Goal: Communication & Community: Answer question/provide support

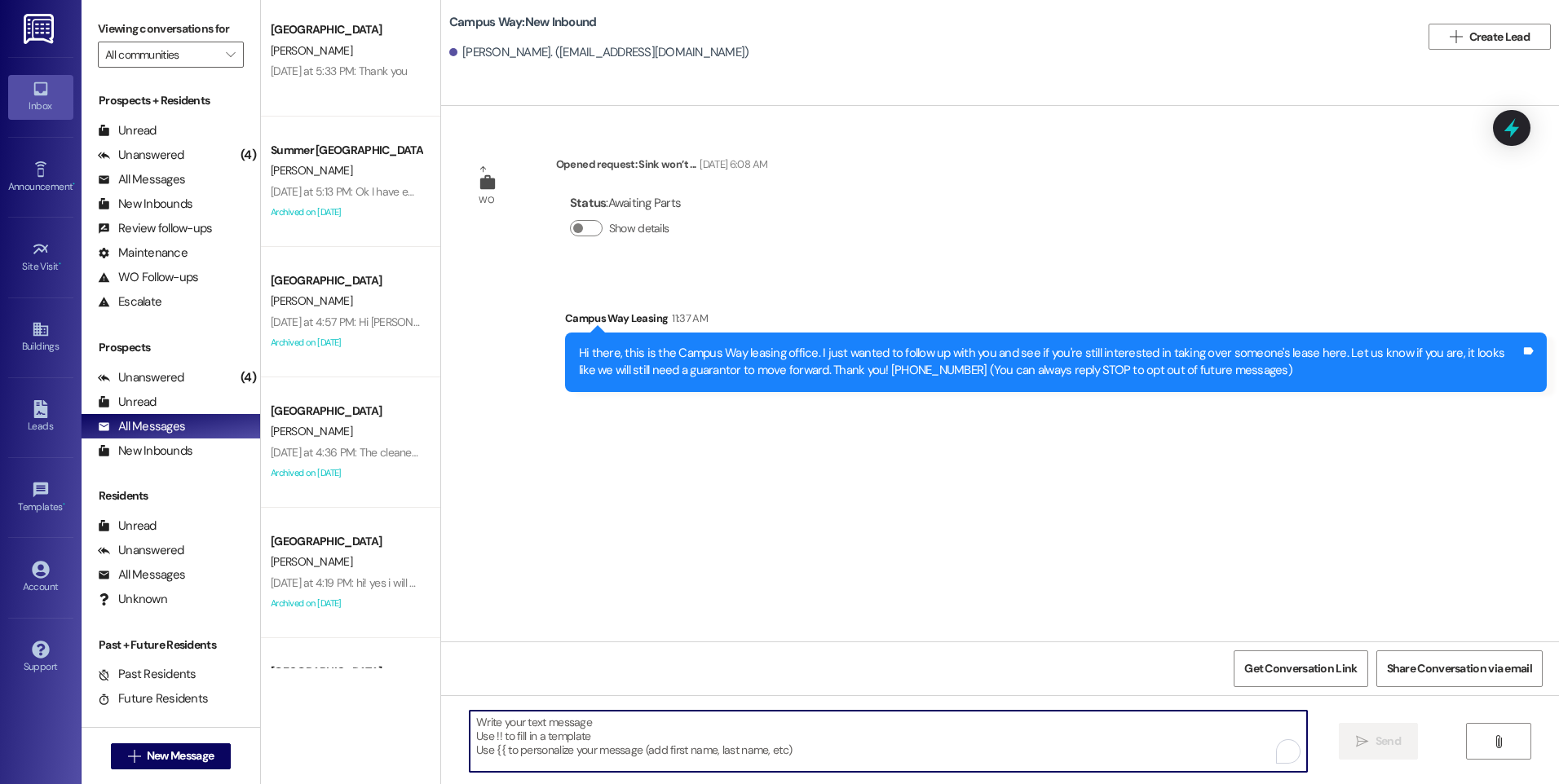
scroll to position [978, 0]
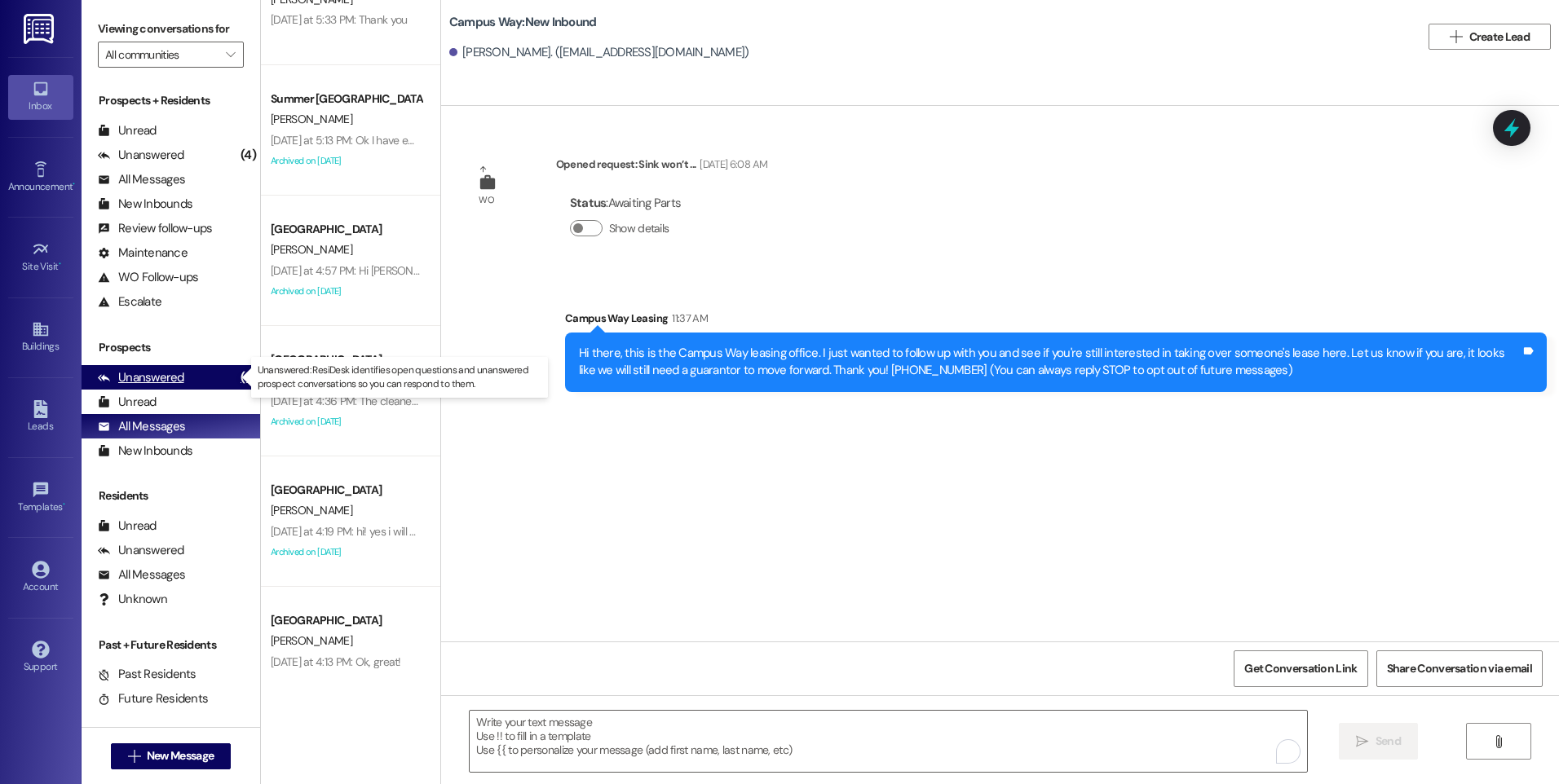
click at [186, 379] on div "Unanswered (4)" at bounding box center [170, 377] width 179 height 24
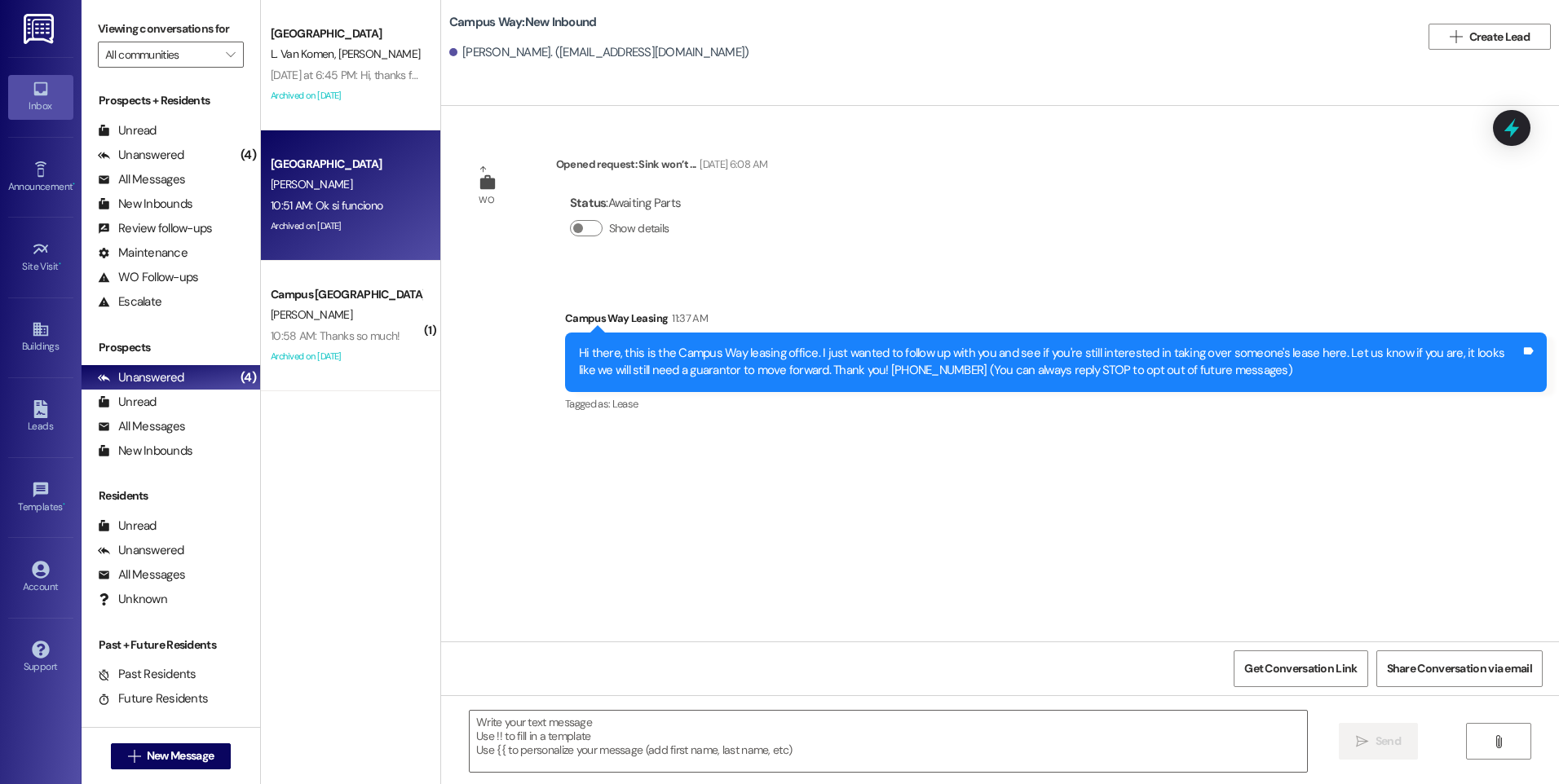
click at [358, 231] on div "Archived on [DATE]" at bounding box center [346, 226] width 154 height 20
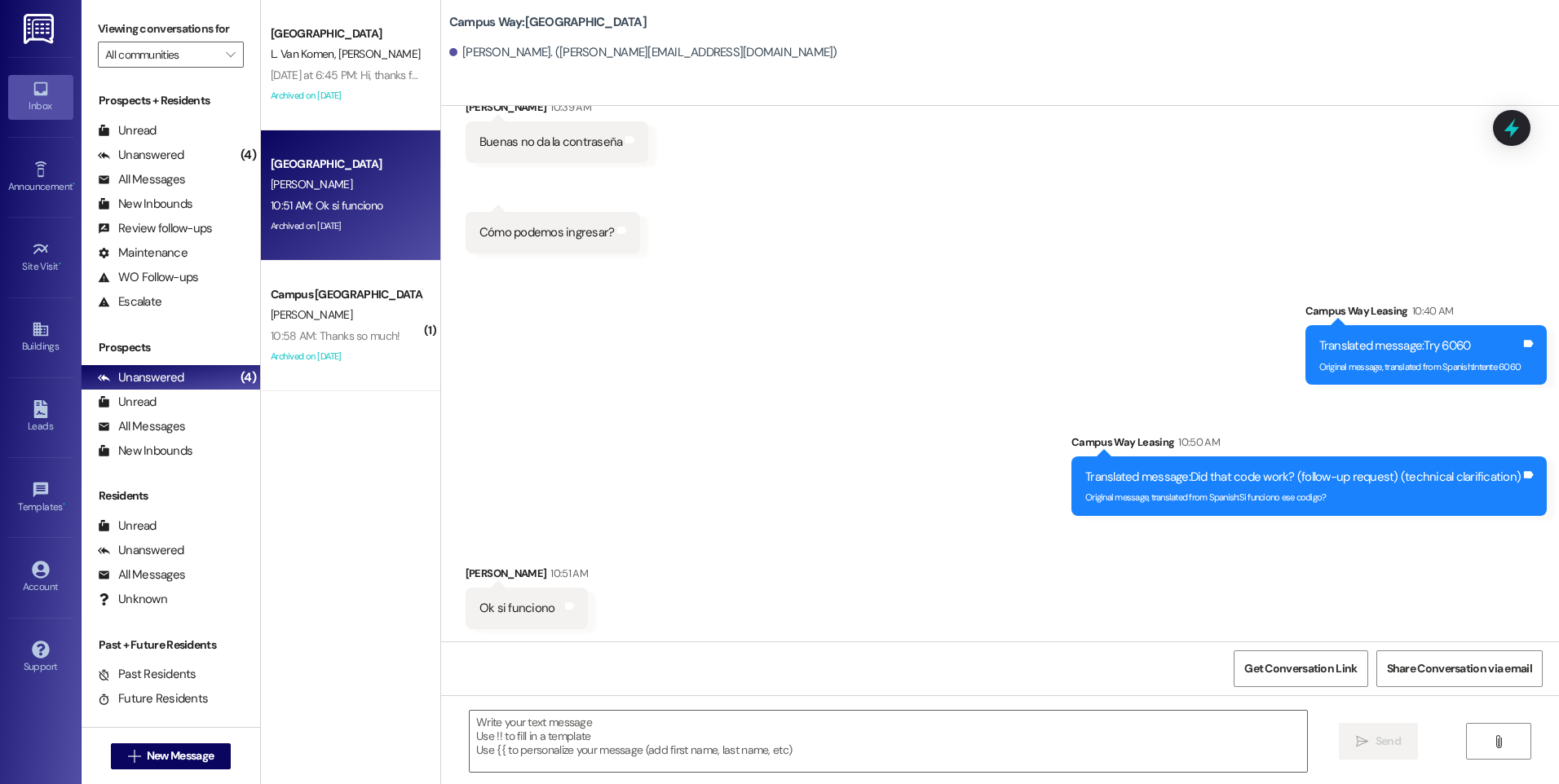
scroll to position [4195, 0]
click at [1499, 131] on icon at bounding box center [1511, 128] width 28 height 28
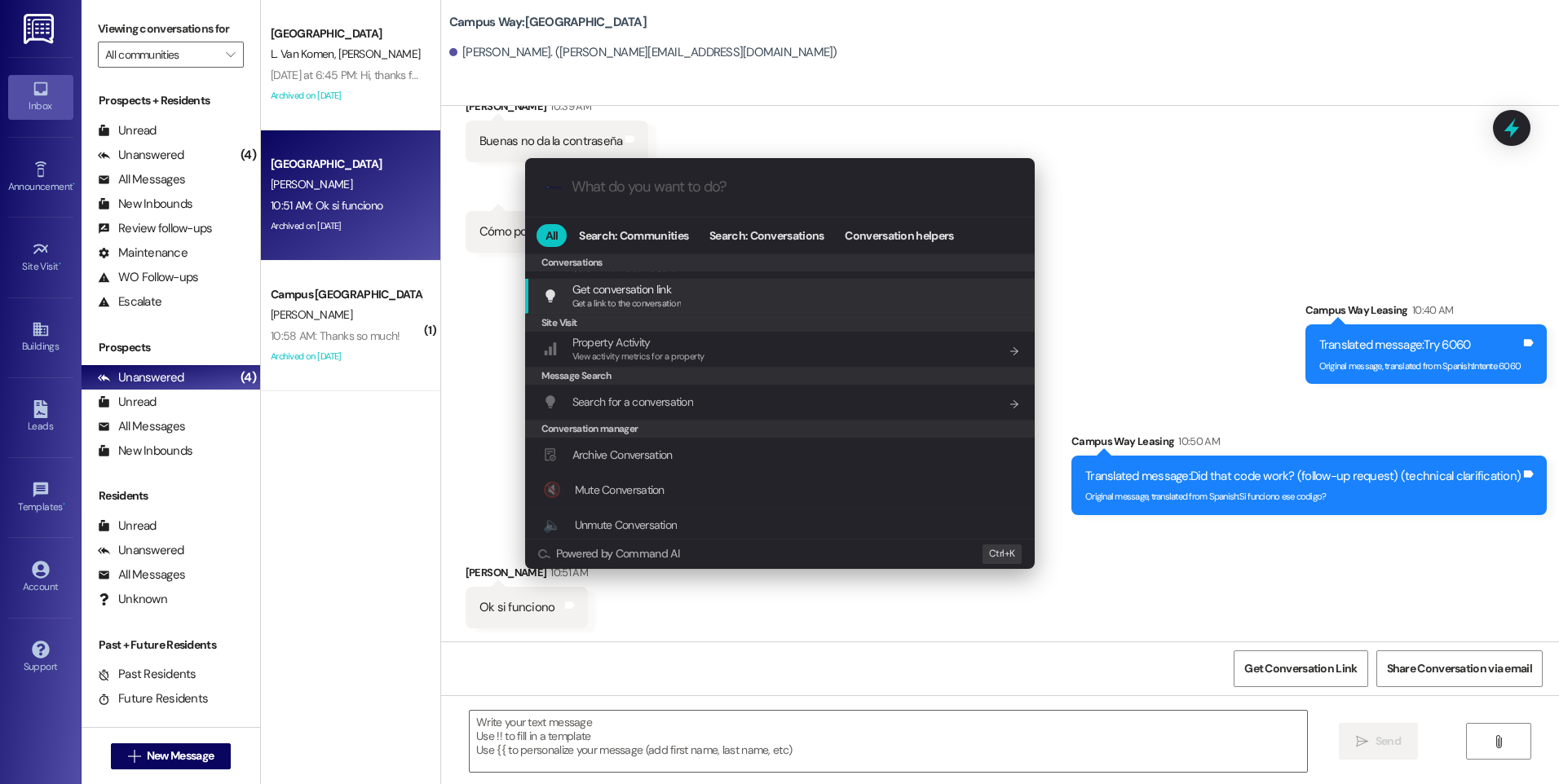
scroll to position [711, 0]
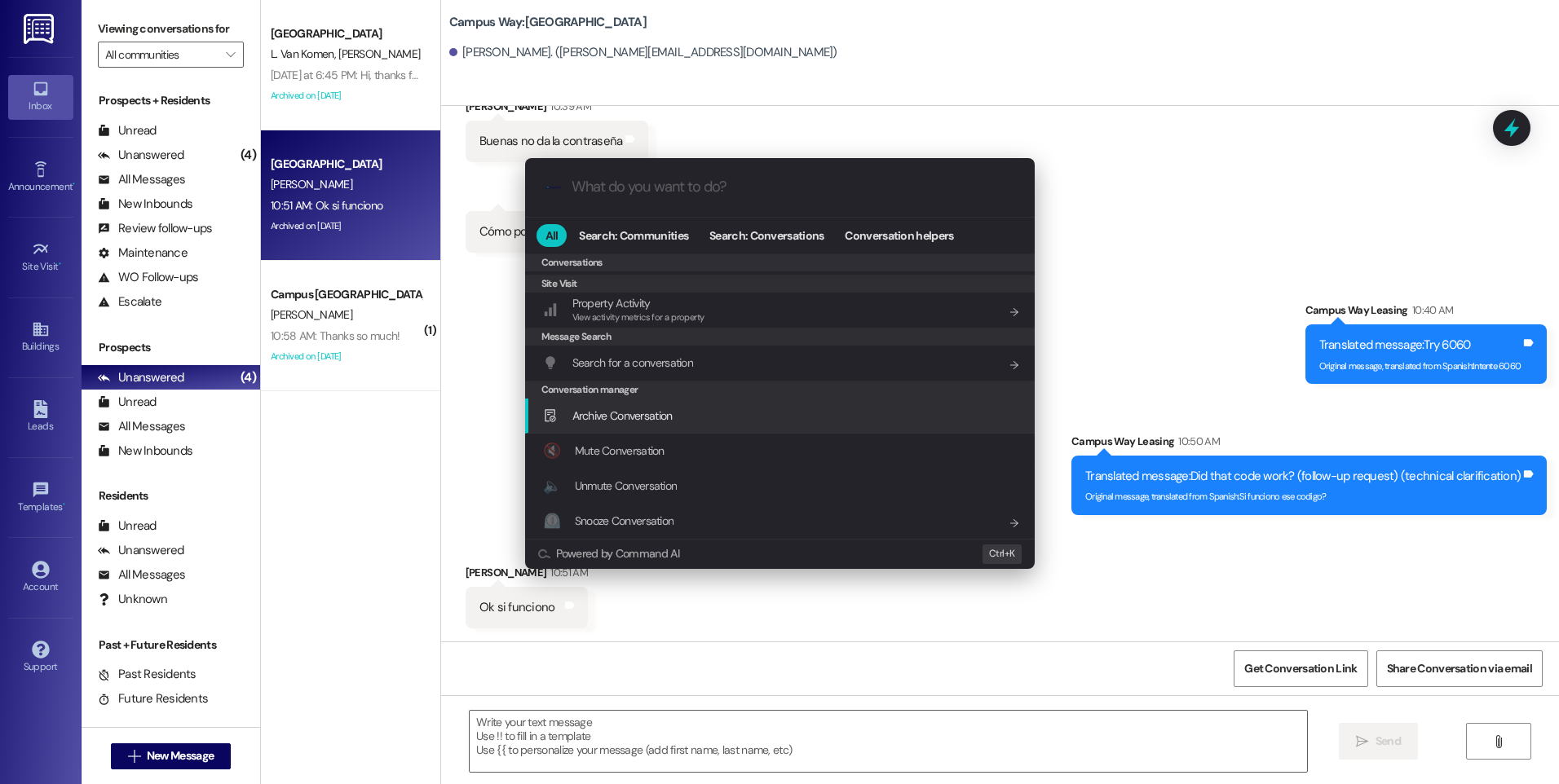
click at [624, 409] on span "Archive Conversation" at bounding box center [622, 416] width 101 height 15
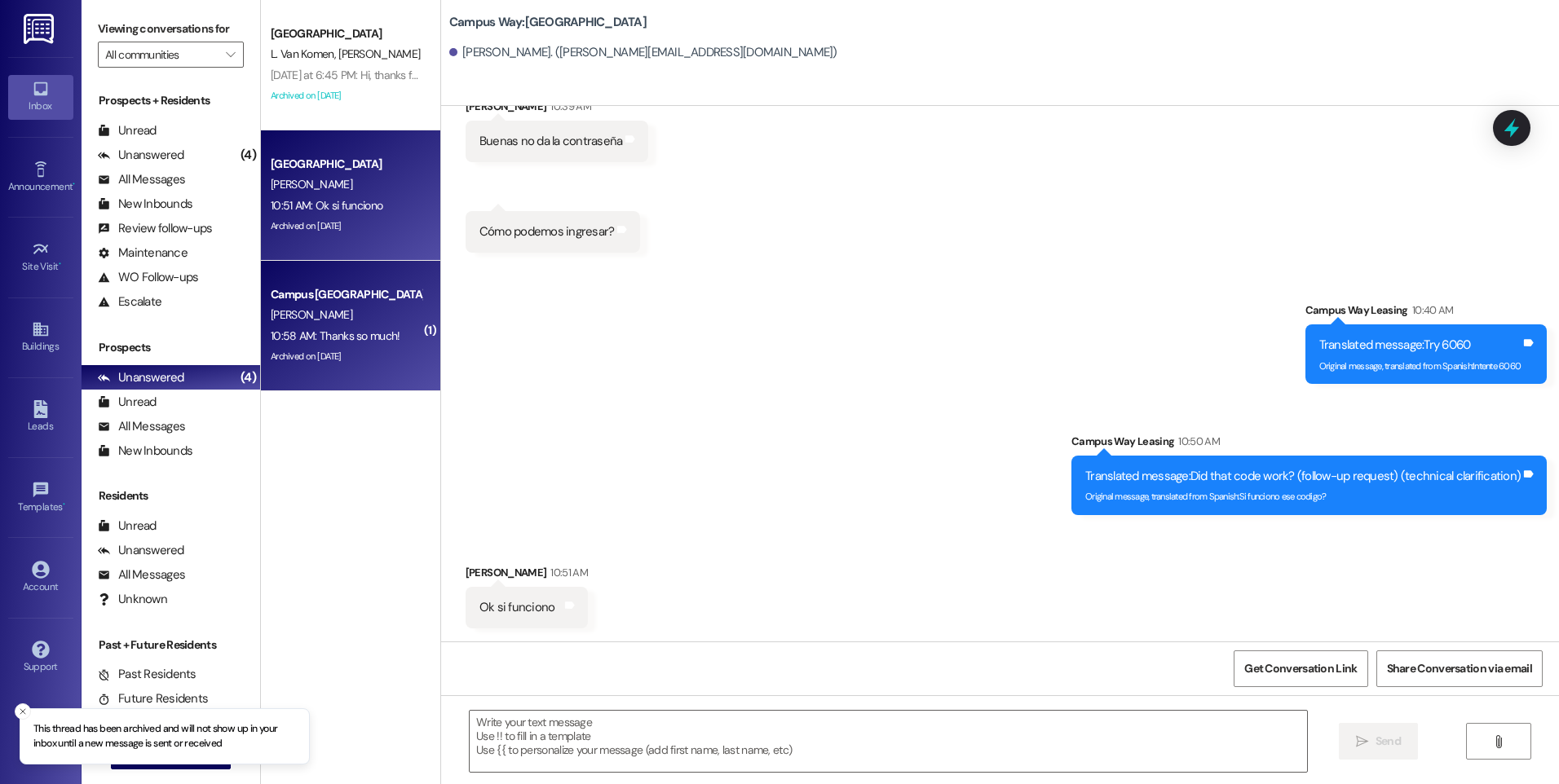
click at [353, 312] on div "[PERSON_NAME]" at bounding box center [346, 315] width 154 height 20
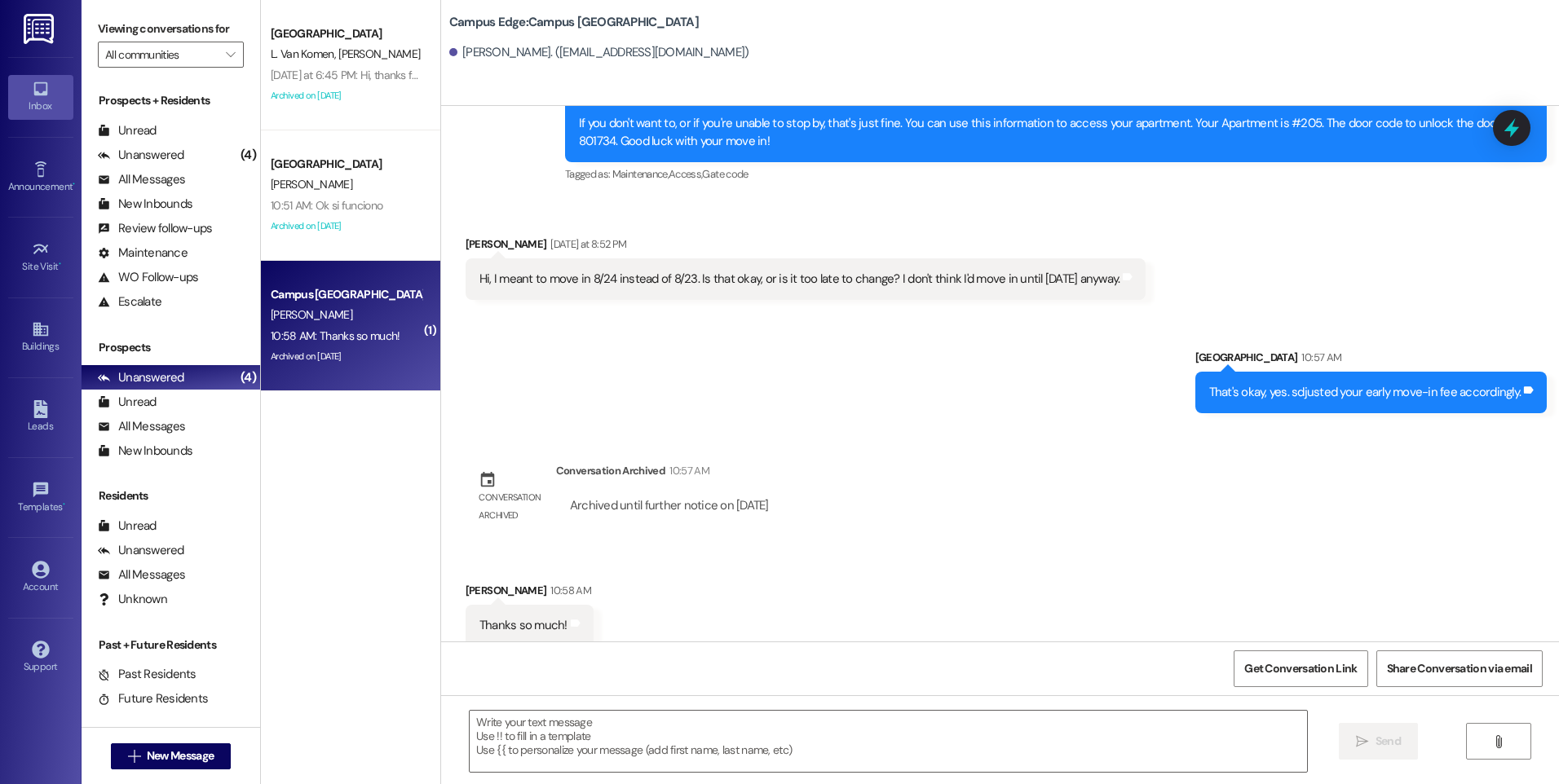
scroll to position [2092, 0]
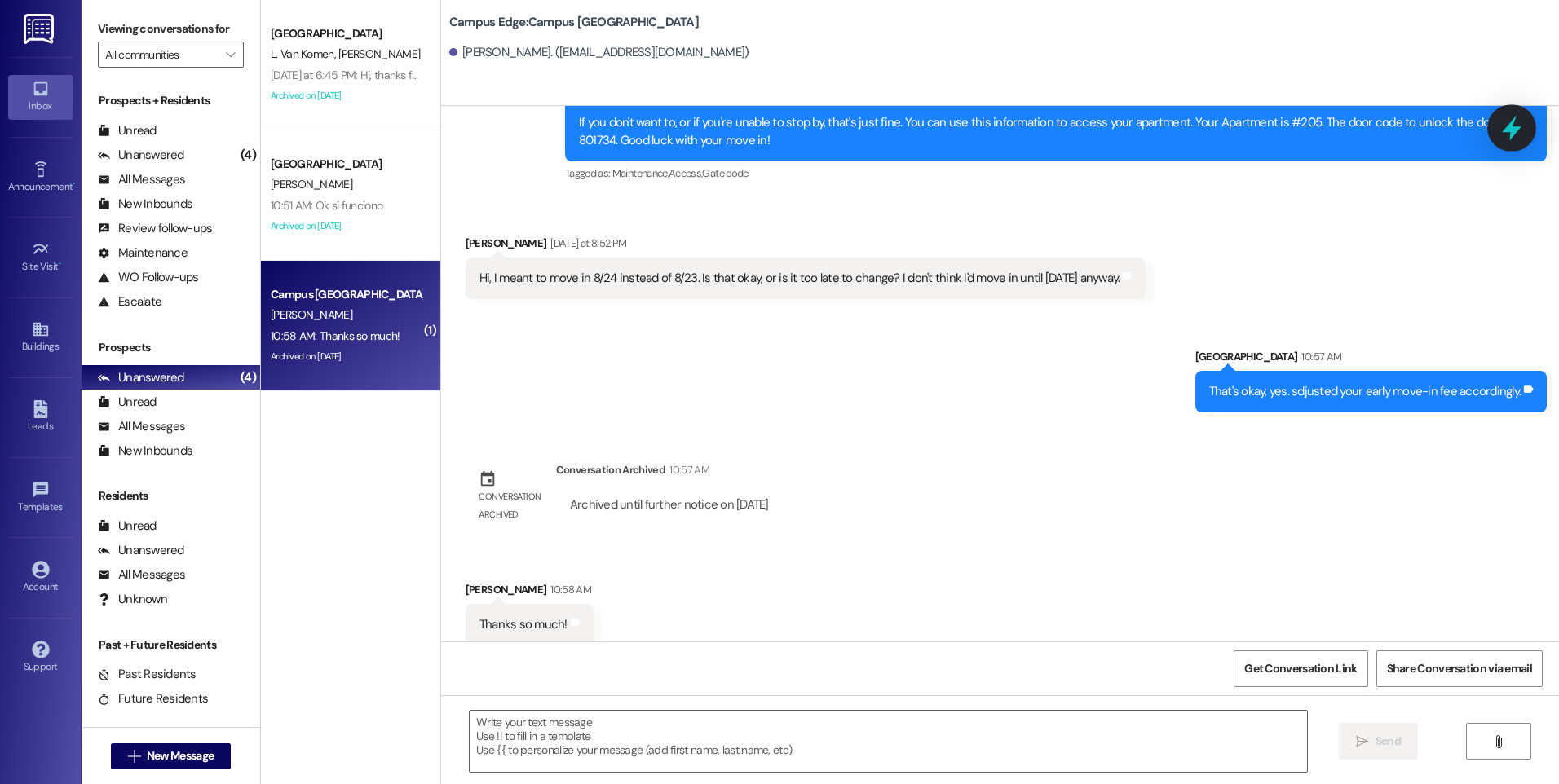
click at [1523, 125] on icon at bounding box center [1511, 128] width 28 height 28
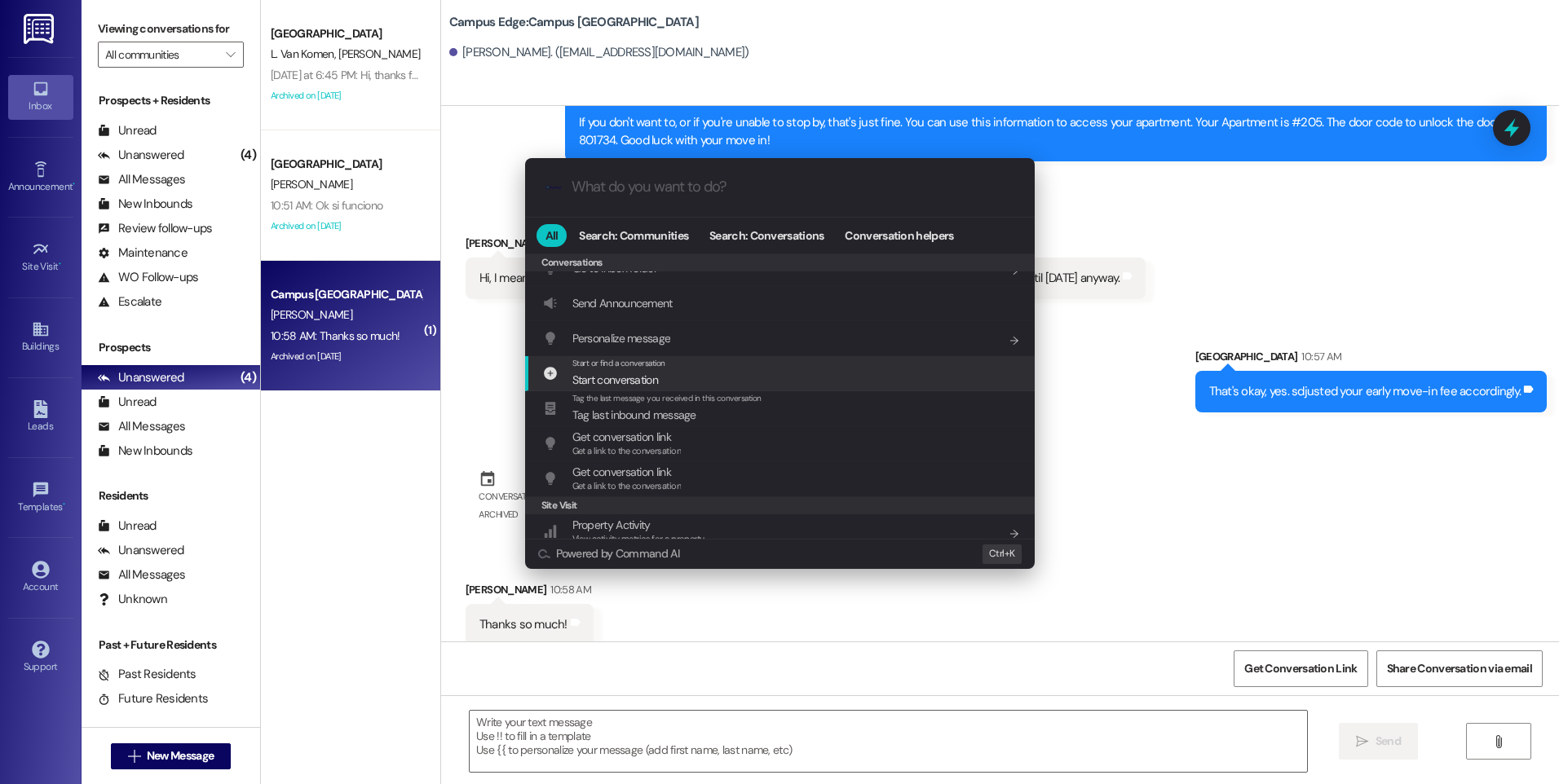
scroll to position [711, 0]
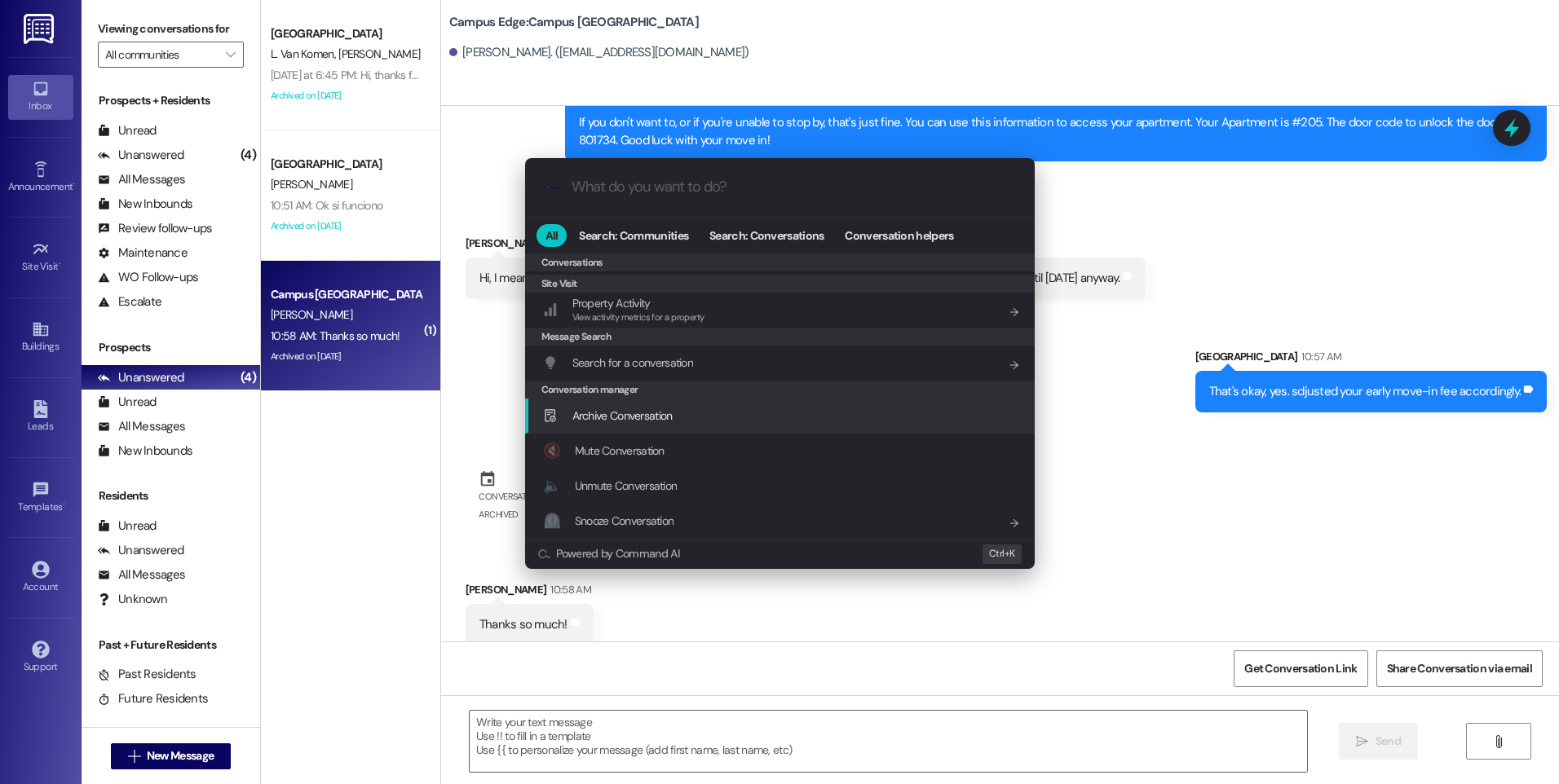
click at [640, 423] on span "Archive Conversation" at bounding box center [622, 416] width 101 height 18
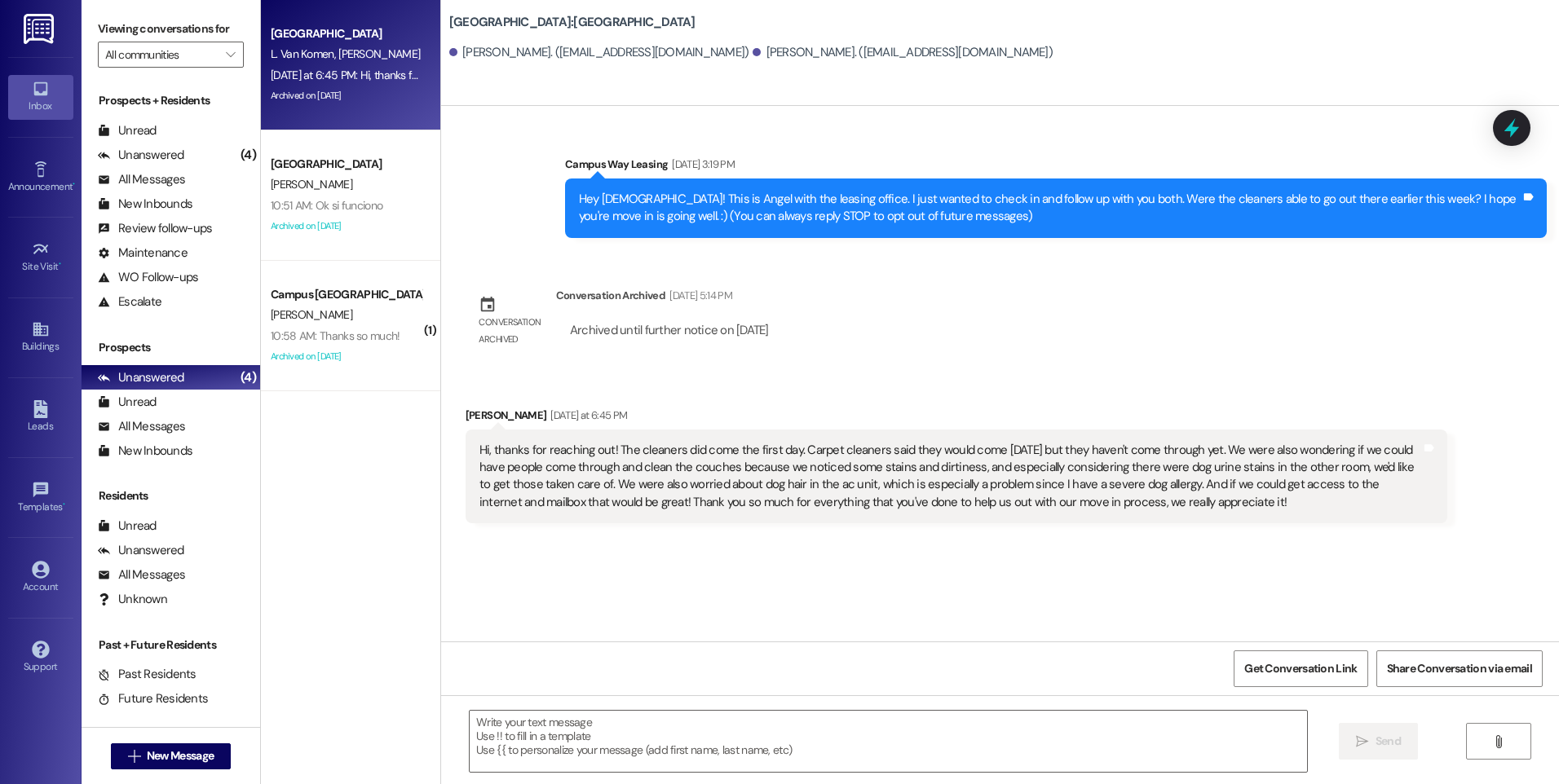
scroll to position [0, 0]
click at [907, 729] on textarea at bounding box center [887, 740] width 837 height 61
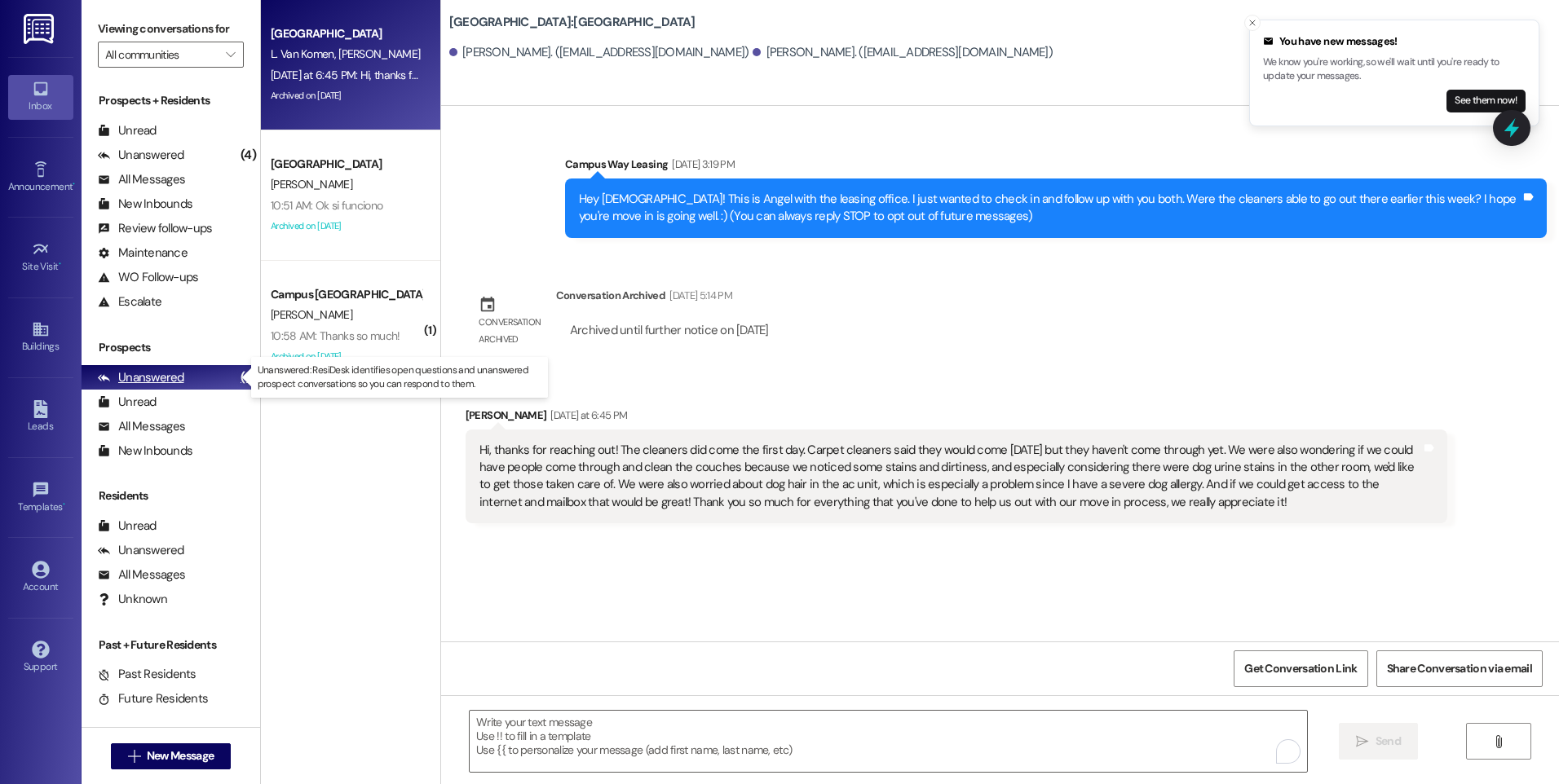
click at [150, 382] on div "Unanswered" at bounding box center [140, 377] width 86 height 17
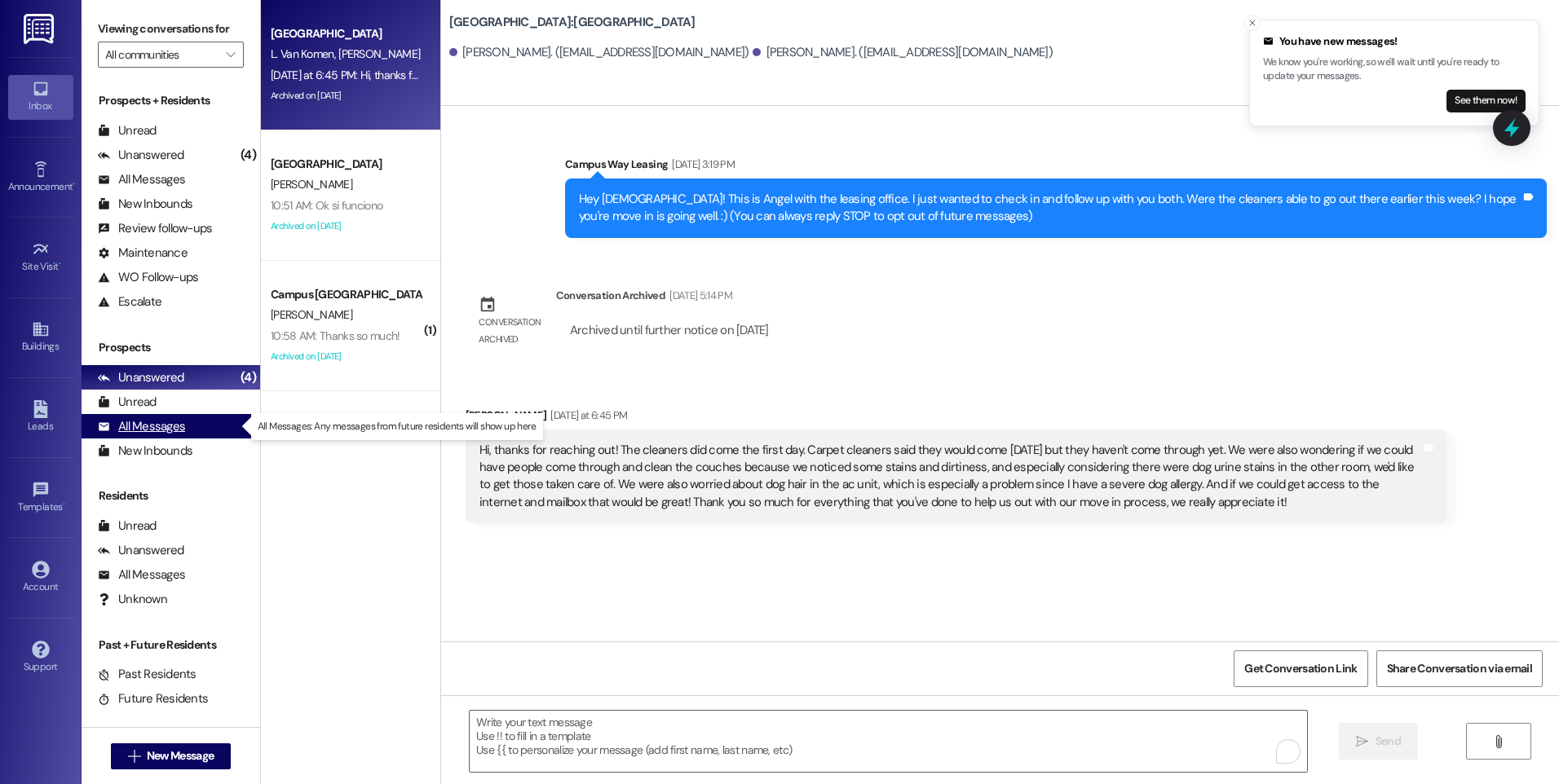
click at [159, 421] on div "All Messages" at bounding box center [141, 426] width 87 height 17
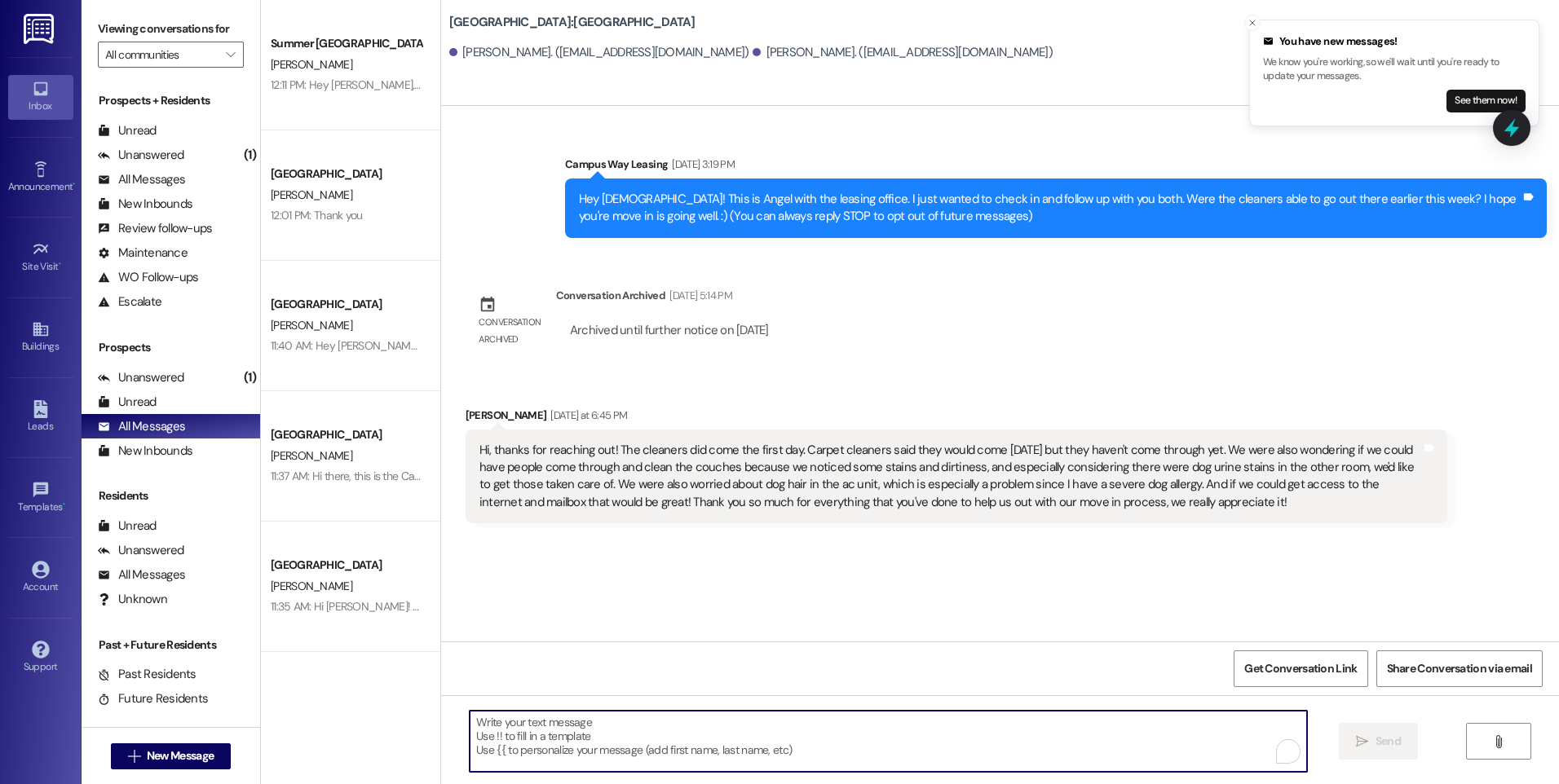
click at [770, 726] on textarea "To enrich screen reader interactions, please activate Accessibility in Grammarl…" at bounding box center [887, 740] width 837 height 61
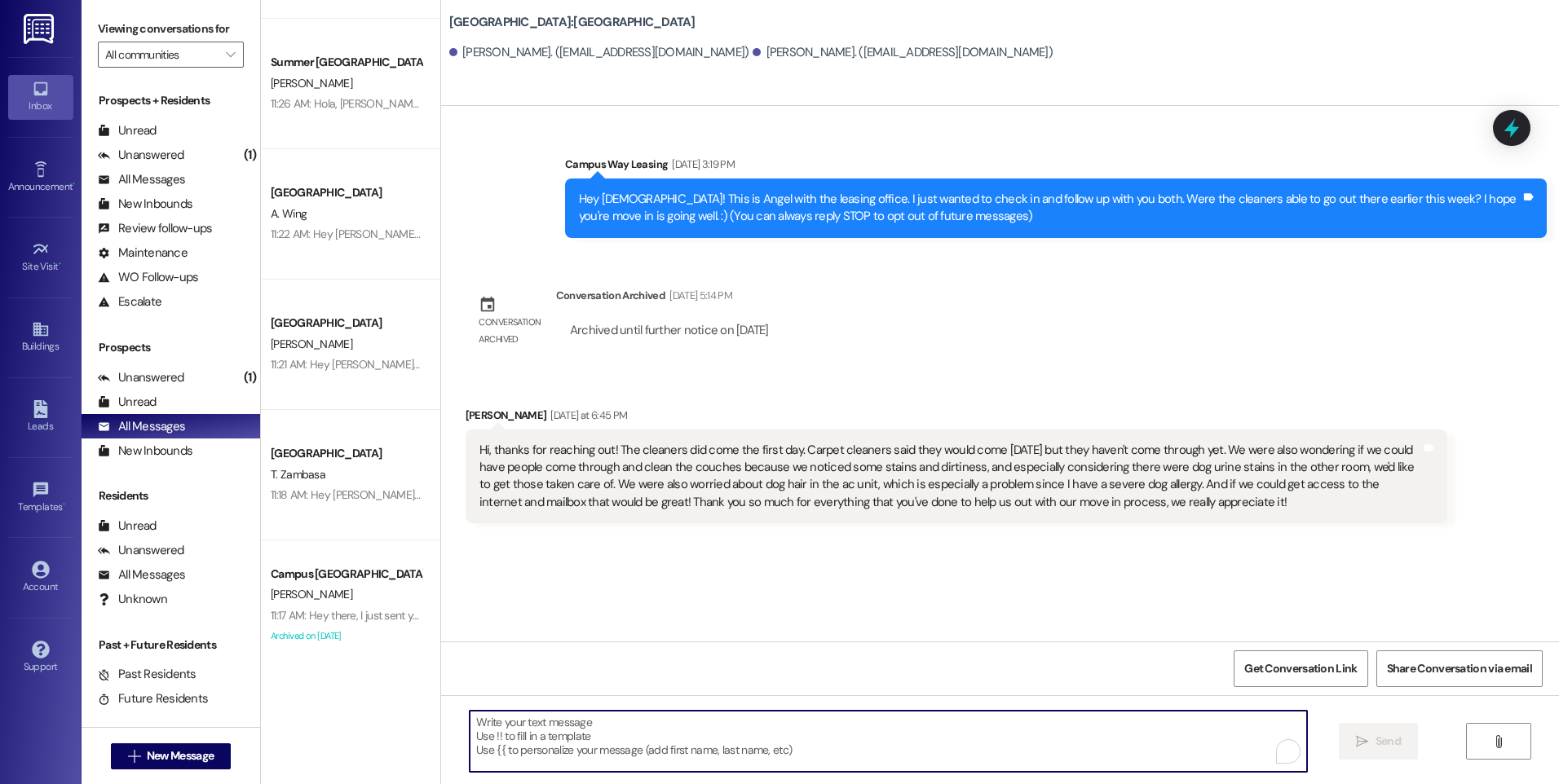
scroll to position [896, 0]
drag, startPoint x: 822, startPoint y: 722, endPoint x: 834, endPoint y: 716, distance: 13.4
click at [824, 721] on textarea "To enrich screen reader interactions, please activate Accessibility in Grammarl…" at bounding box center [887, 740] width 837 height 61
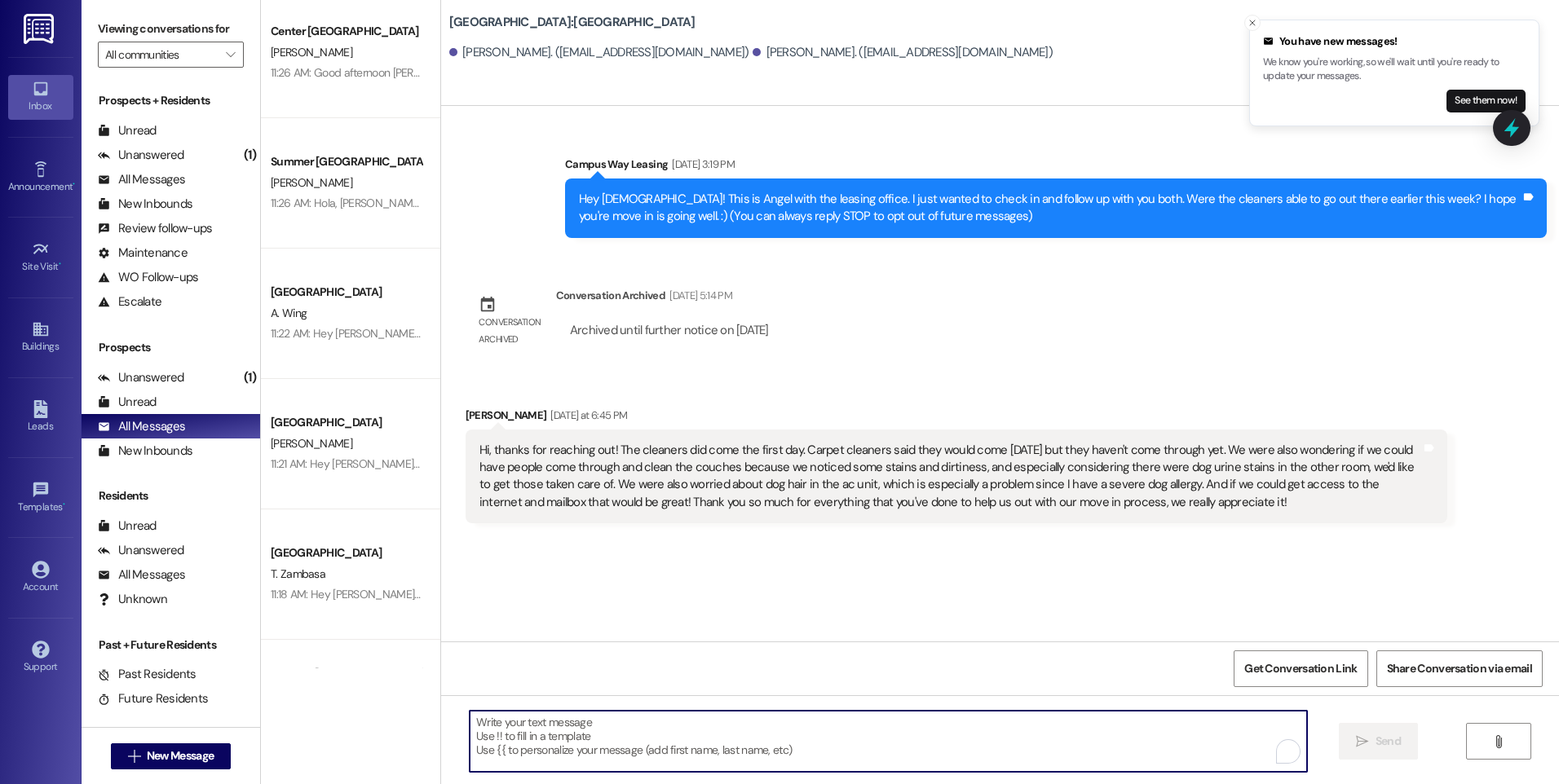
scroll to position [816, 0]
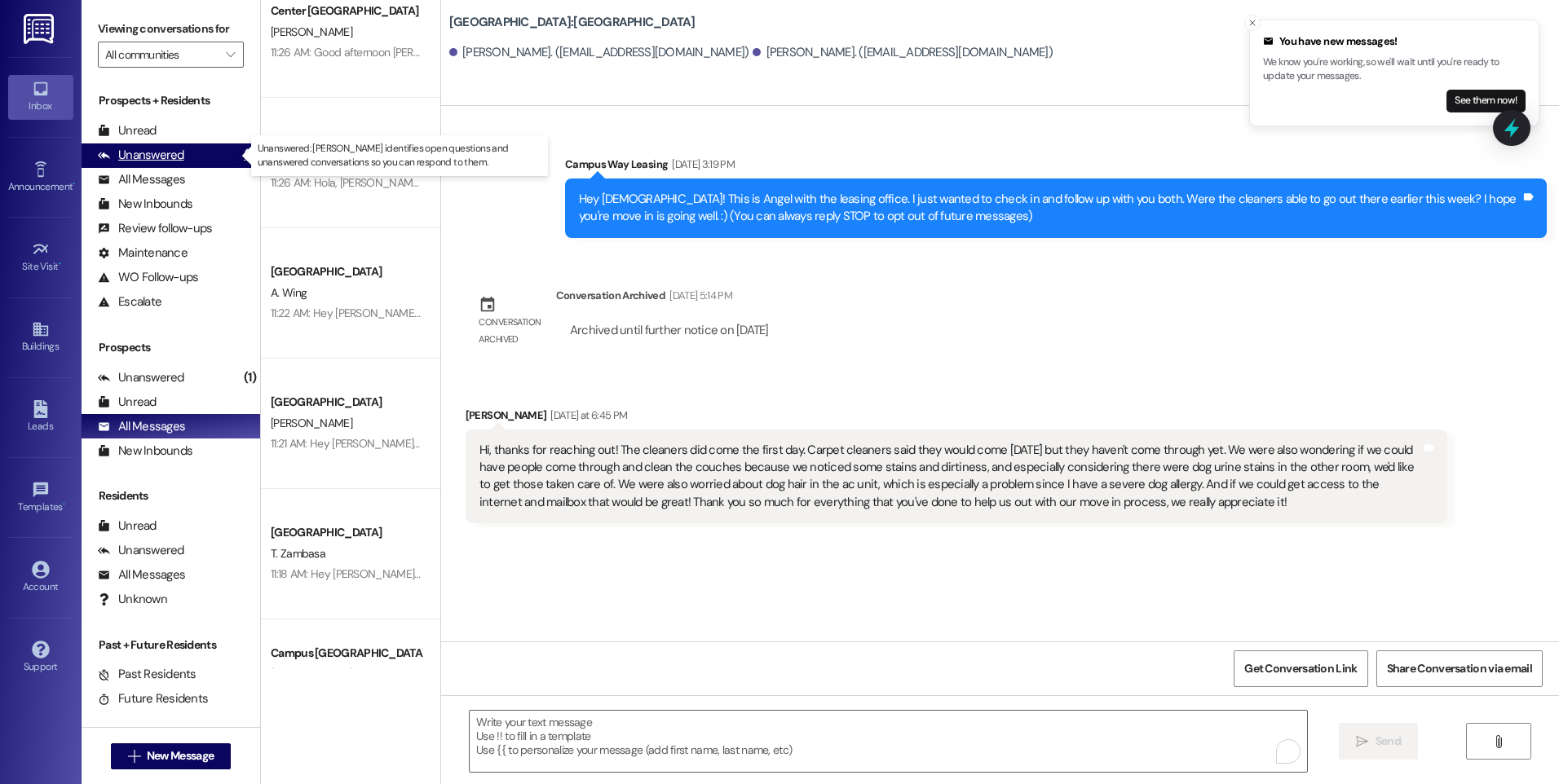
click at [174, 149] on div "Unanswered" at bounding box center [140, 155] width 86 height 17
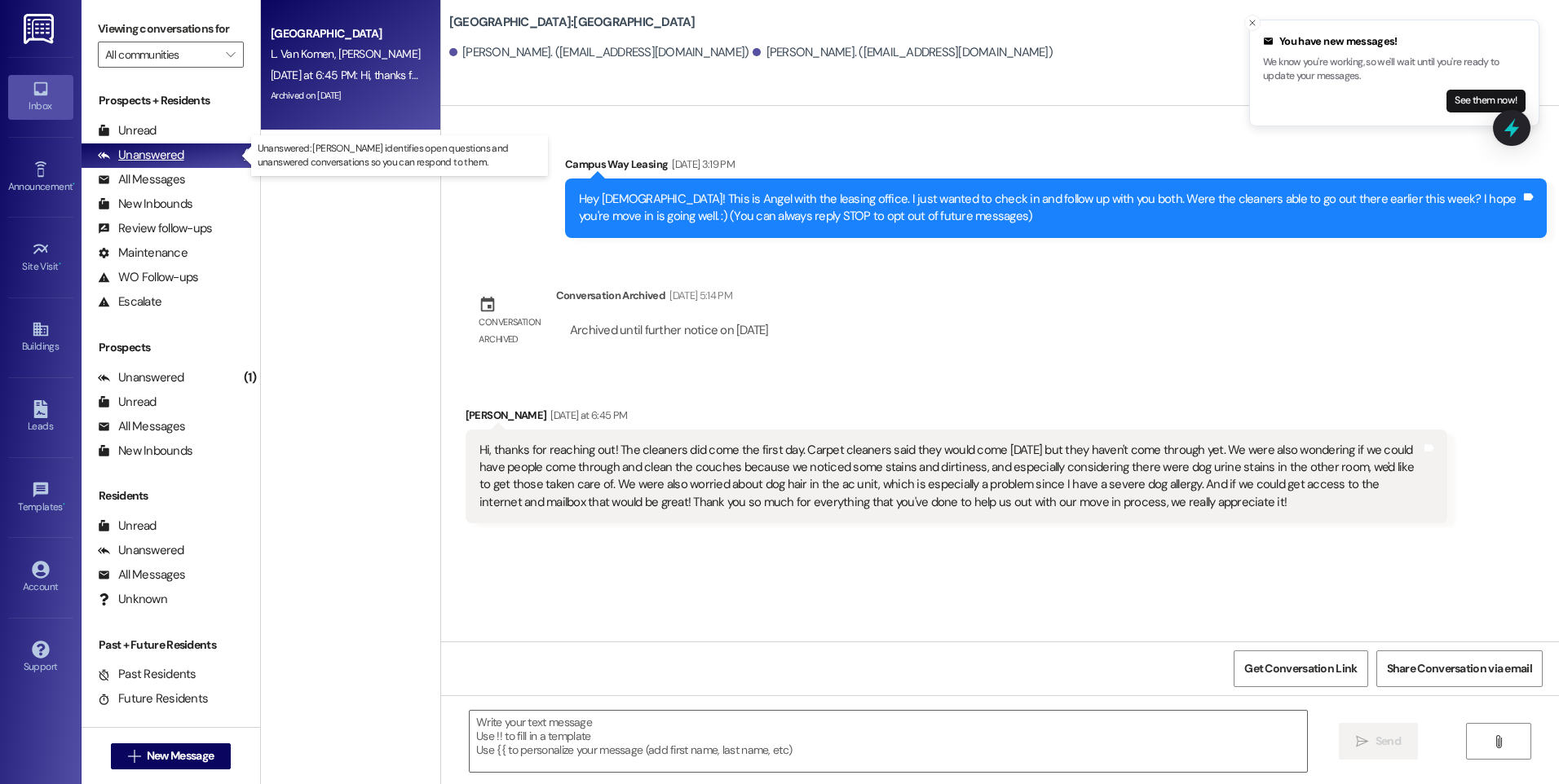
click at [167, 159] on div "Unanswered" at bounding box center [140, 155] width 86 height 17
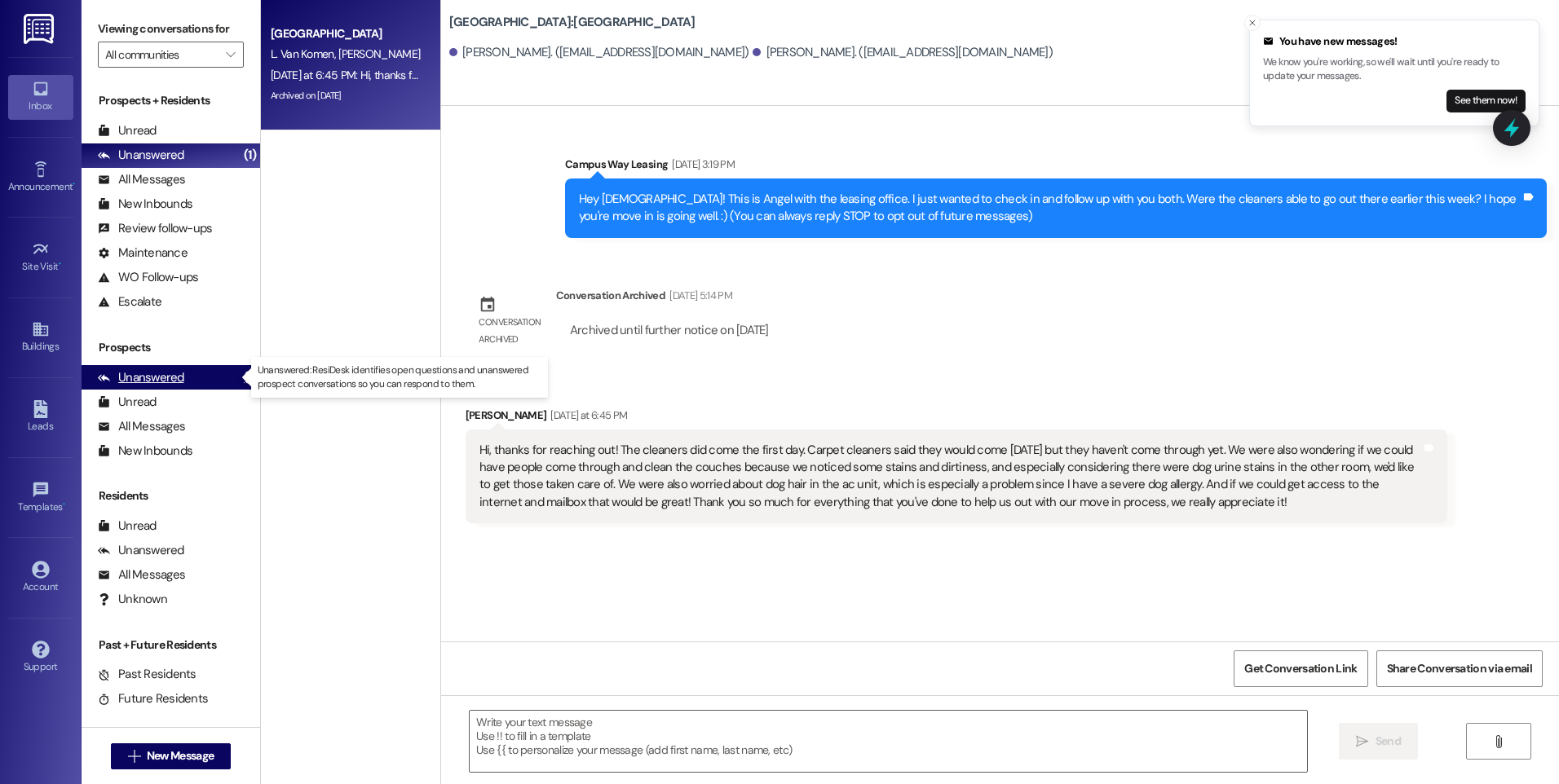
click at [183, 377] on div "Unanswered (1)" at bounding box center [170, 377] width 179 height 24
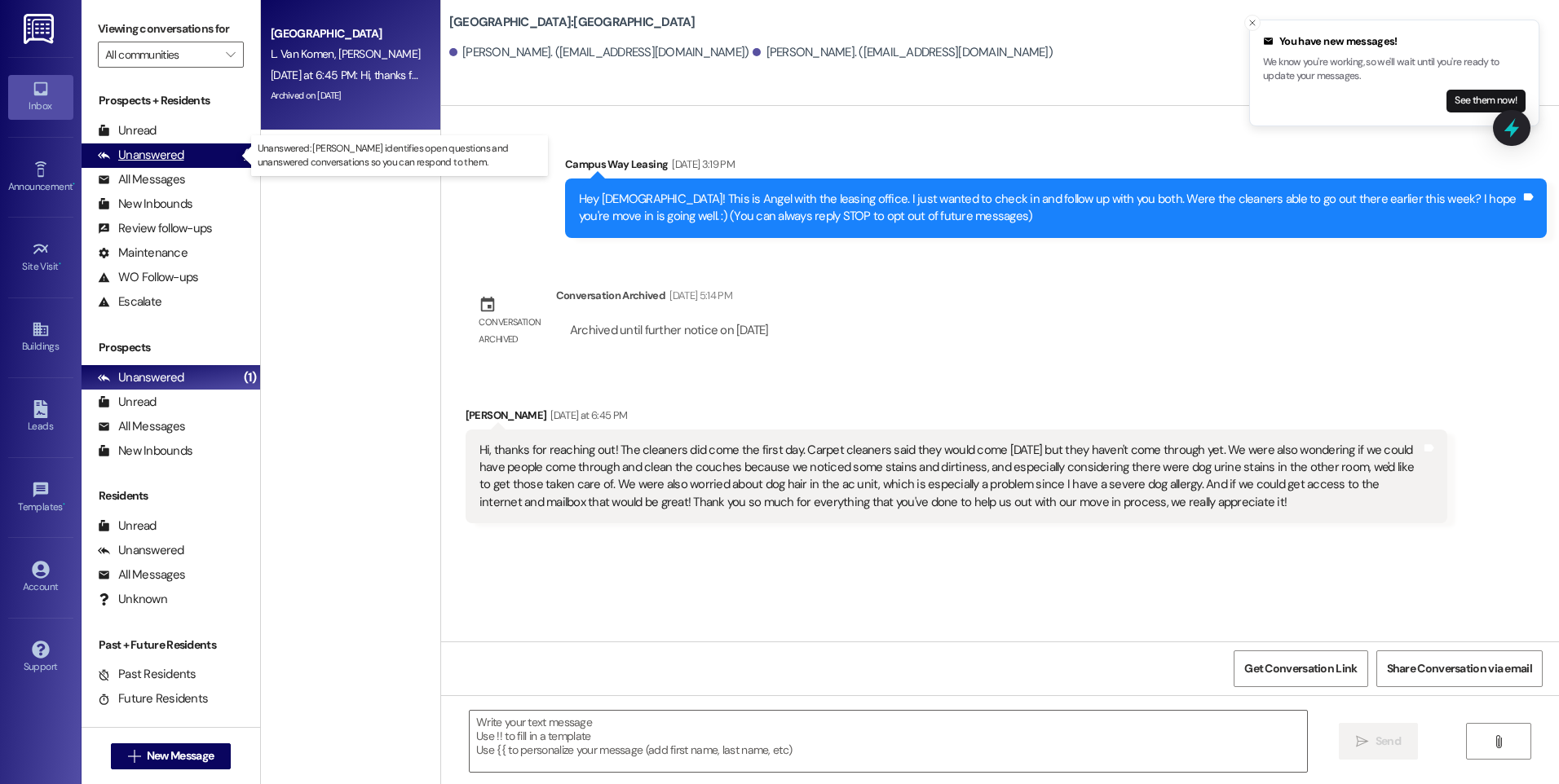
click at [167, 161] on div "Unanswered" at bounding box center [140, 155] width 86 height 17
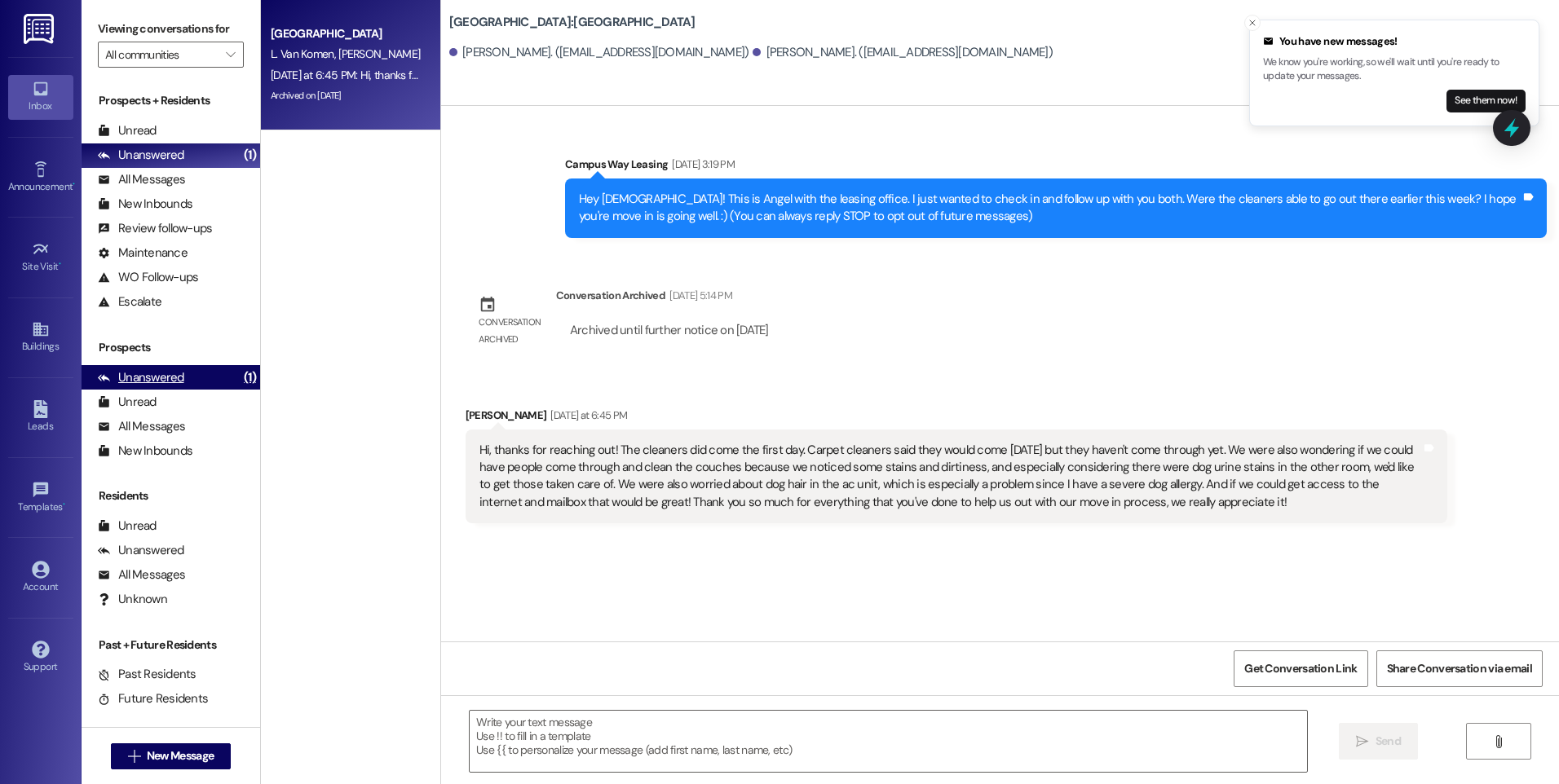
click at [150, 377] on div "Unanswered" at bounding box center [140, 377] width 86 height 17
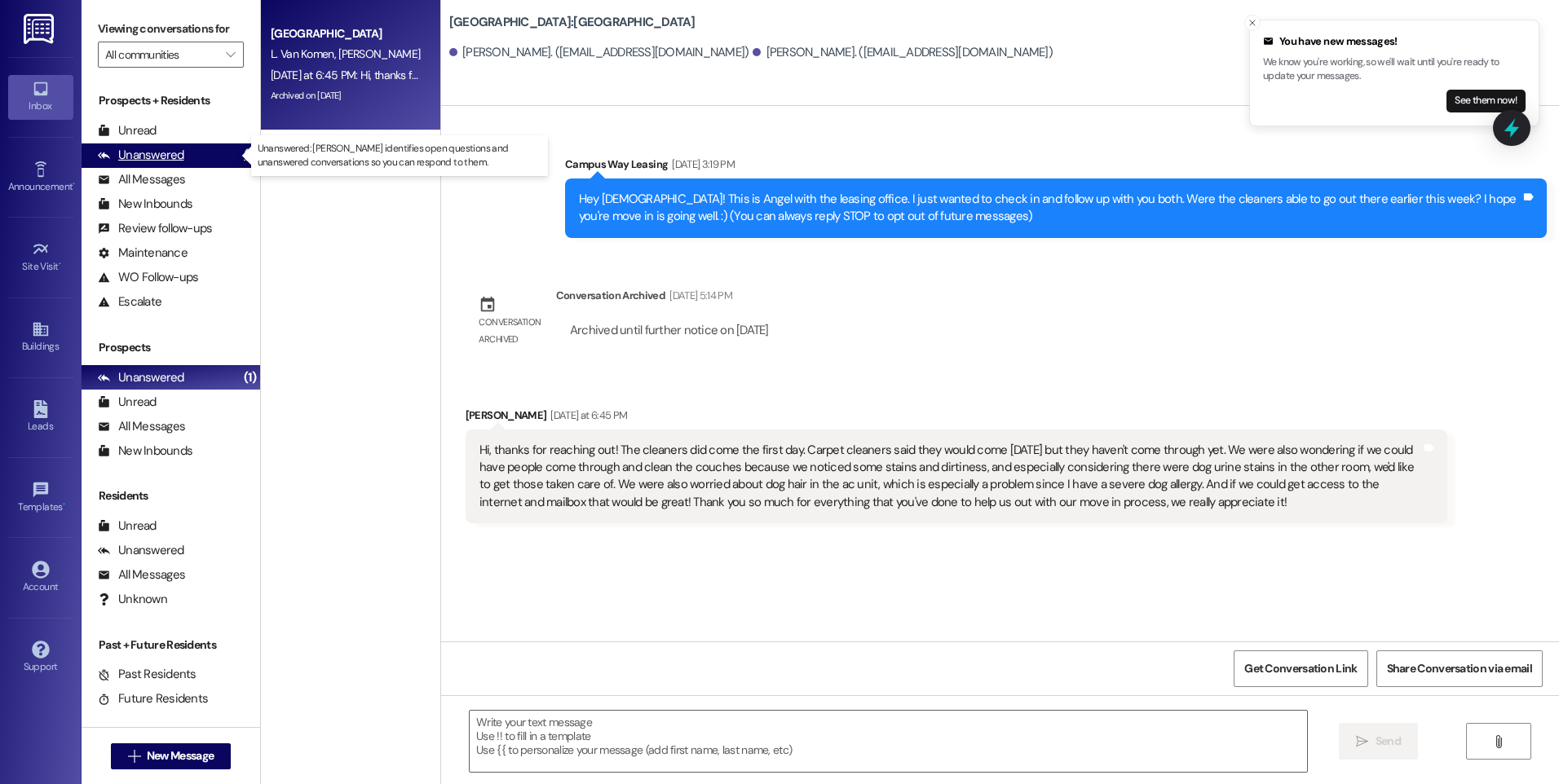
click at [155, 159] on div "Unanswered" at bounding box center [140, 155] width 86 height 17
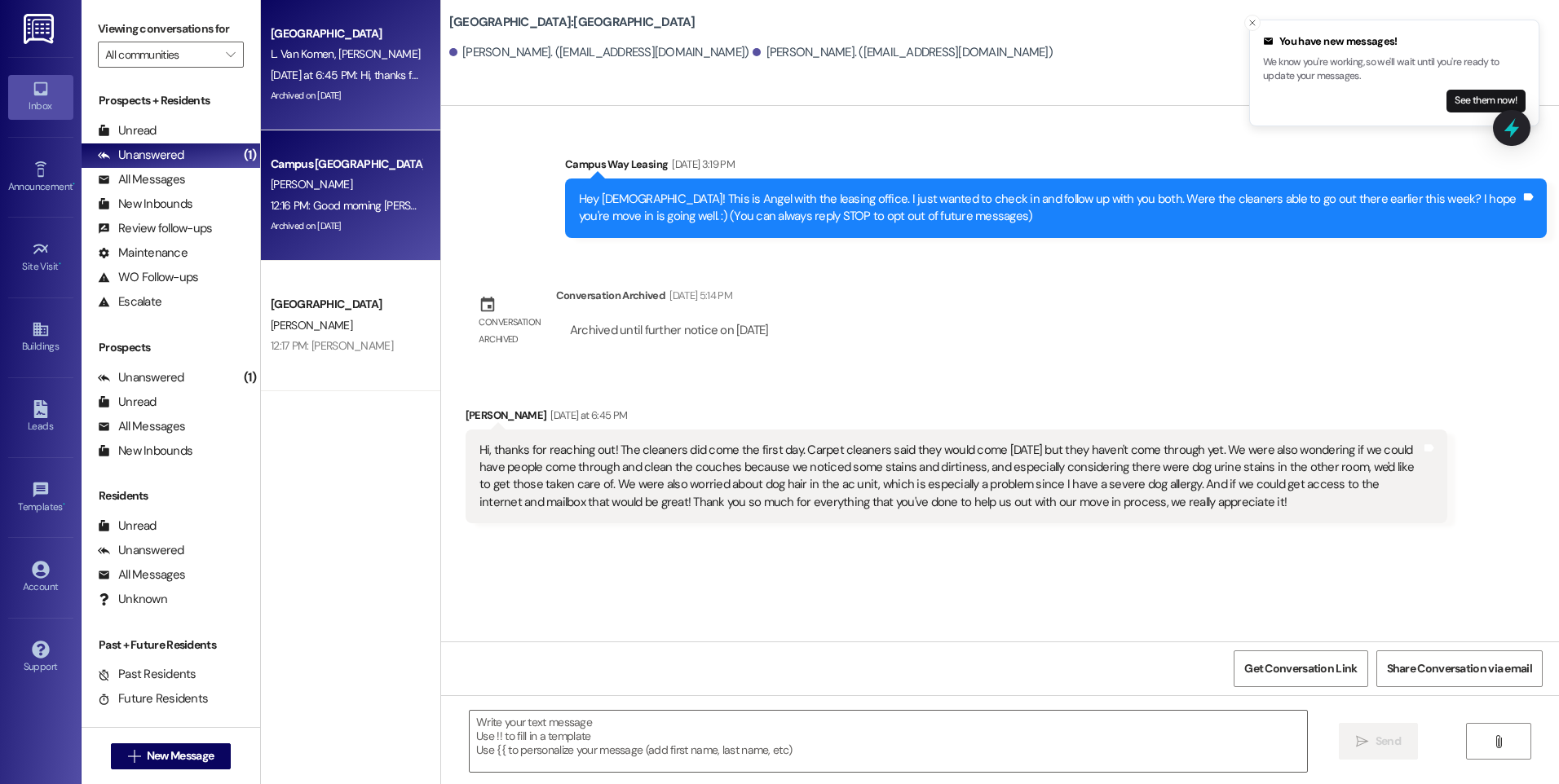
click at [318, 199] on div "12:16 PM: Good morning [PERSON_NAME]! I'm sorry that I've taken so long to get …" at bounding box center [772, 206] width 1003 height 15
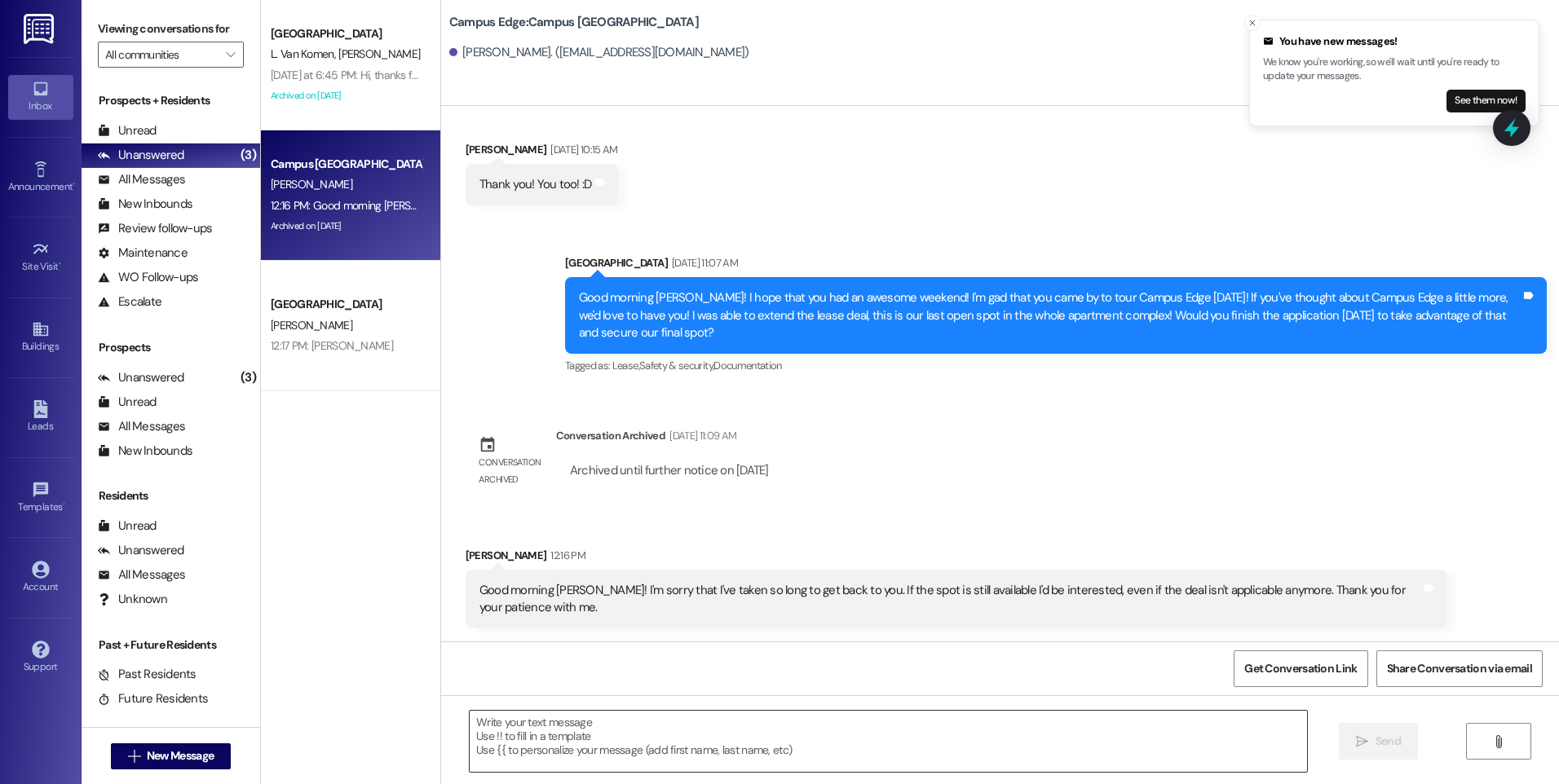
scroll to position [7, 0]
click at [556, 738] on textarea at bounding box center [887, 740] width 837 height 61
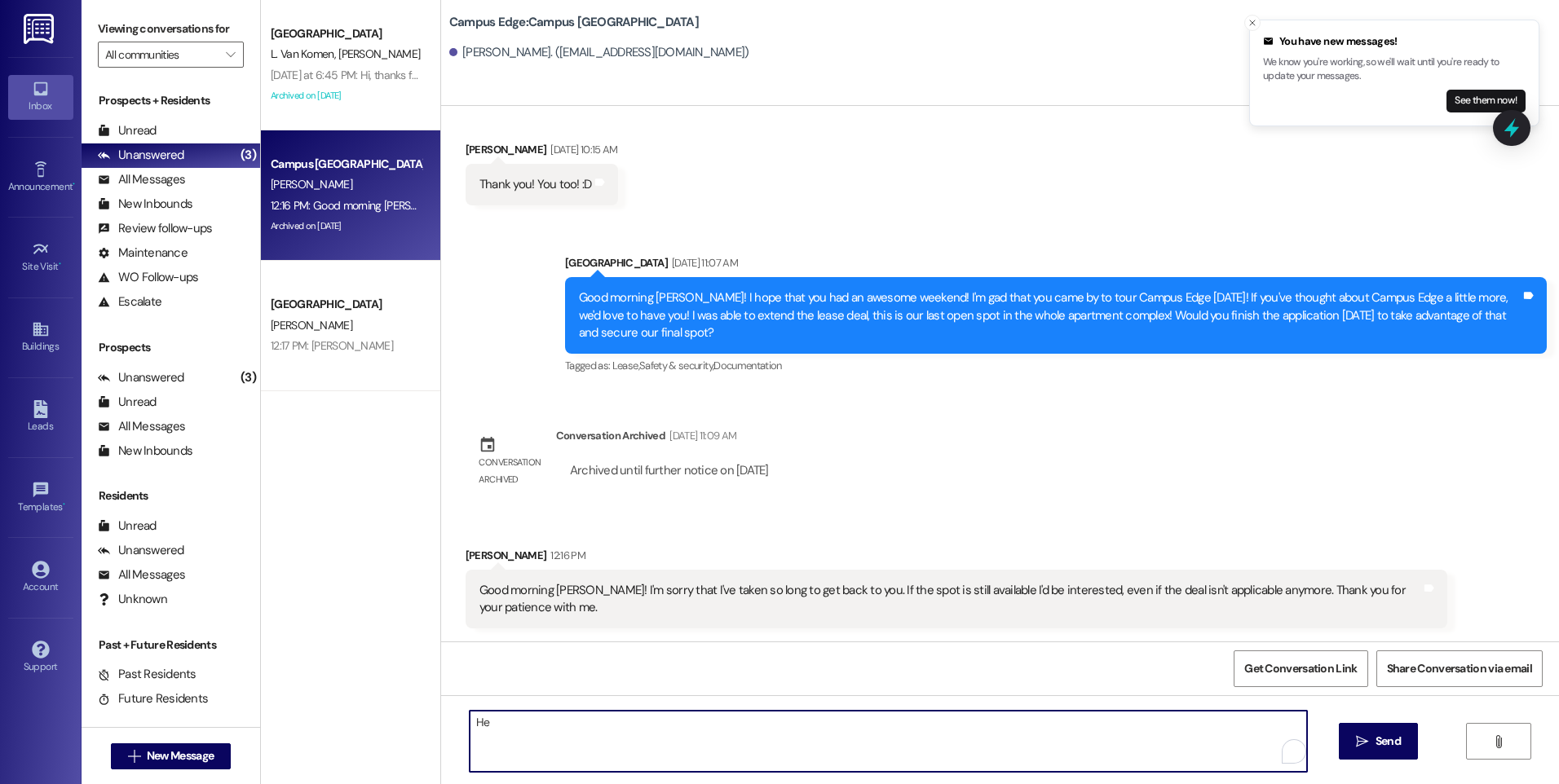
scroll to position [0, 0]
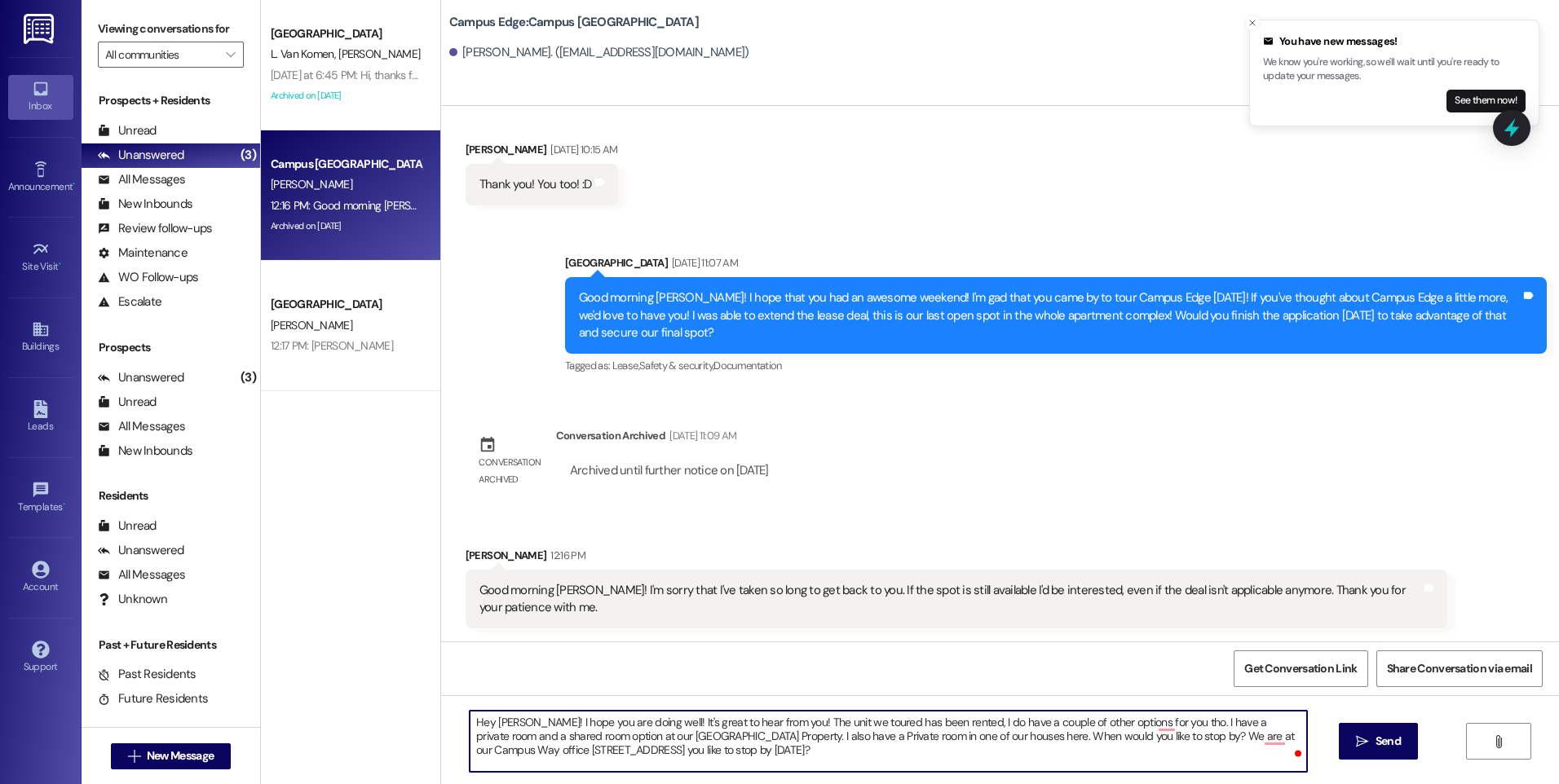
type textarea "Hey [PERSON_NAME]! I hope you are doing well! It's great to hear from you! The …"
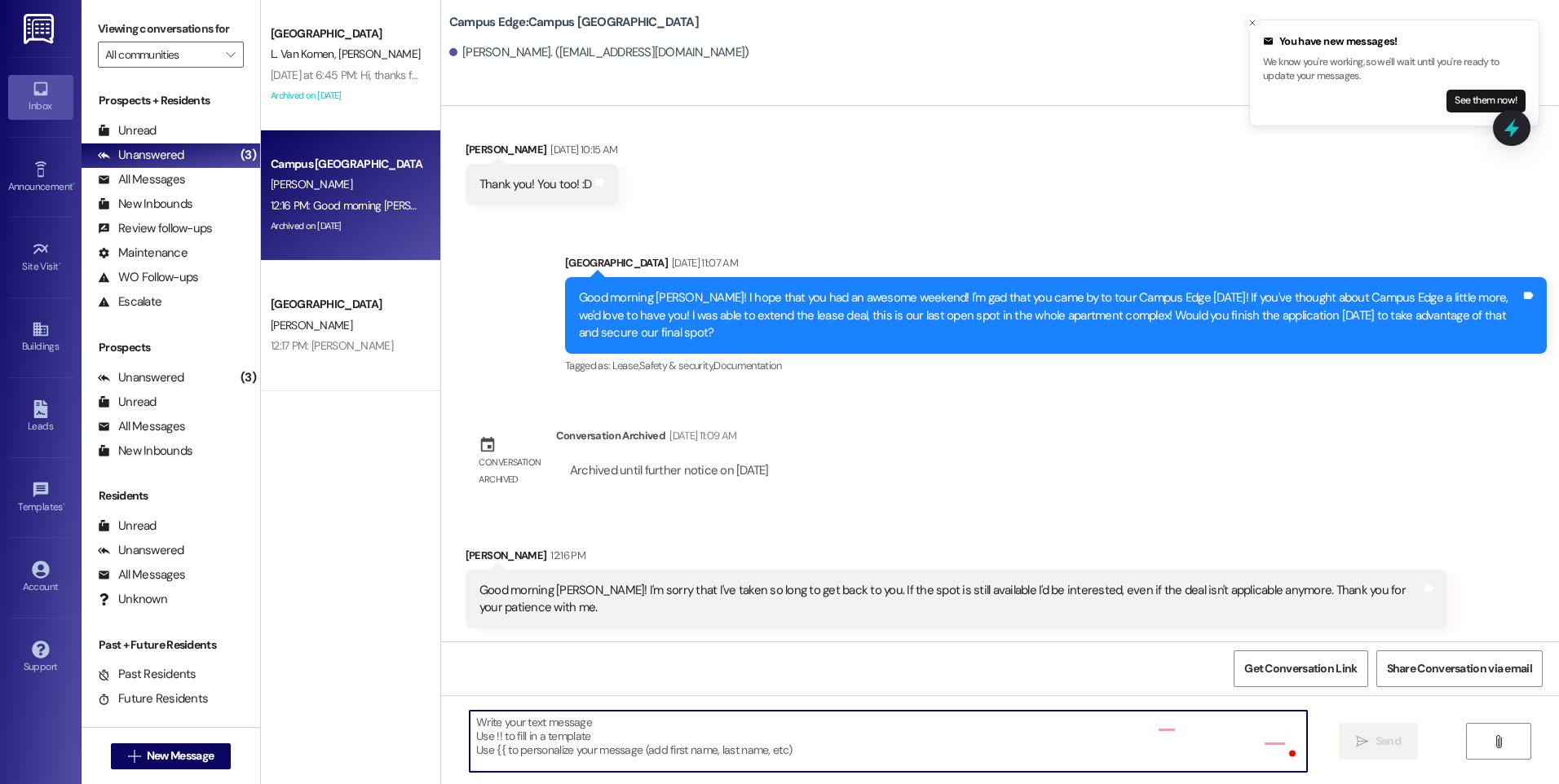
scroll to position [390, 0]
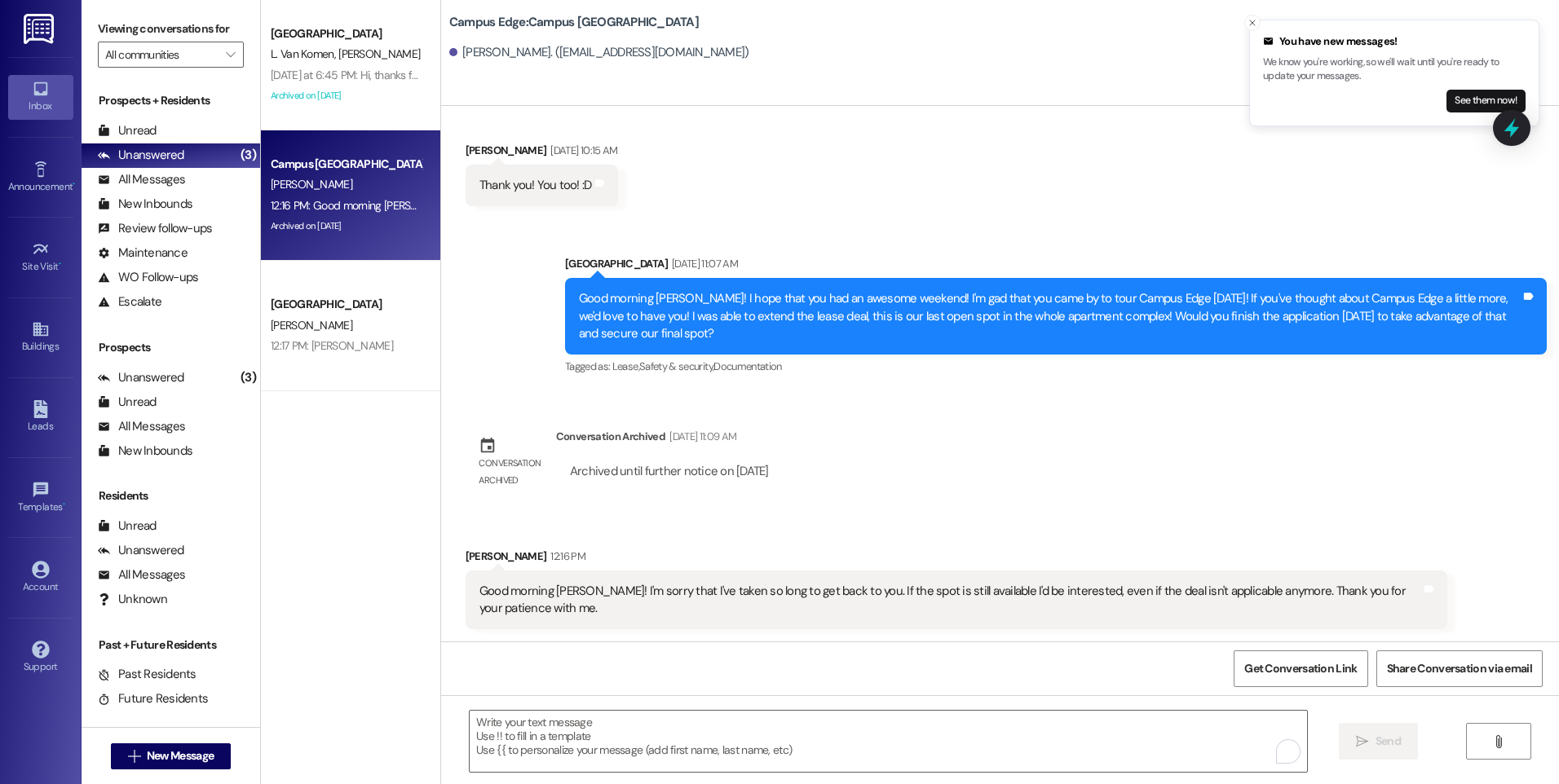
drag, startPoint x: 320, startPoint y: 316, endPoint x: 433, endPoint y: 331, distance: 114.0
click at [321, 317] on div "[PERSON_NAME]" at bounding box center [346, 325] width 154 height 20
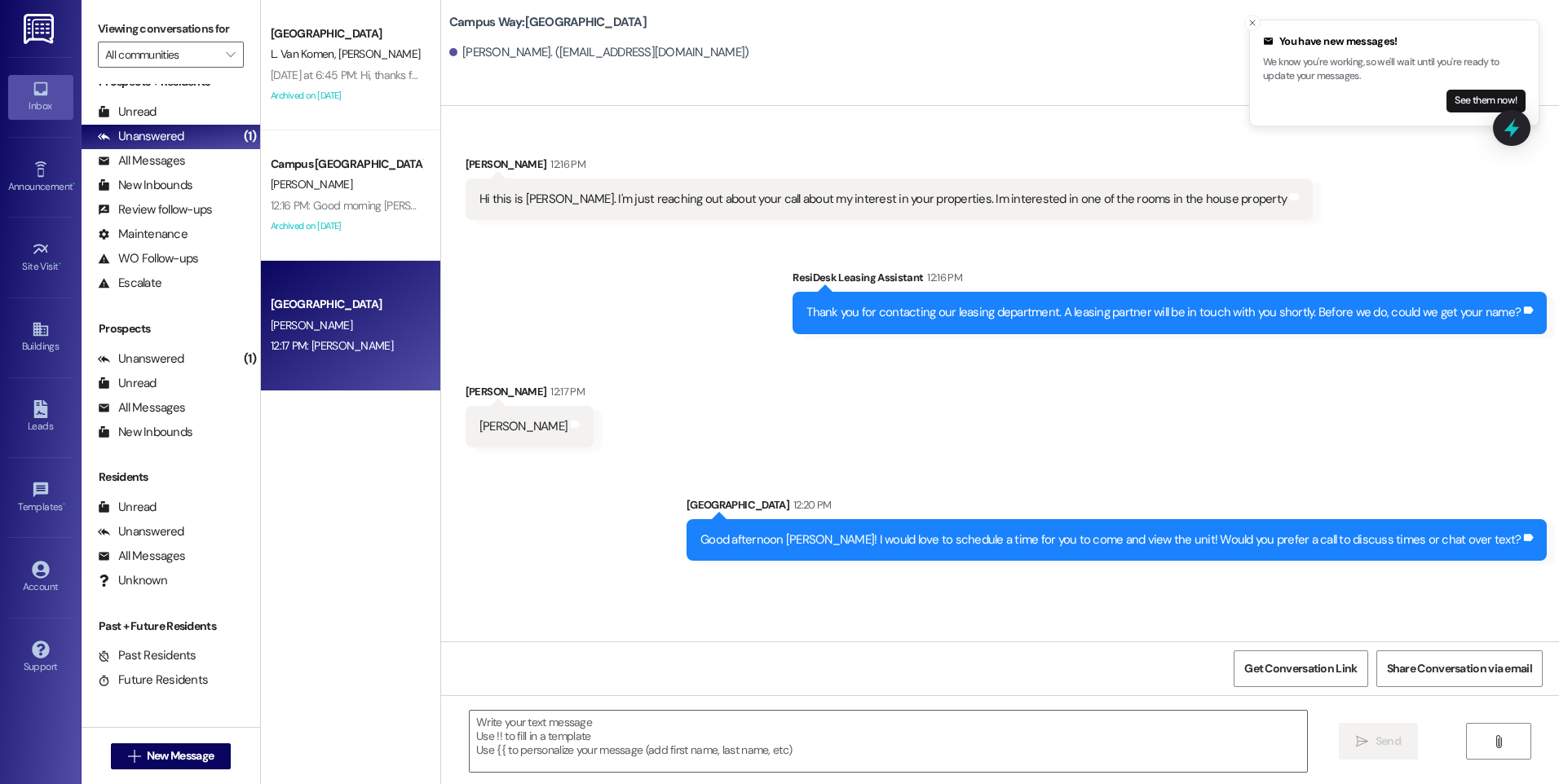
scroll to position [24, 0]
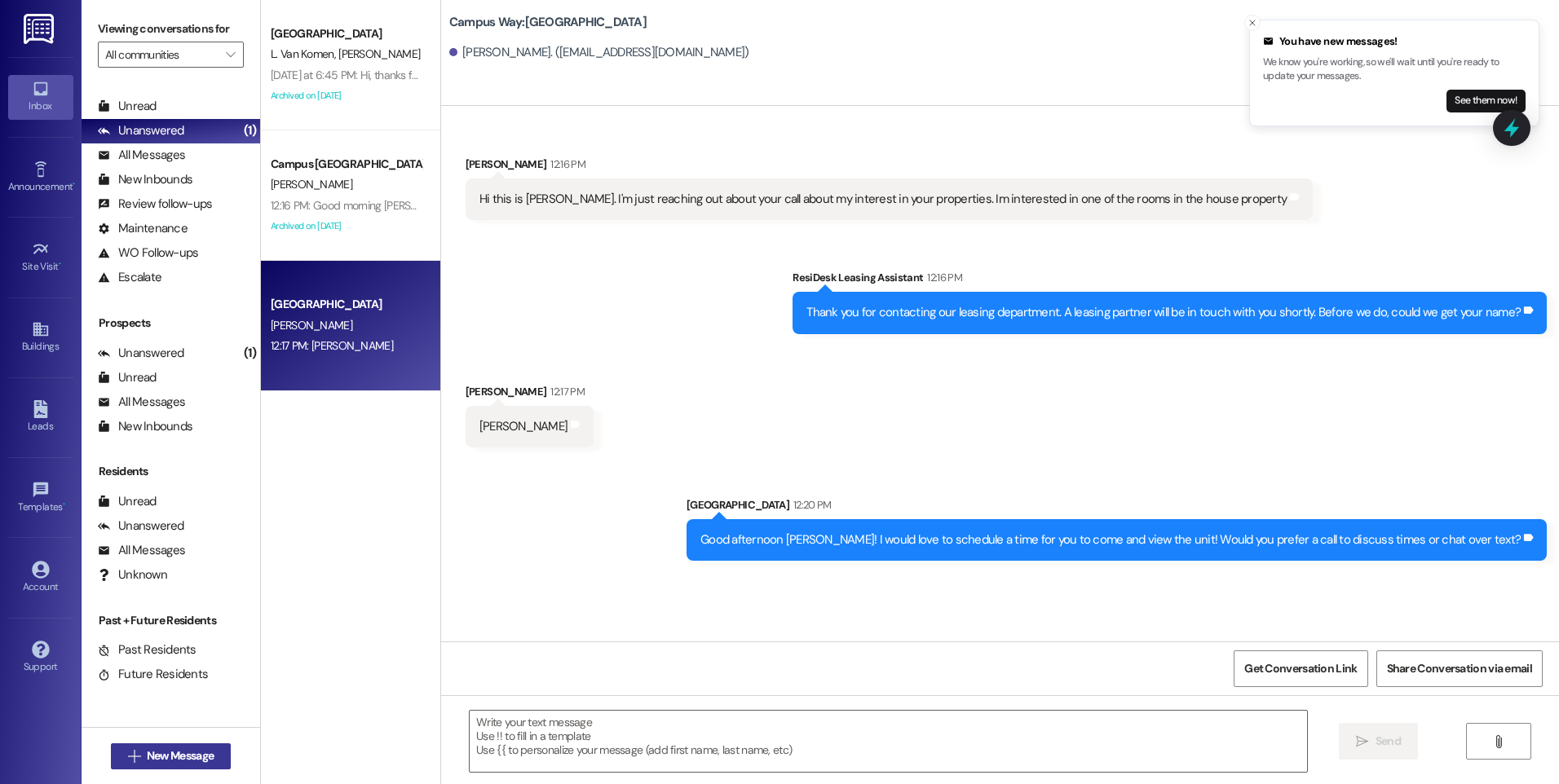
click at [182, 755] on span "New Message" at bounding box center [180, 756] width 67 height 17
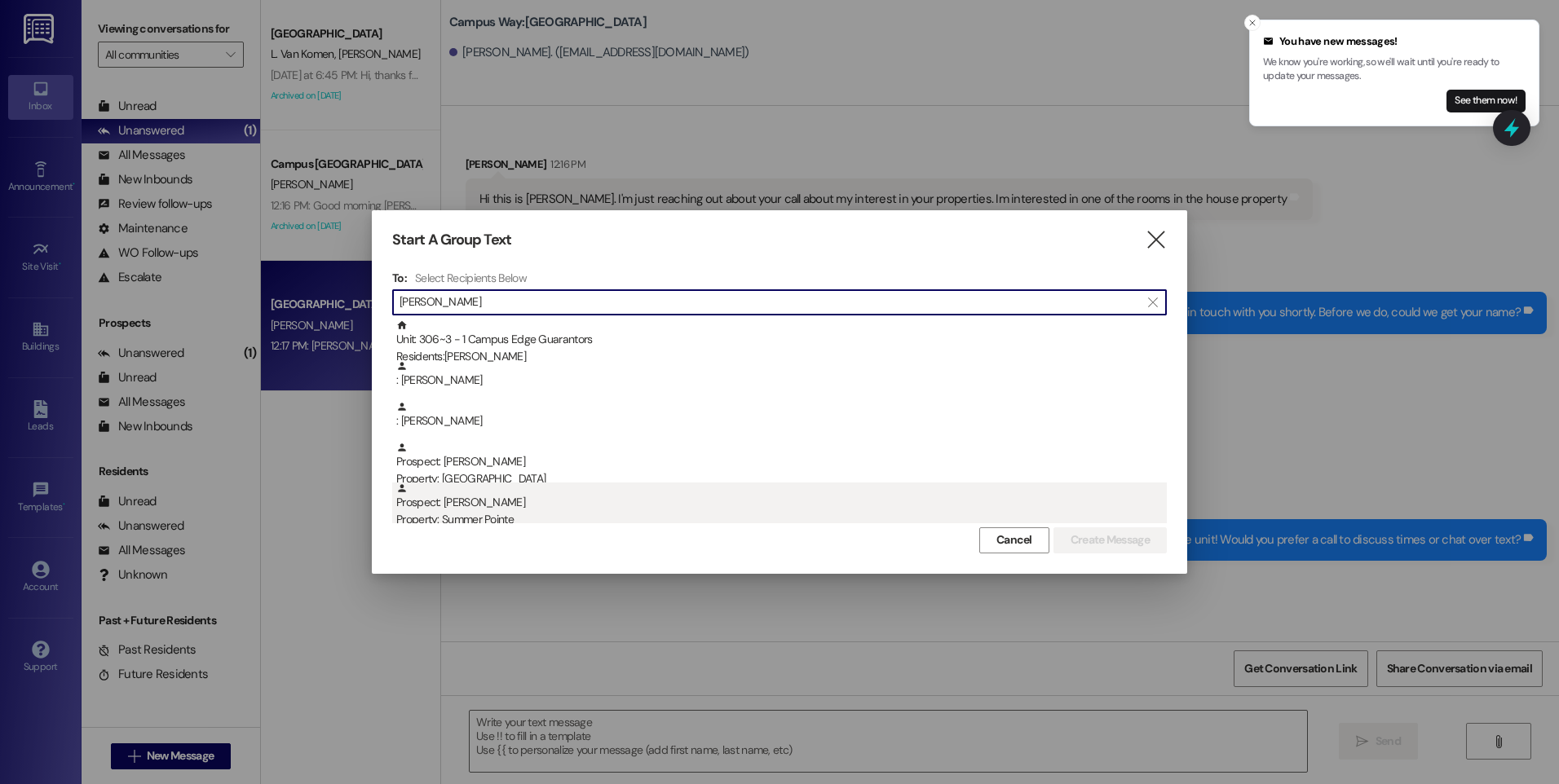
type input "[PERSON_NAME]"
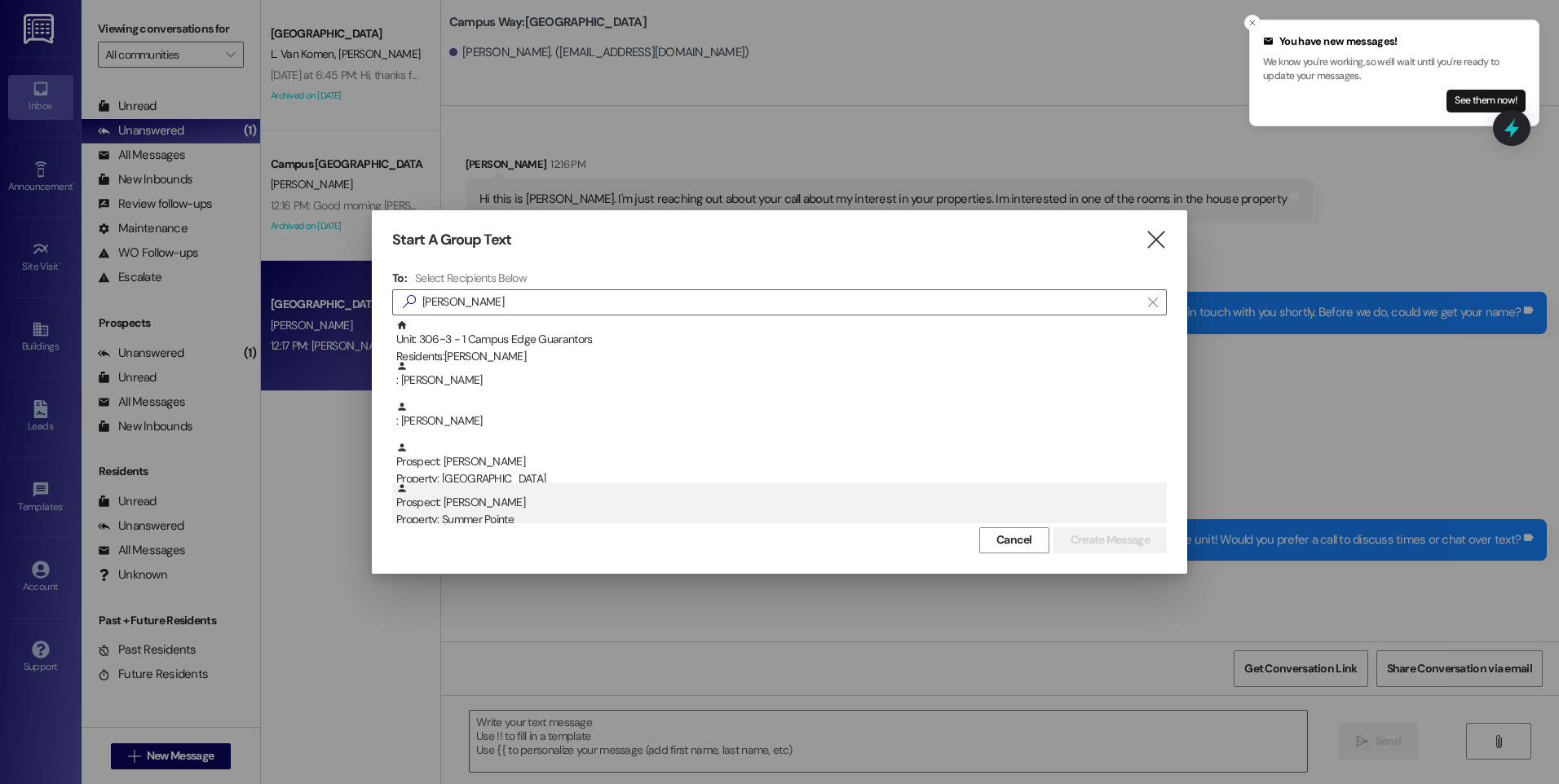
click at [488, 511] on div "Property: Summer Pointe" at bounding box center [781, 519] width 770 height 17
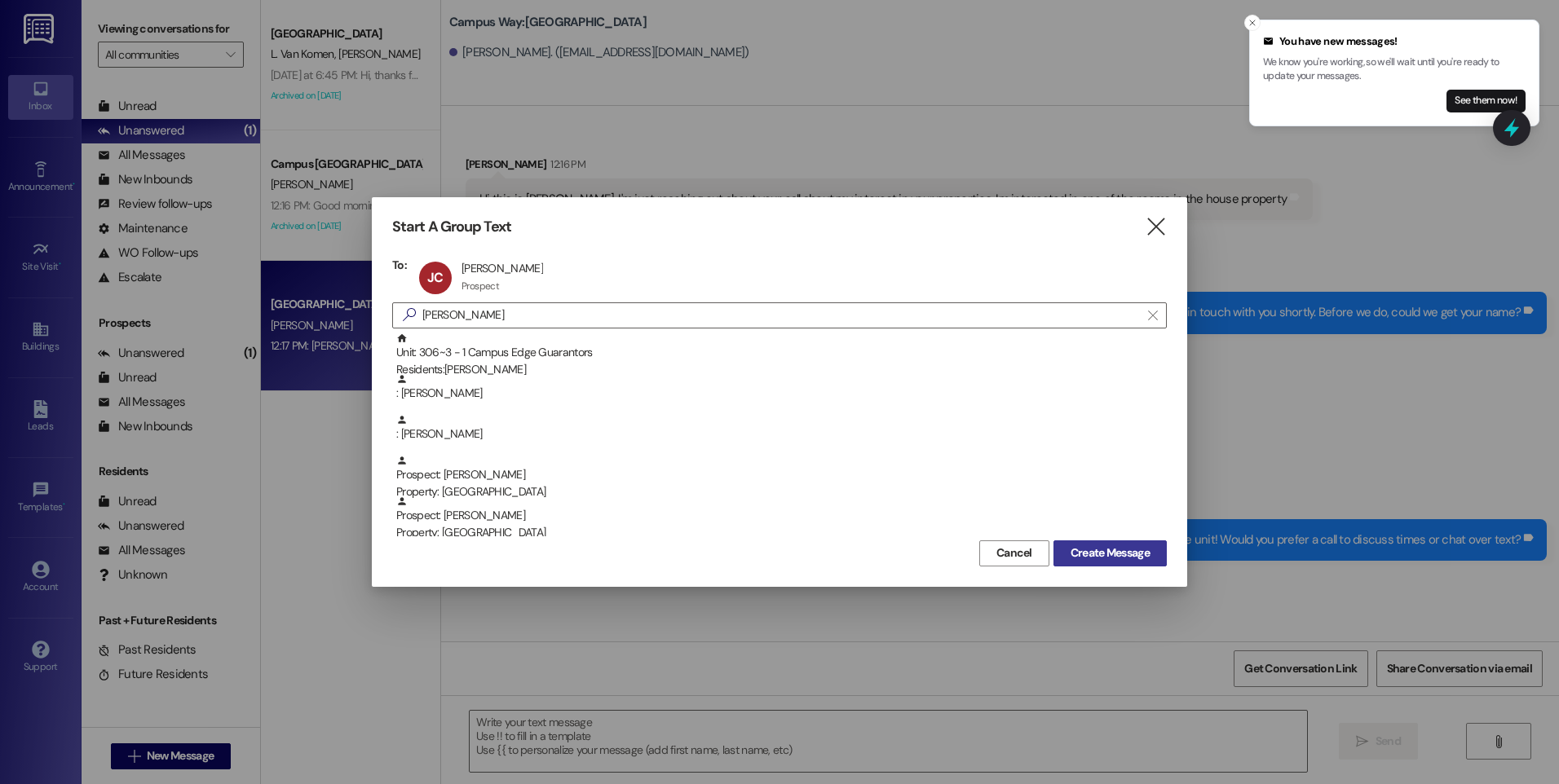
click at [1089, 547] on span "Create Message" at bounding box center [1109, 553] width 79 height 17
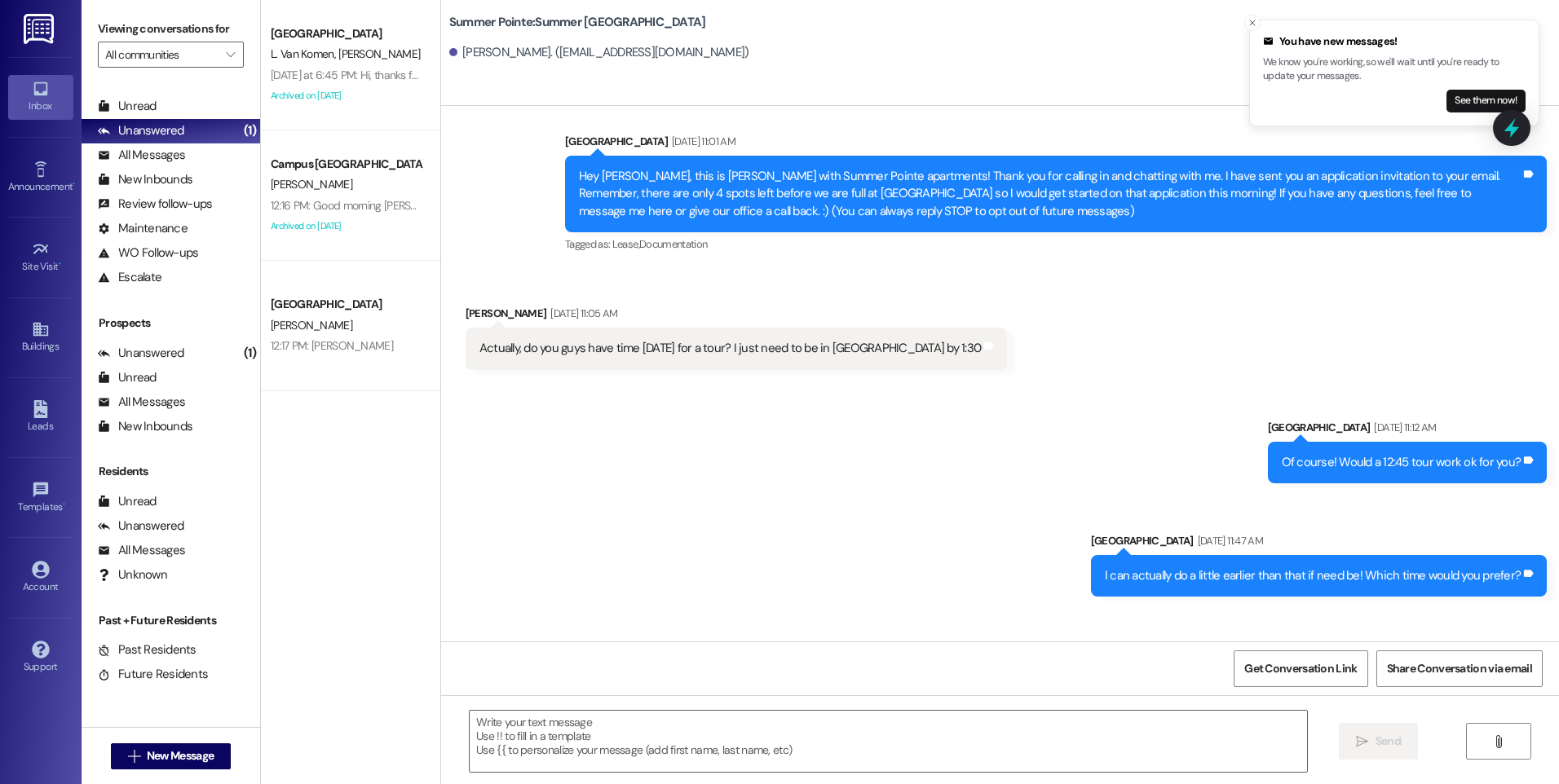
scroll to position [258, 0]
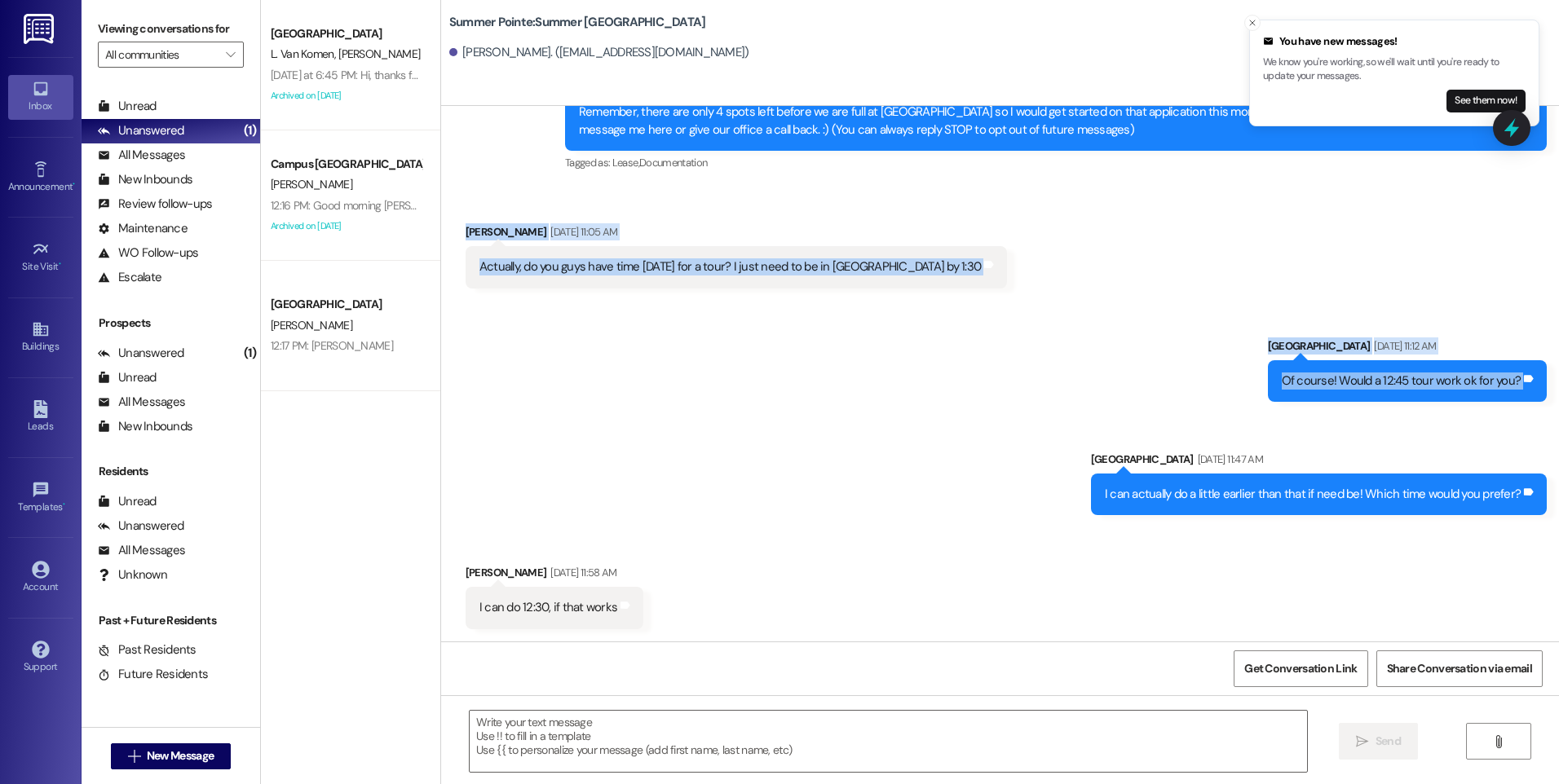
drag, startPoint x: 453, startPoint y: 236, endPoint x: 1057, endPoint y: 303, distance: 607.7
click at [1057, 303] on div "WO Opened request: Make Ready [DATE] 8:33 AM Status : Open Show details Sent vi…" at bounding box center [1000, 373] width 1118 height 536
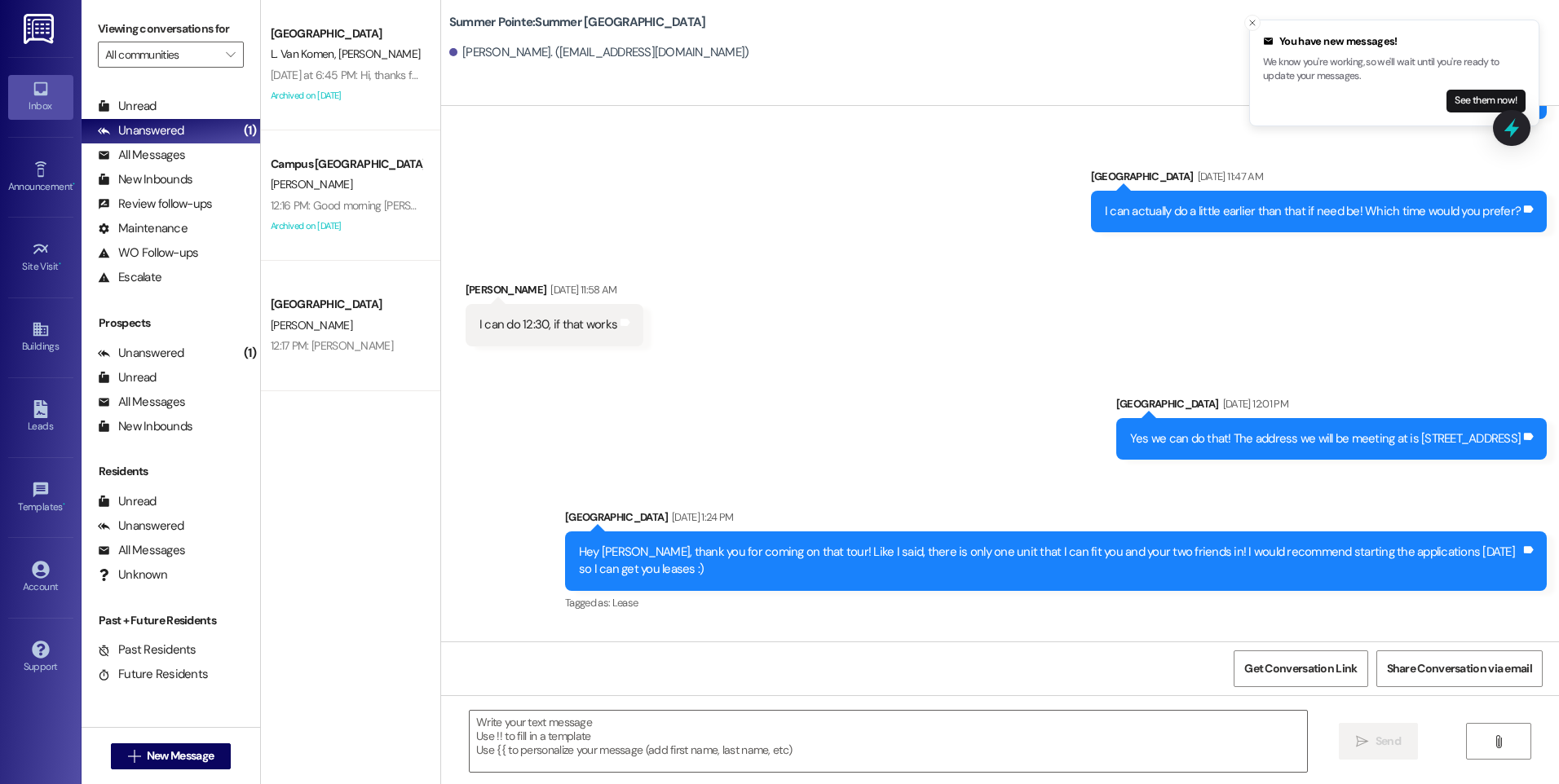
scroll to position [571, 0]
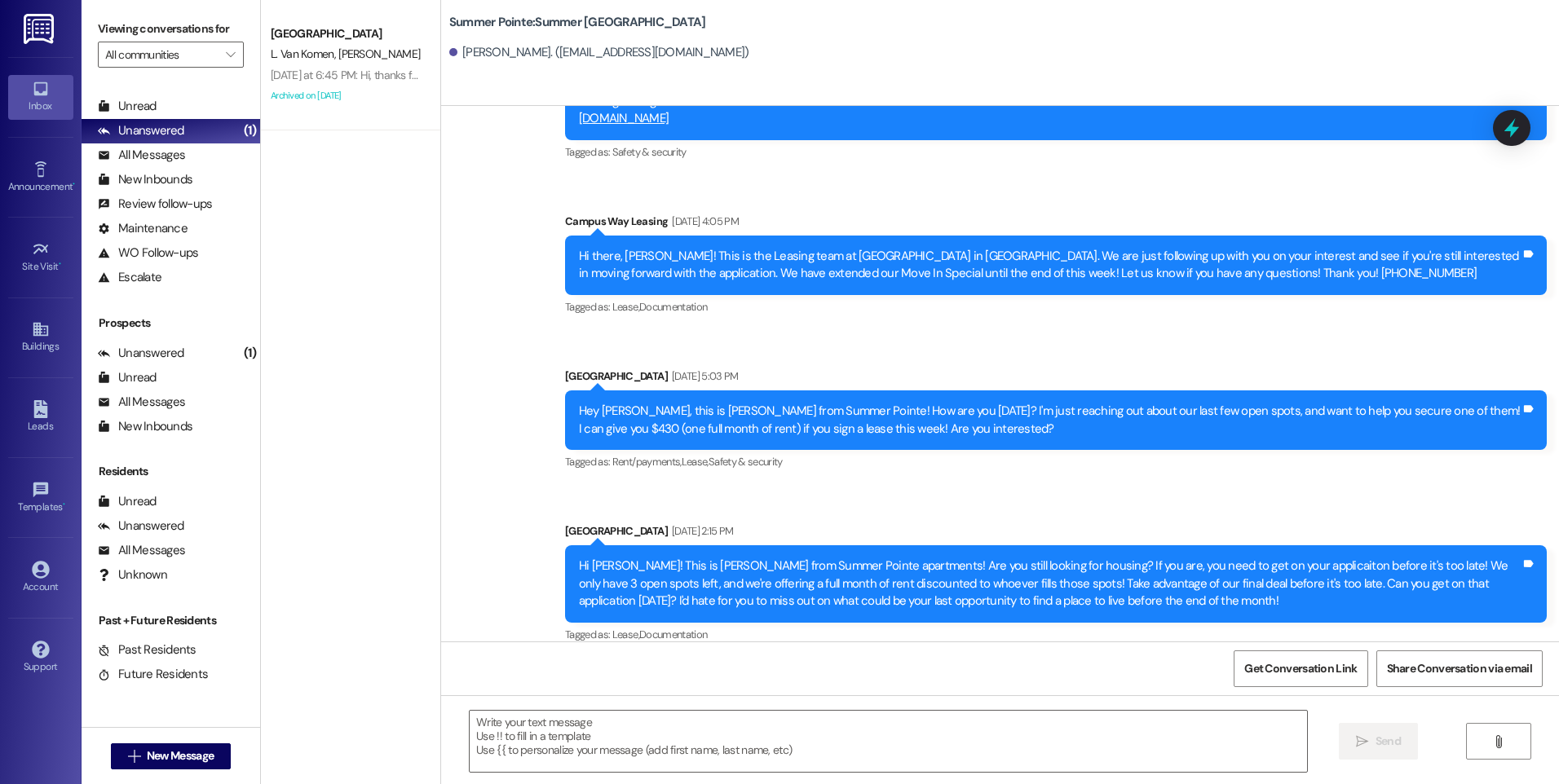
scroll to position [1443, 0]
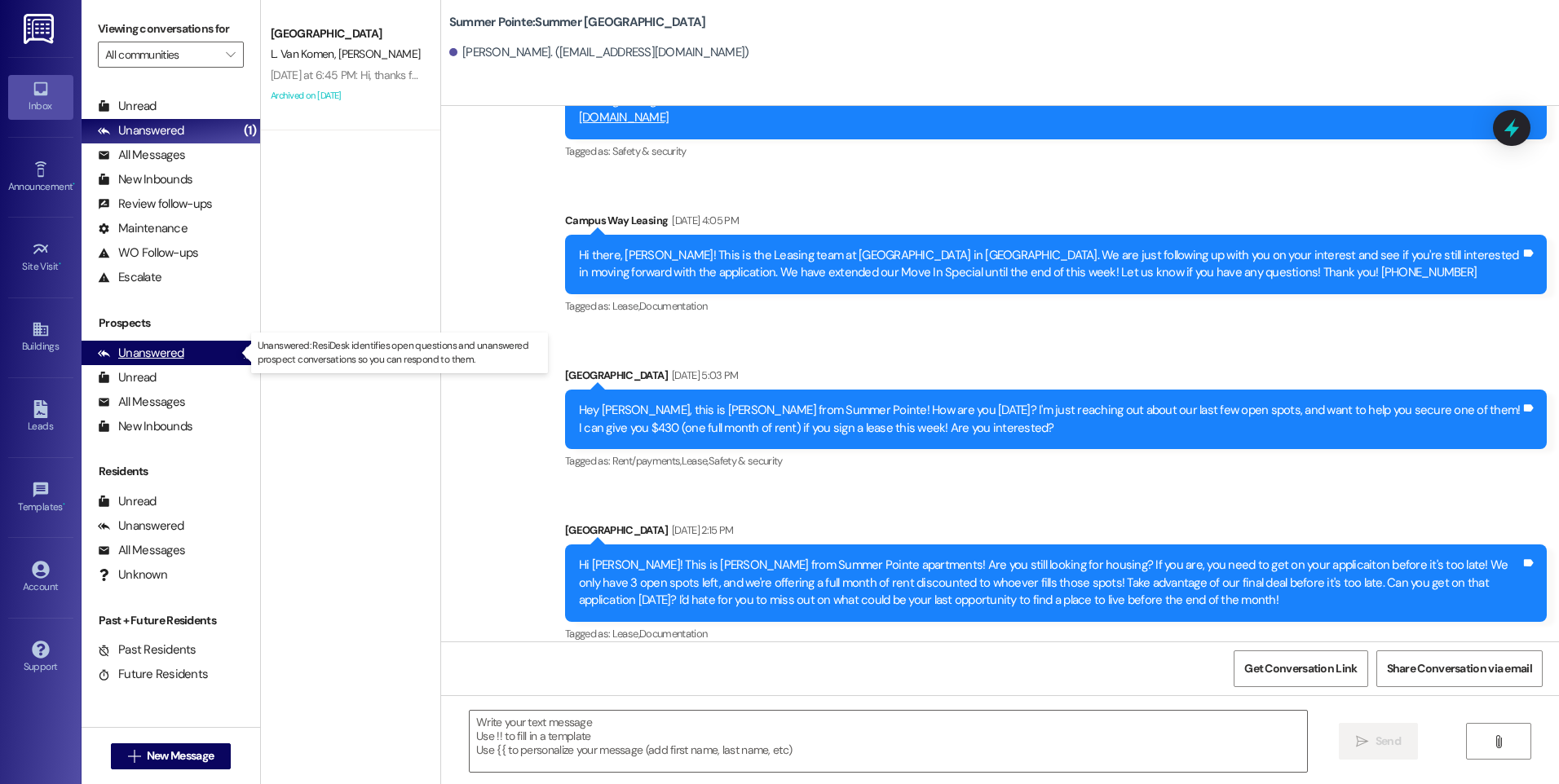
click at [132, 346] on div "Unanswered" at bounding box center [140, 353] width 86 height 17
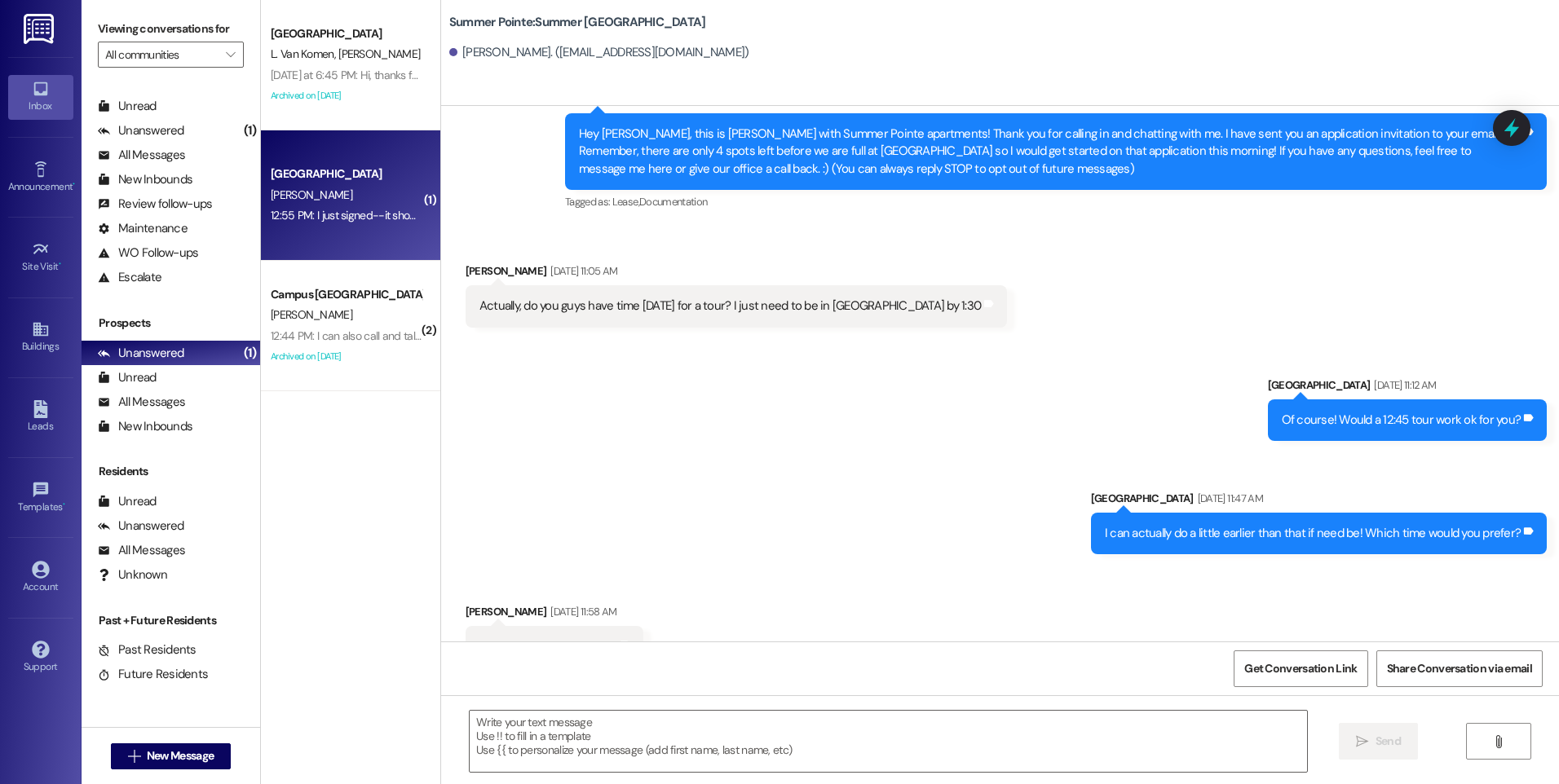
scroll to position [258, 0]
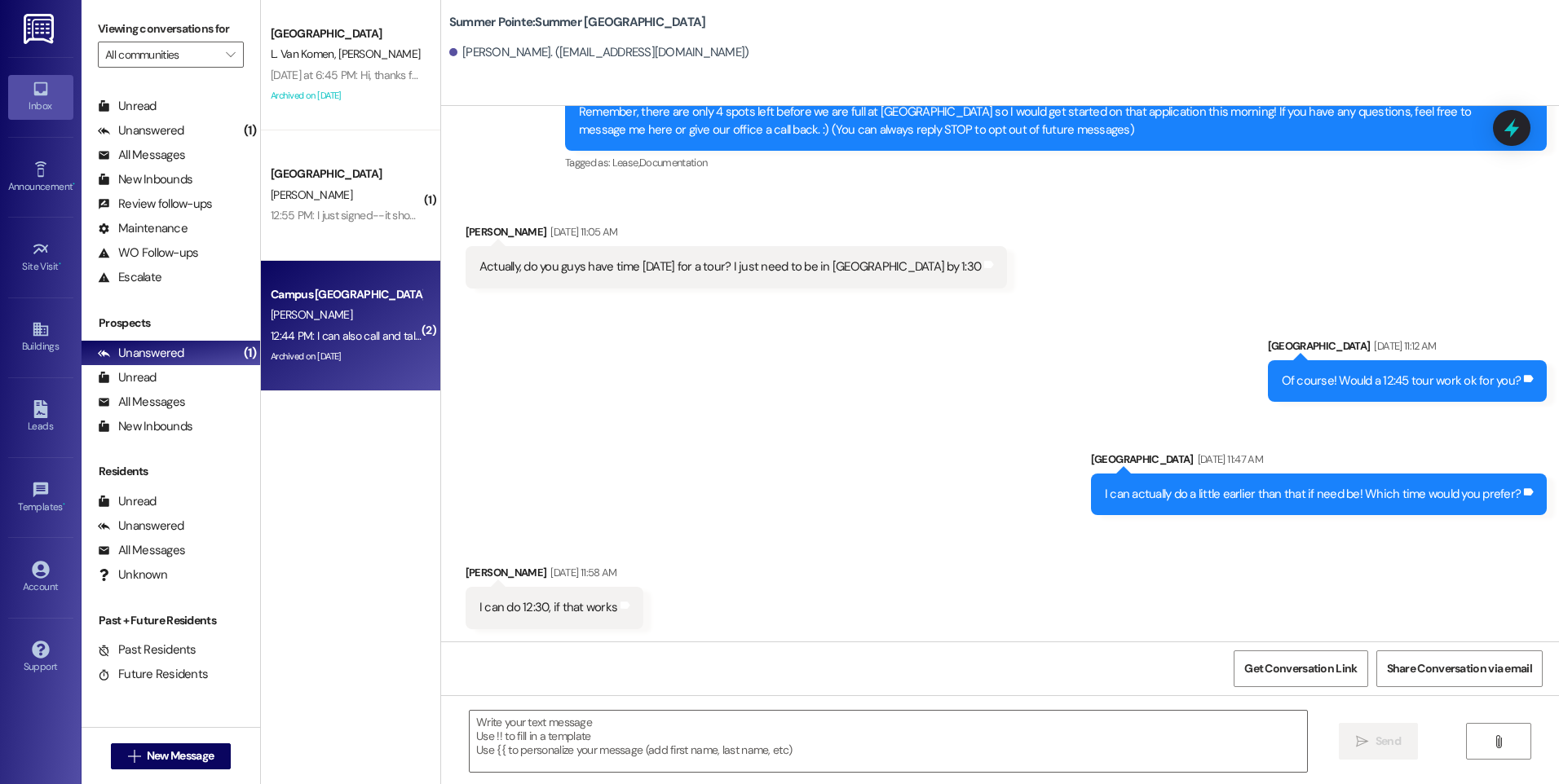
click at [348, 295] on div "Campus [GEOGRAPHIC_DATA]" at bounding box center [346, 295] width 150 height 17
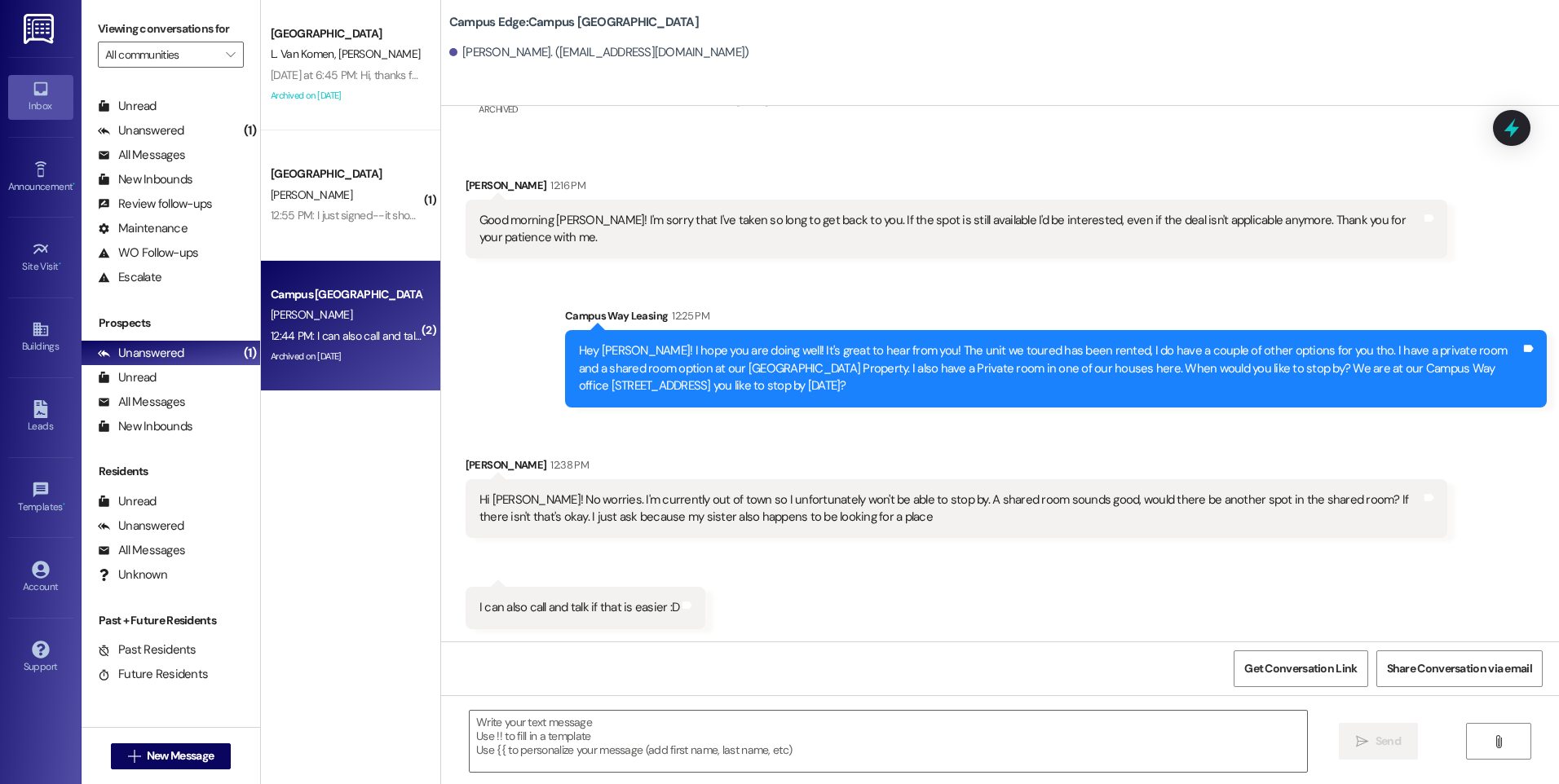
scroll to position [761, 0]
click at [609, 767] on textarea at bounding box center [887, 740] width 837 height 61
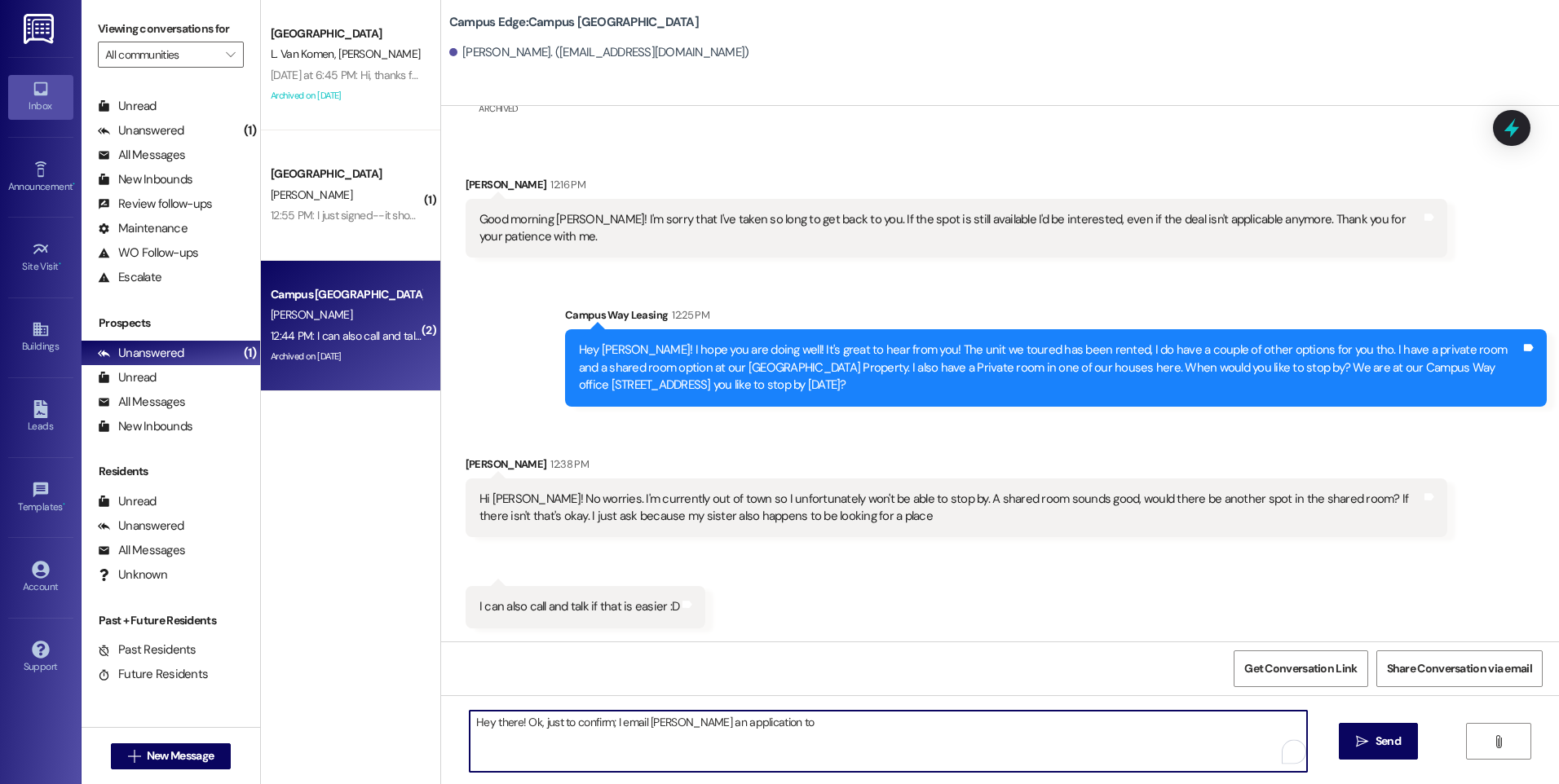
paste textarea "702) 768-3033 Email:[EMAIL_ADDRESS][DOMAIN_NAME]"
drag, startPoint x: 752, startPoint y: 722, endPoint x: 848, endPoint y: 718, distance: 96.1
click at [848, 718] on textarea "Hey there! Ok, just to confirm; I email [PERSON_NAME] an application to 702) 76…" at bounding box center [887, 740] width 837 height 61
click at [671, 738] on textarea "Hey there! Ok, just to confirm; I email [PERSON_NAME] an application to Email:[…" at bounding box center [887, 740] width 837 height 61
paste textarea "702) 768-3033"
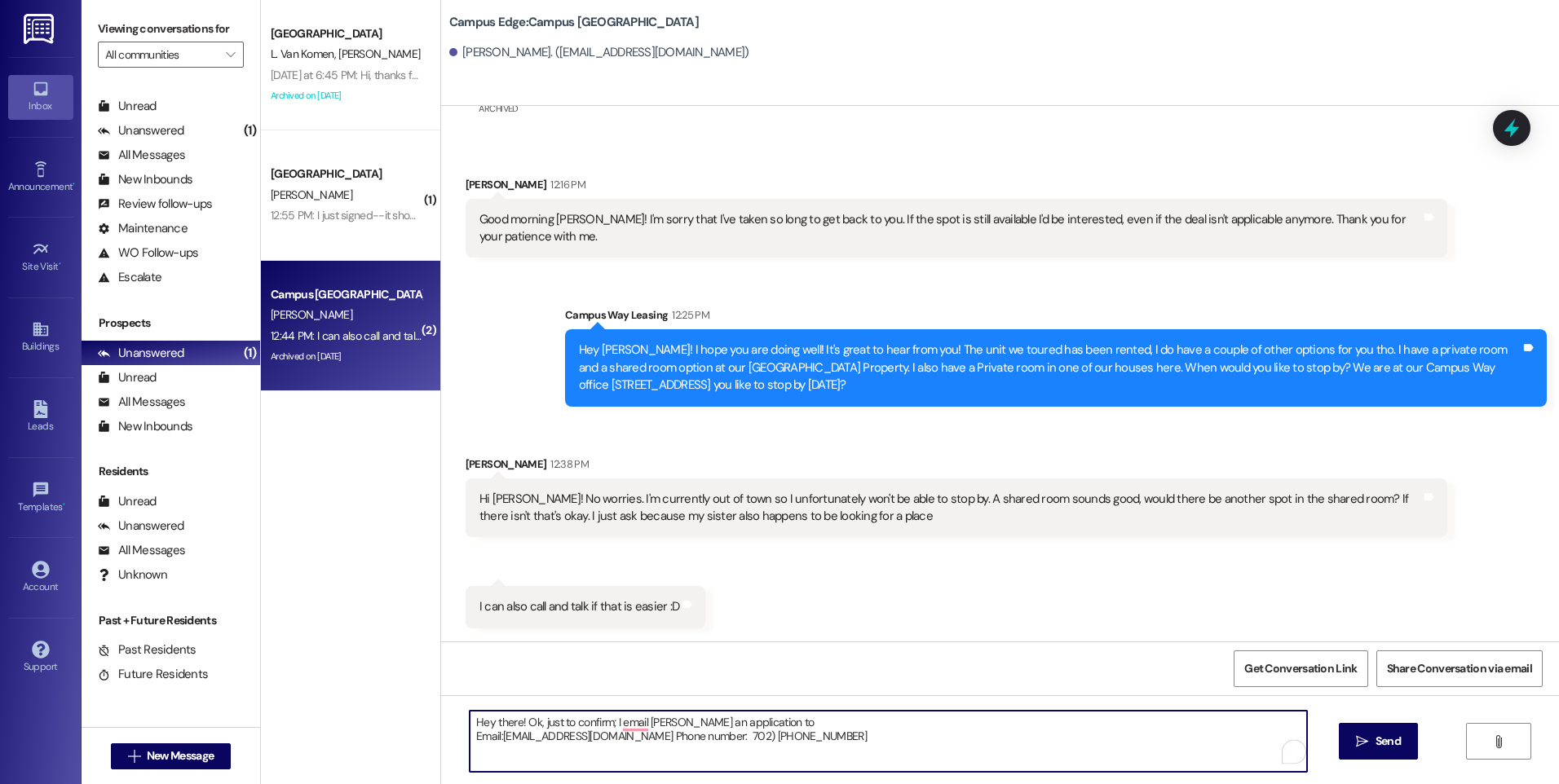
click at [693, 733] on textarea "Hey there! Ok, just to confirm; I email [PERSON_NAME] an application to Email:[…" at bounding box center [887, 740] width 837 height 61
click at [492, 737] on textarea "Hey there! Ok, just to confirm; I email [PERSON_NAME] an application to Email:[…" at bounding box center [887, 740] width 837 height 61
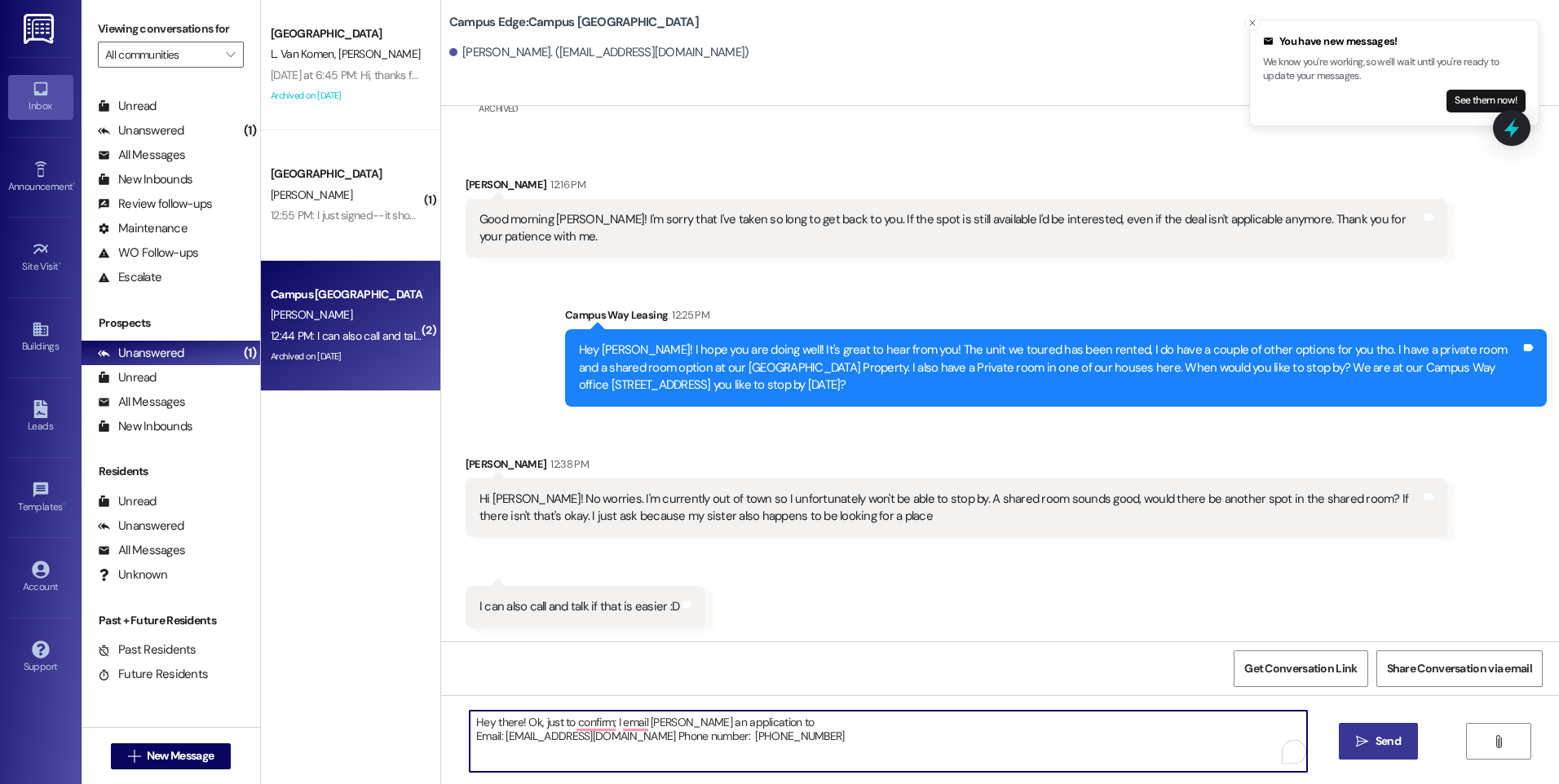
type textarea "Hey there! Ok, just to confirm; I email [PERSON_NAME] an application to Email: …"
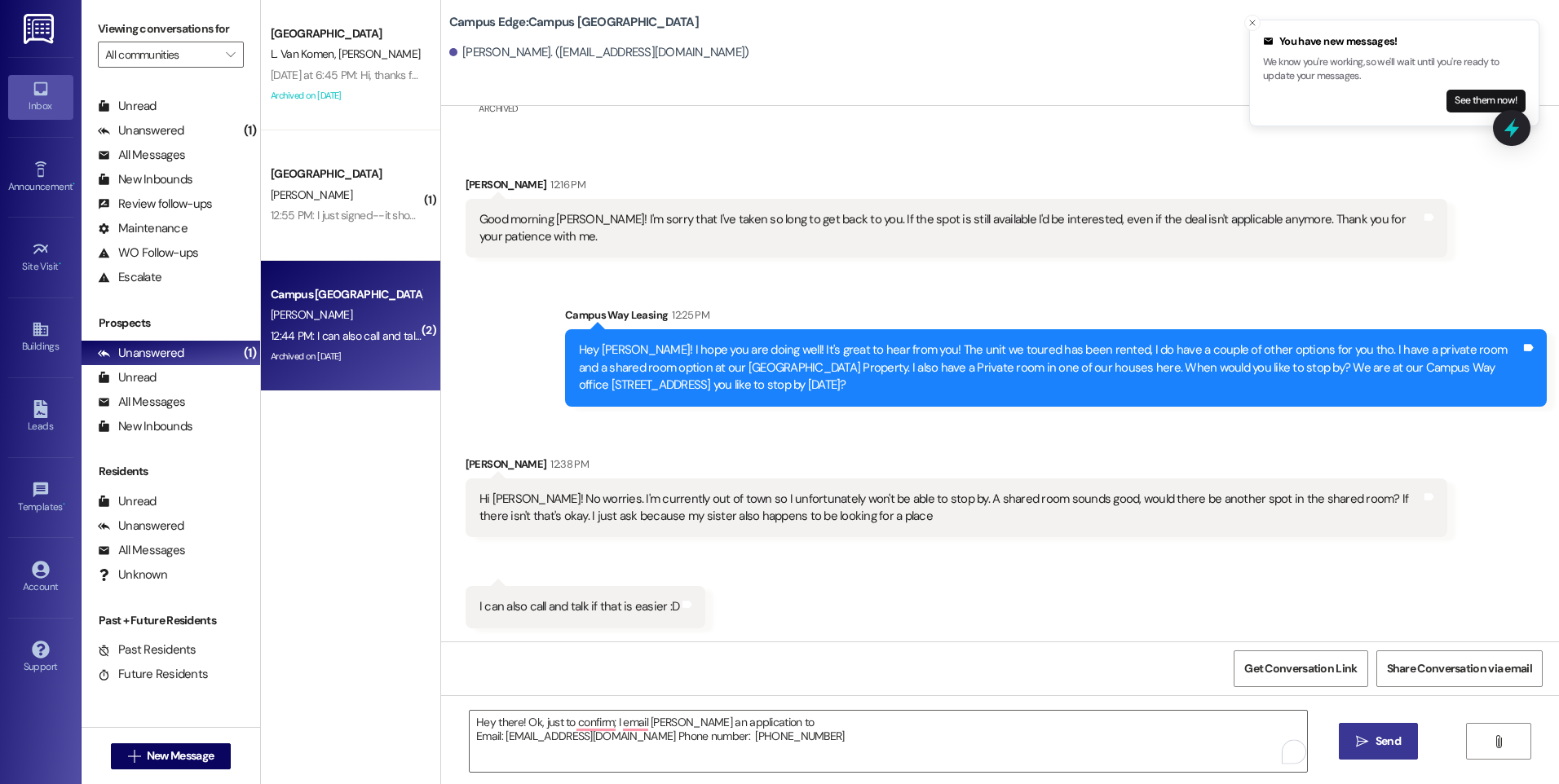
click at [1378, 753] on button " Send" at bounding box center [1378, 741] width 79 height 36
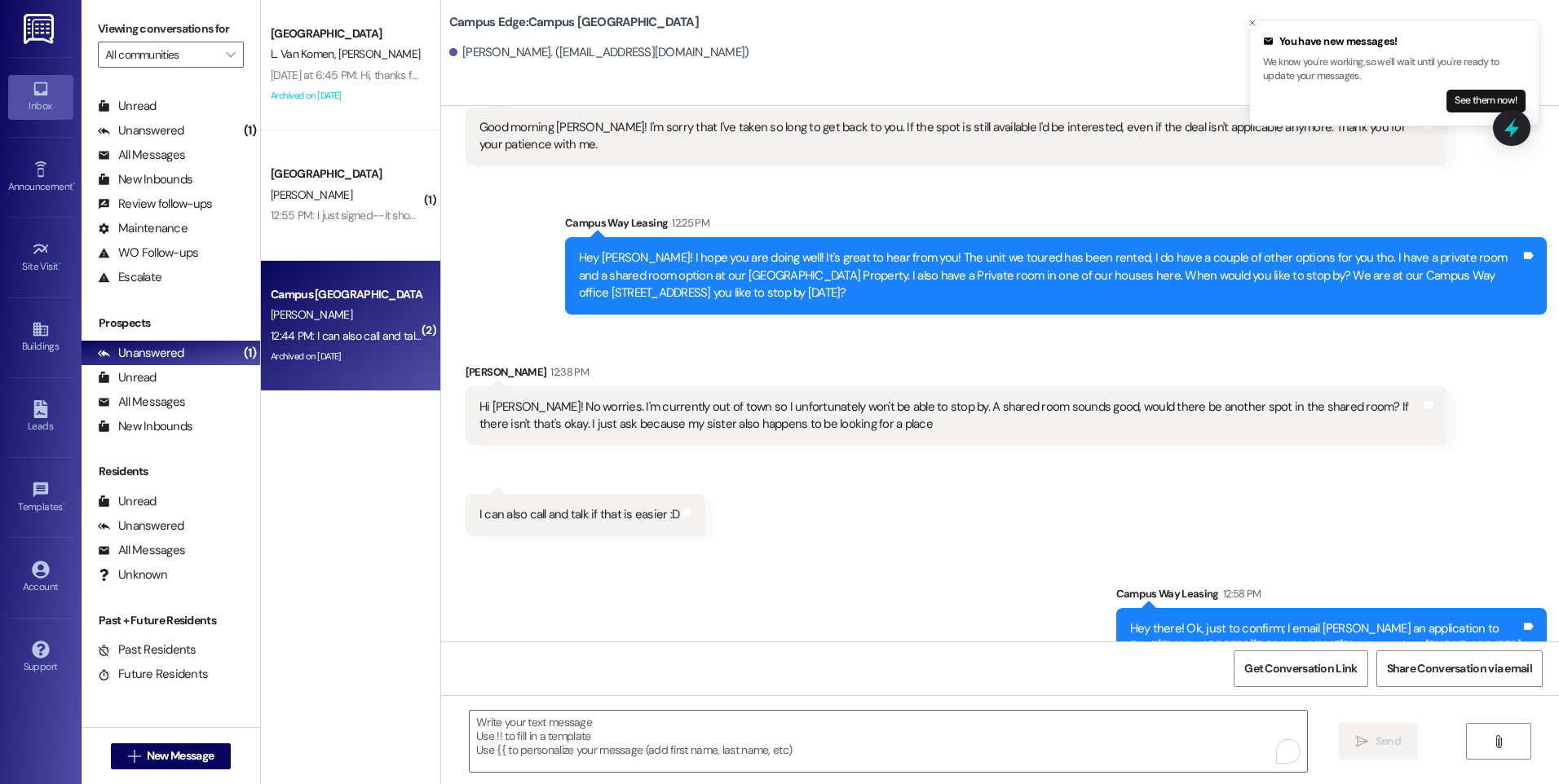
scroll to position [893, 0]
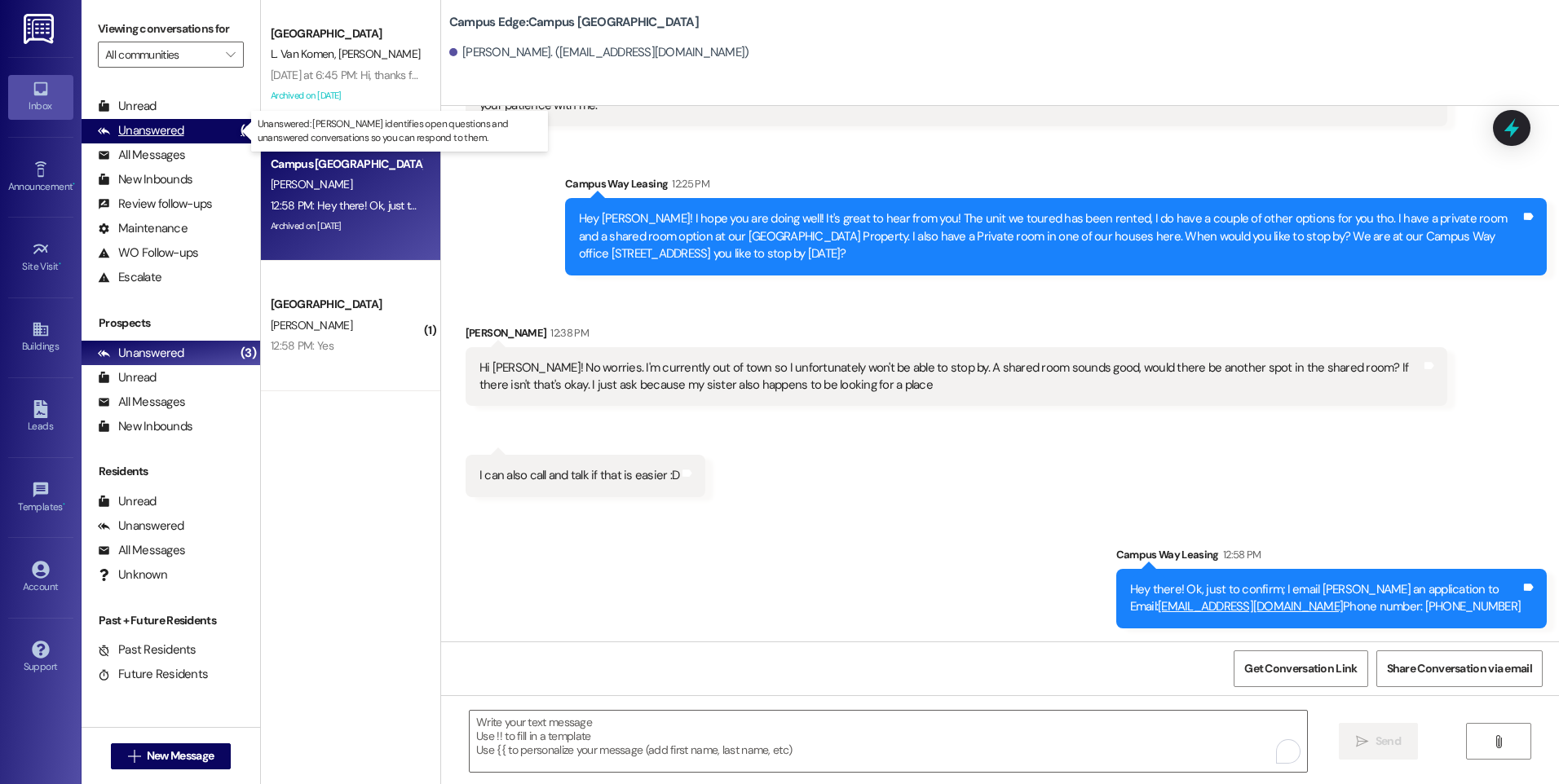
click at [150, 121] on div "Unanswered (3)" at bounding box center [170, 131] width 179 height 24
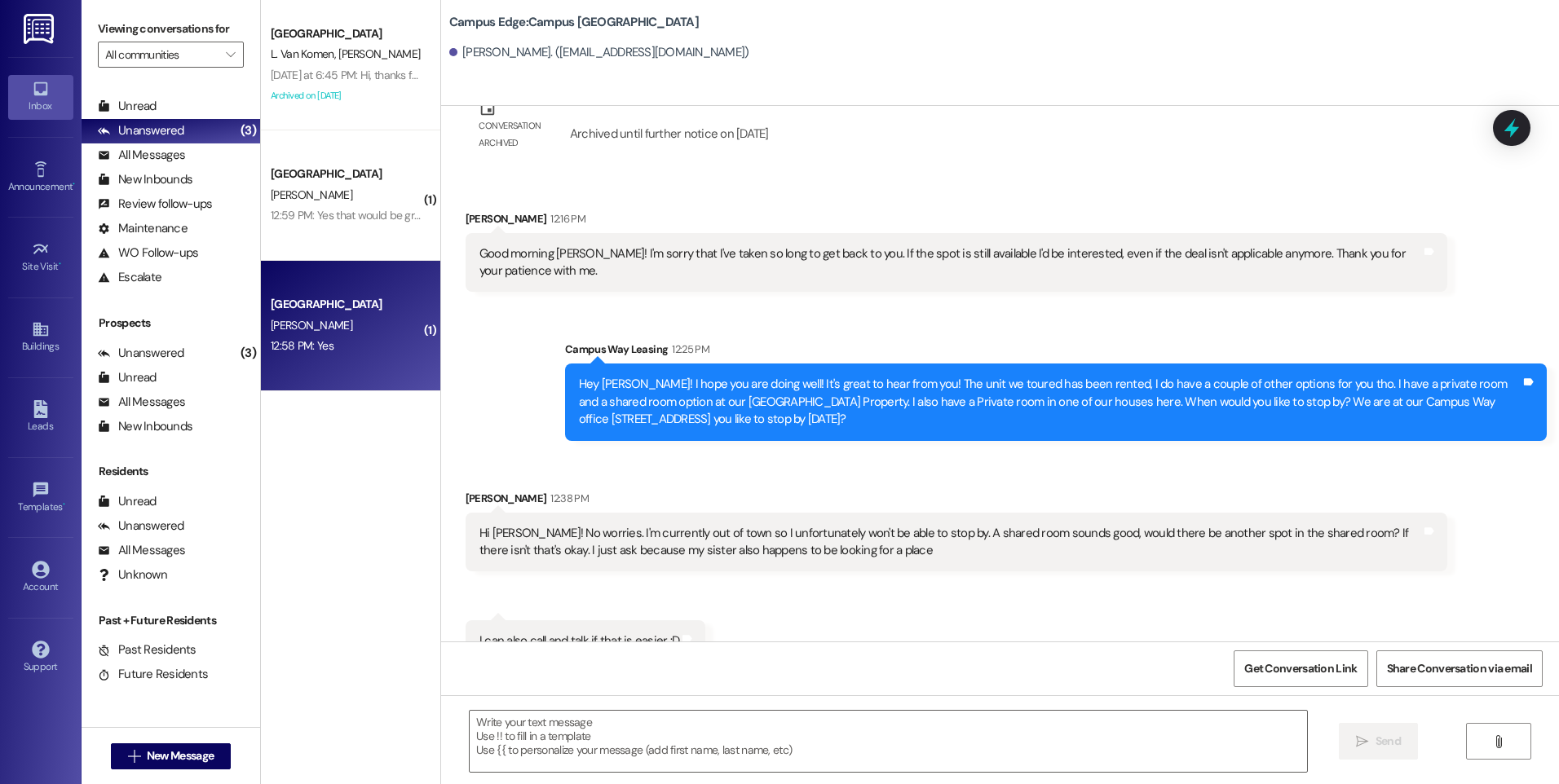
scroll to position [760, 0]
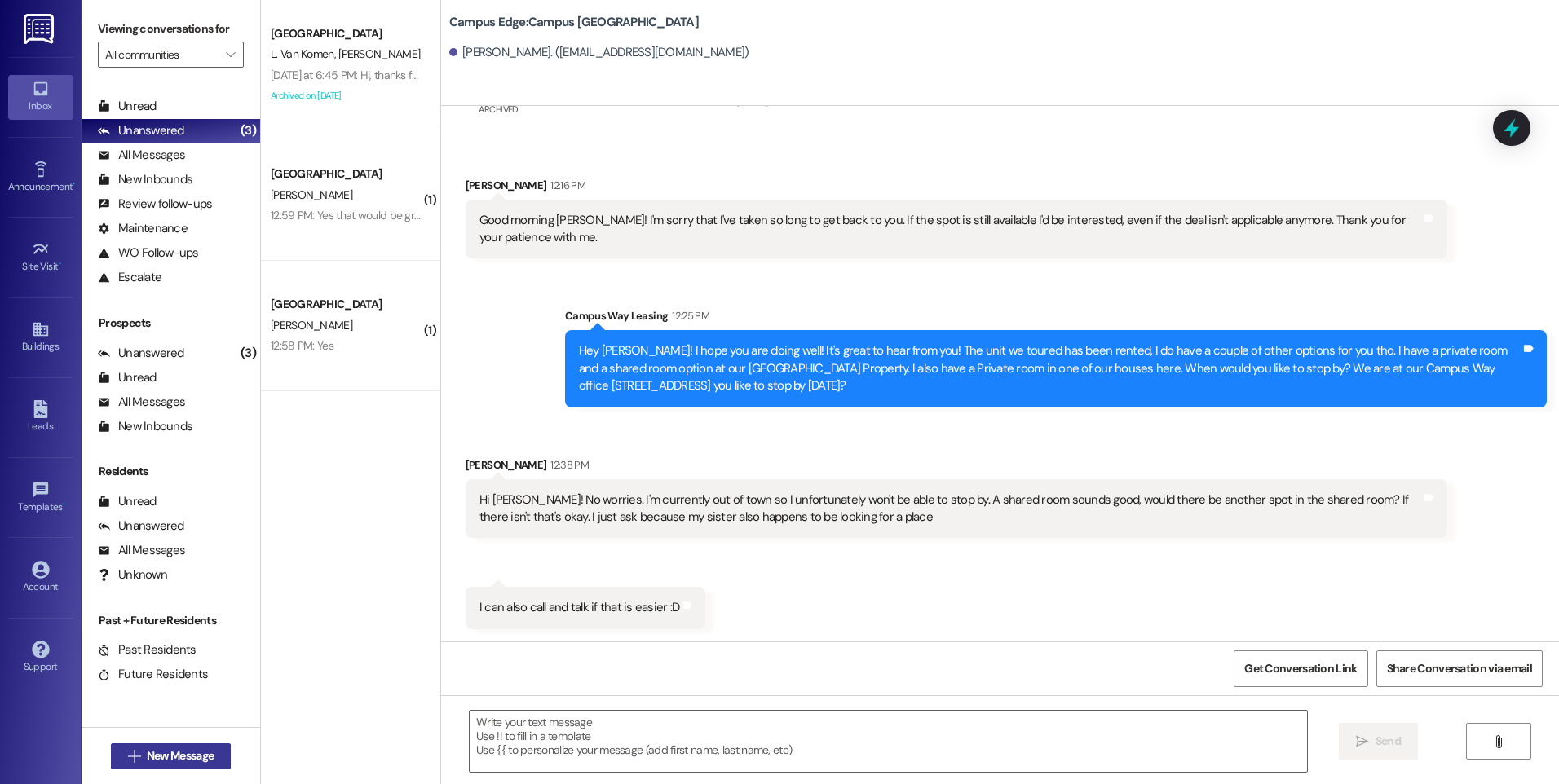
click at [202, 746] on button " New Message" at bounding box center [170, 756] width 121 height 26
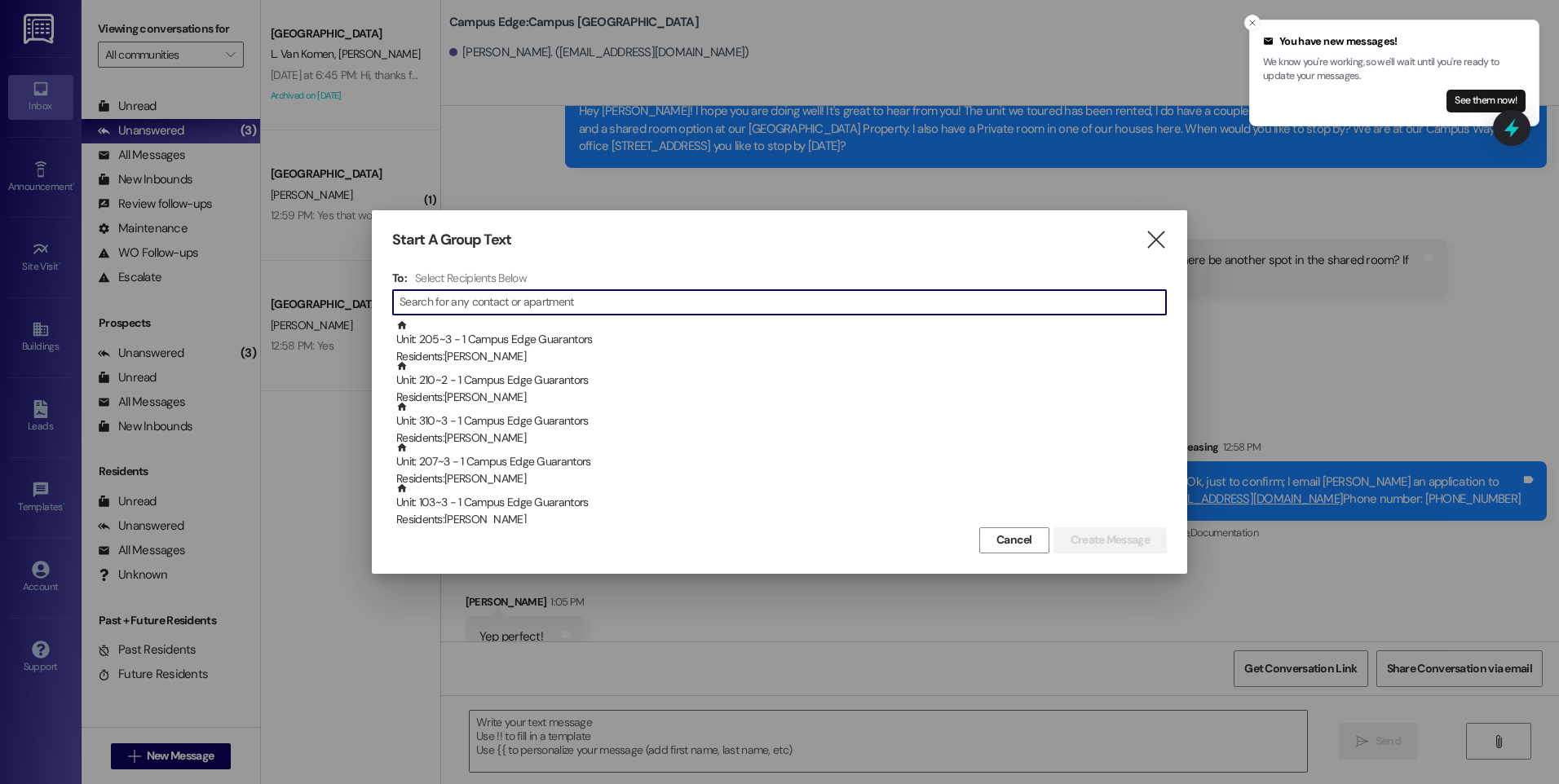
scroll to position [1029, 0]
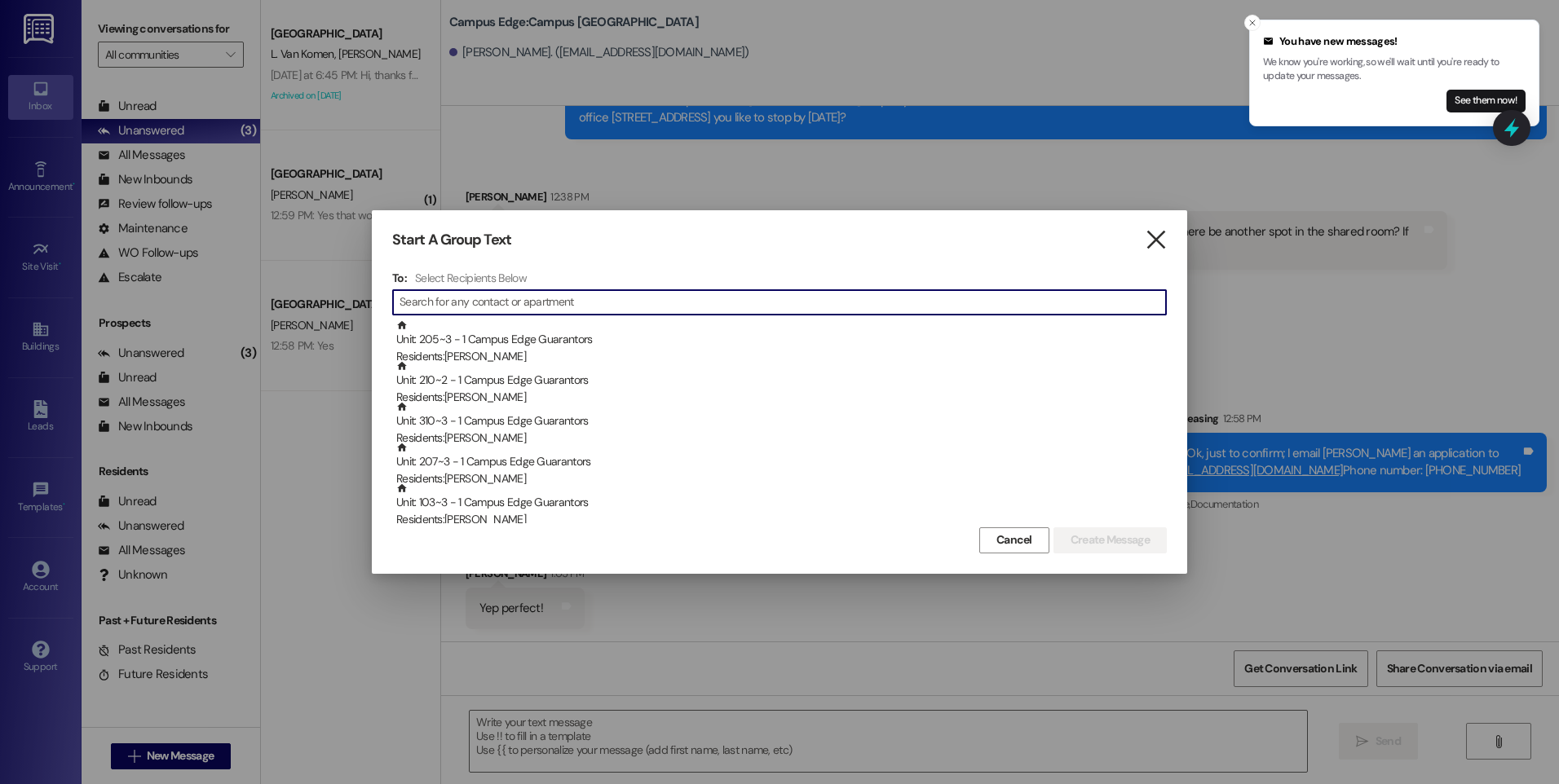
click at [1157, 236] on icon "" at bounding box center [1156, 239] width 22 height 17
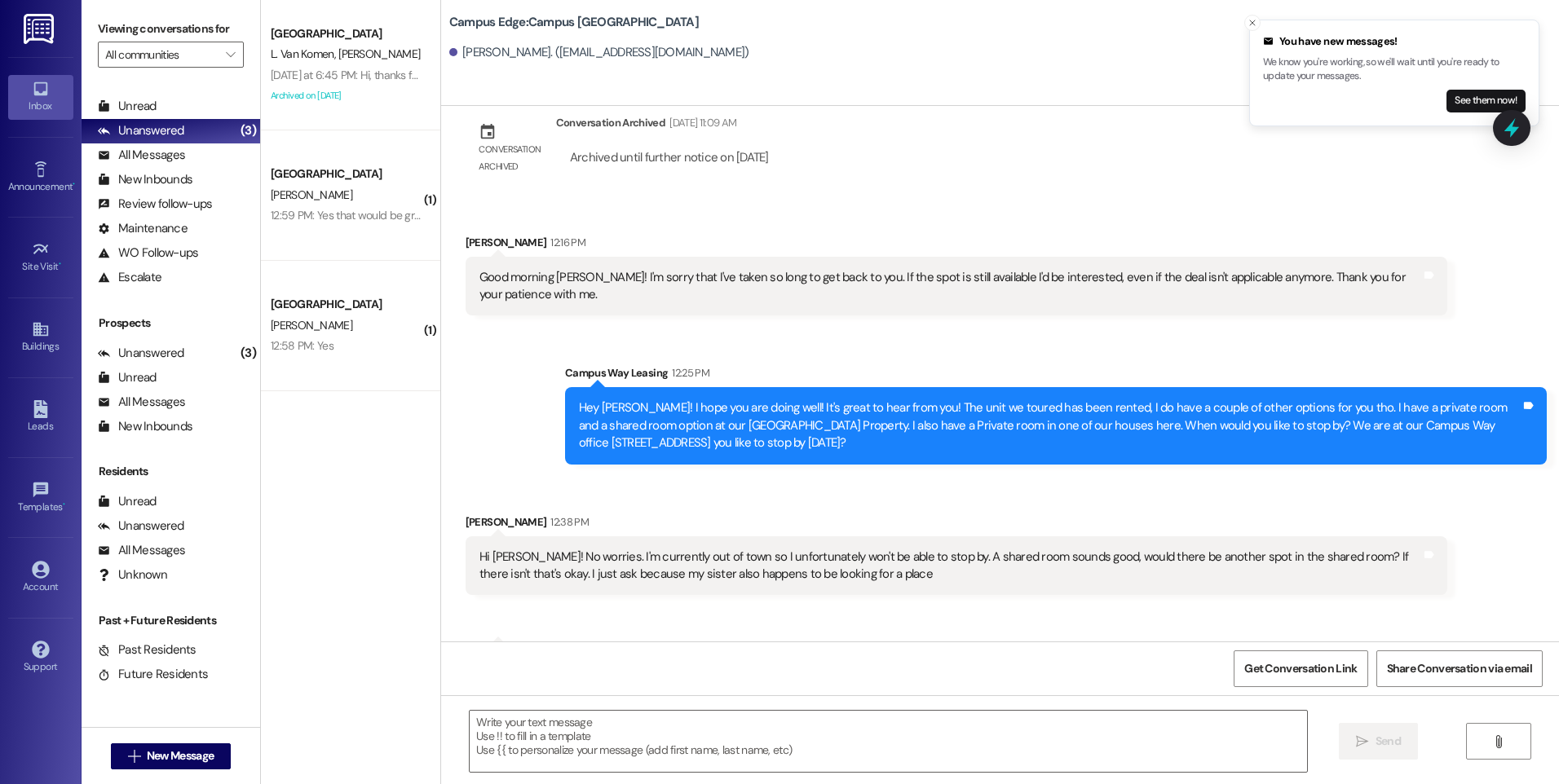
scroll to position [1030, 0]
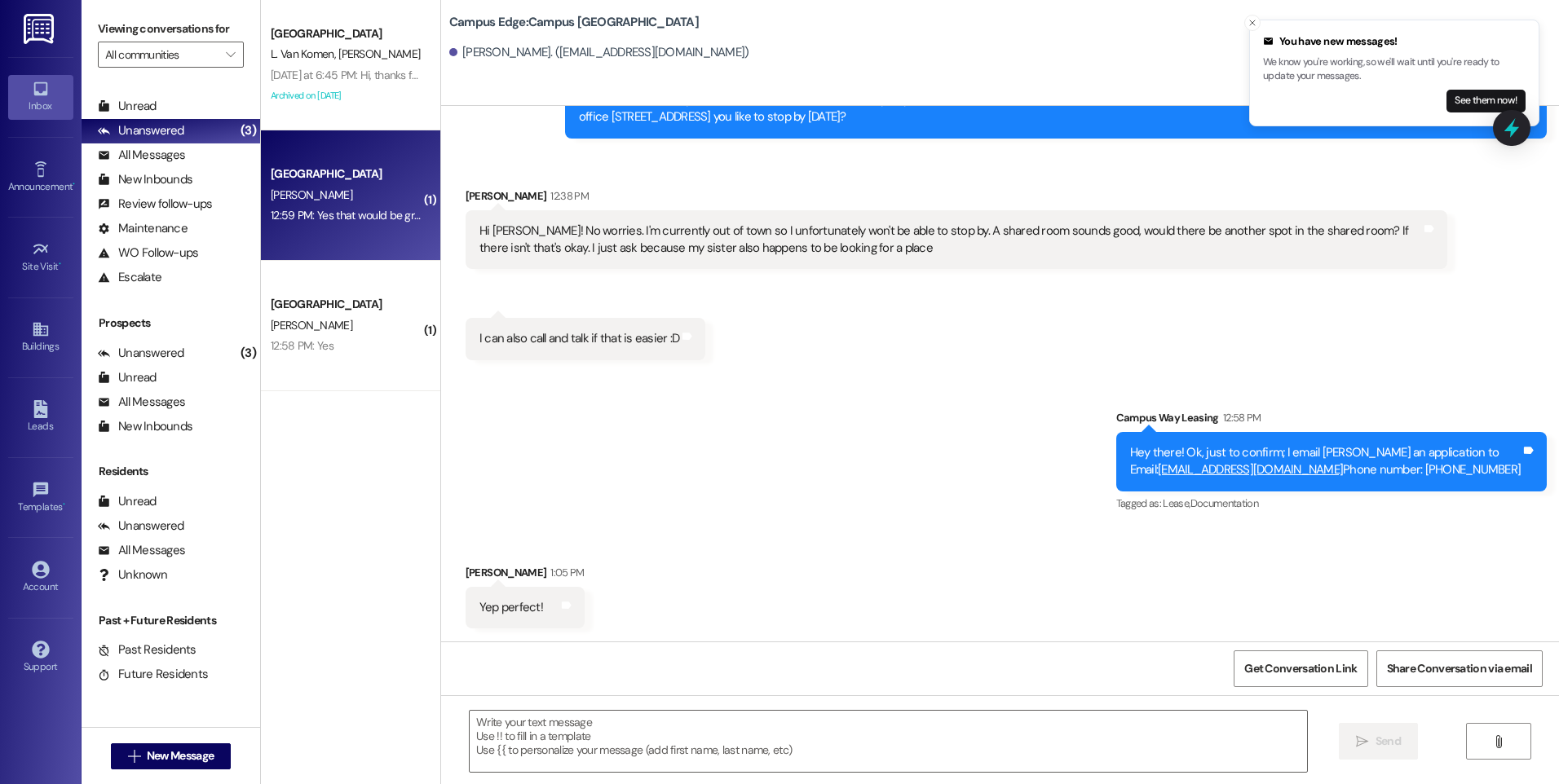
click at [345, 202] on div "[PERSON_NAME]" at bounding box center [346, 195] width 154 height 20
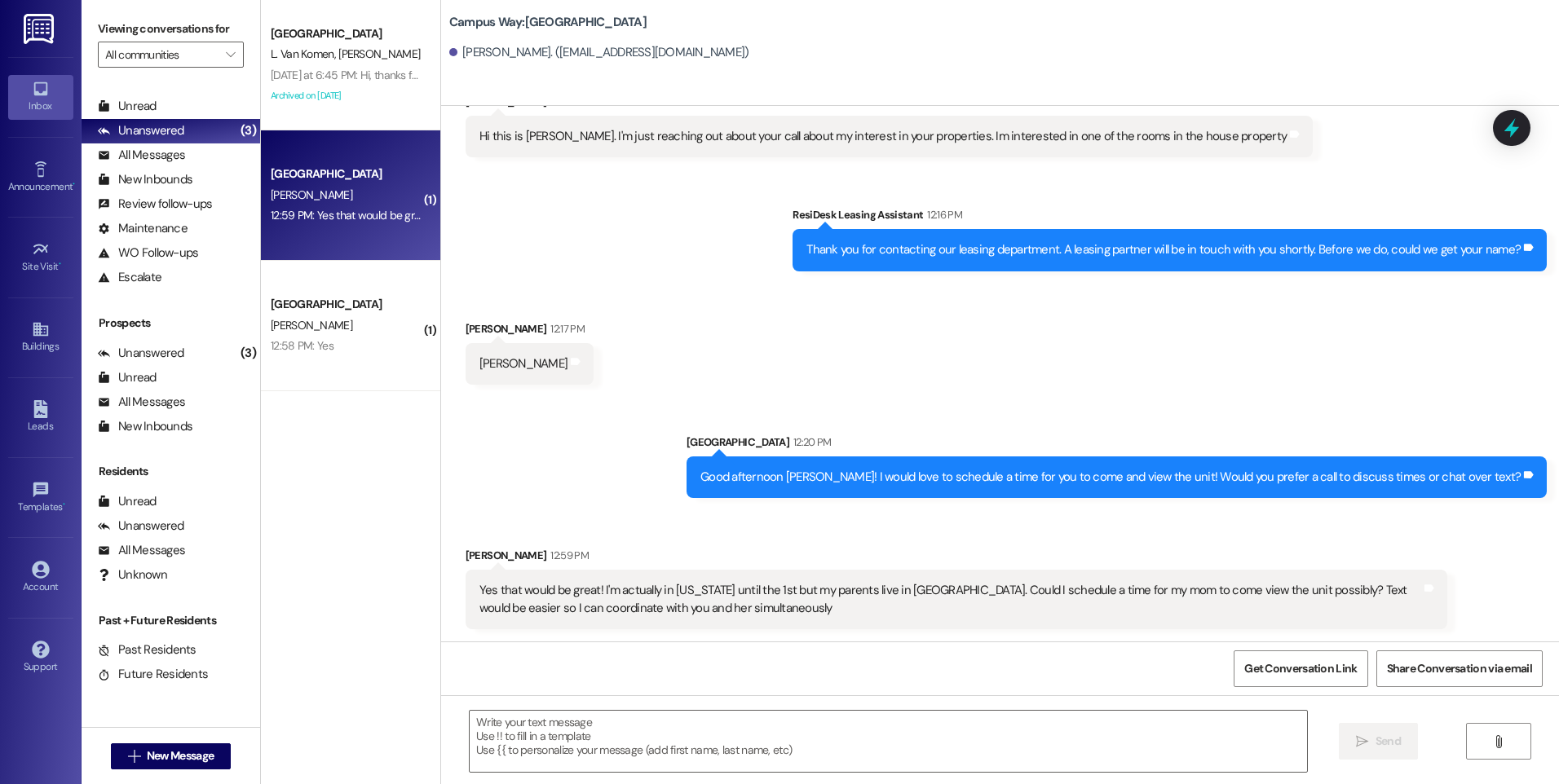
scroll to position [63, 0]
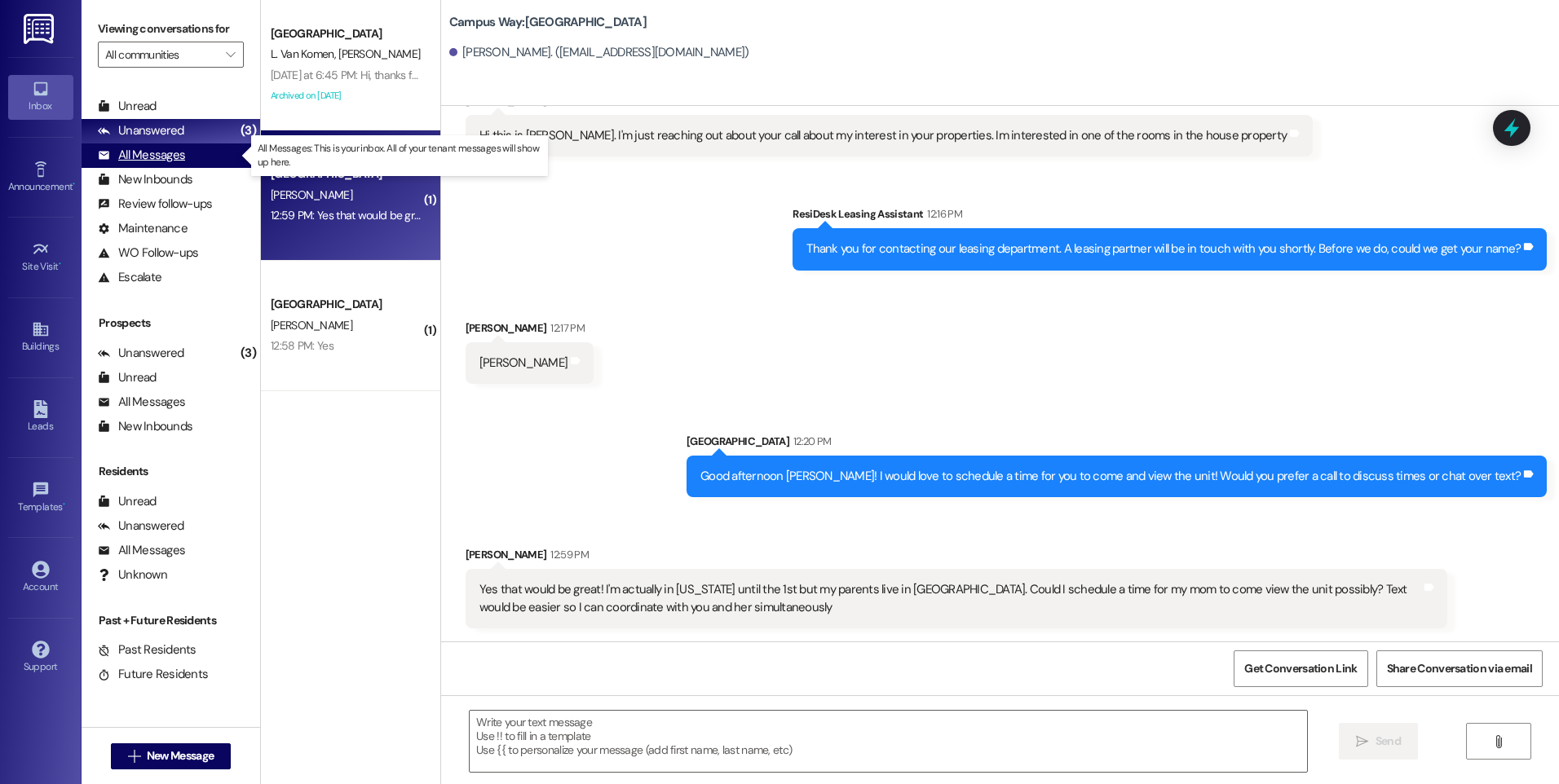
click at [154, 159] on div "All Messages" at bounding box center [141, 155] width 87 height 17
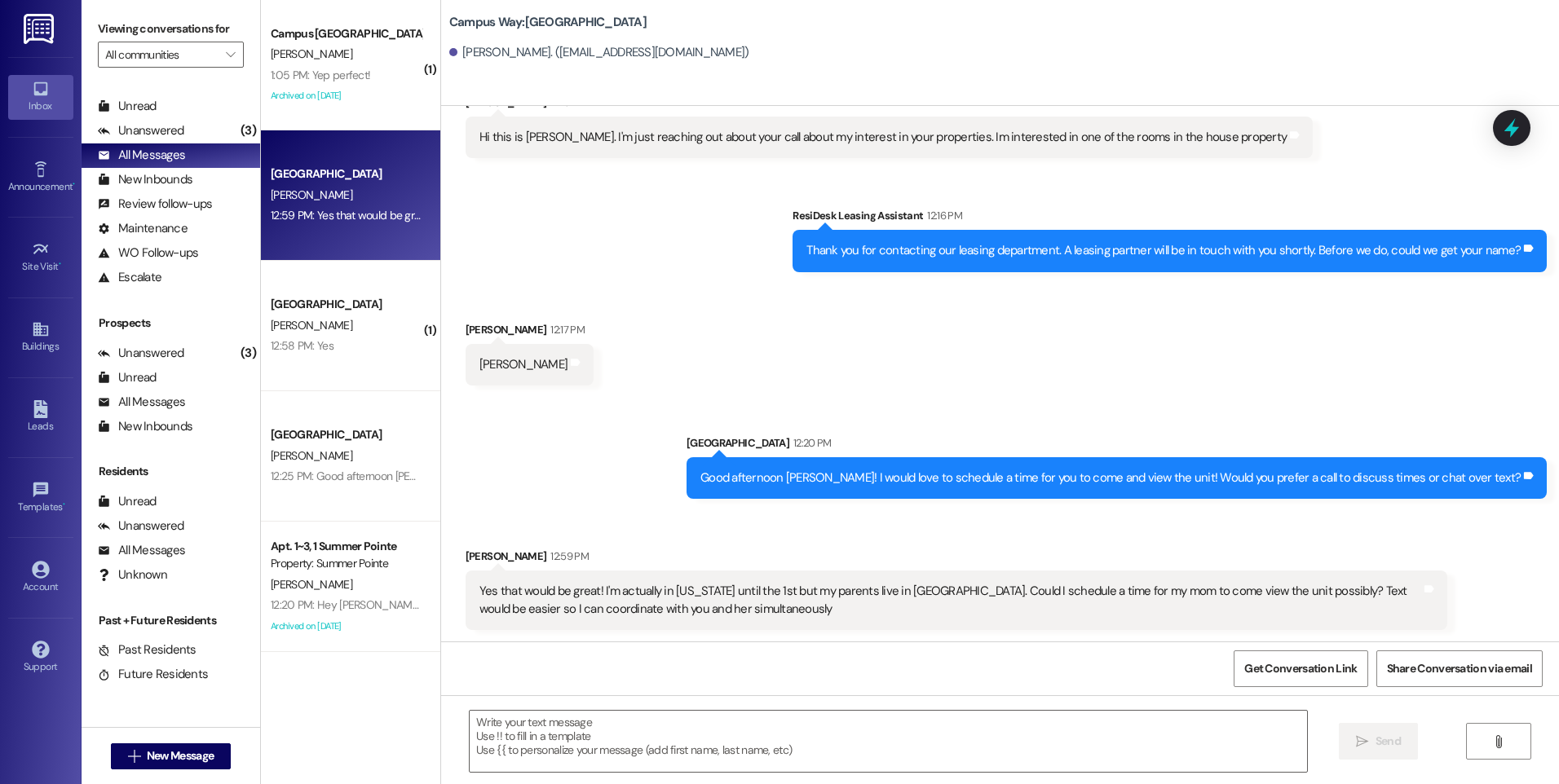
scroll to position [63, 0]
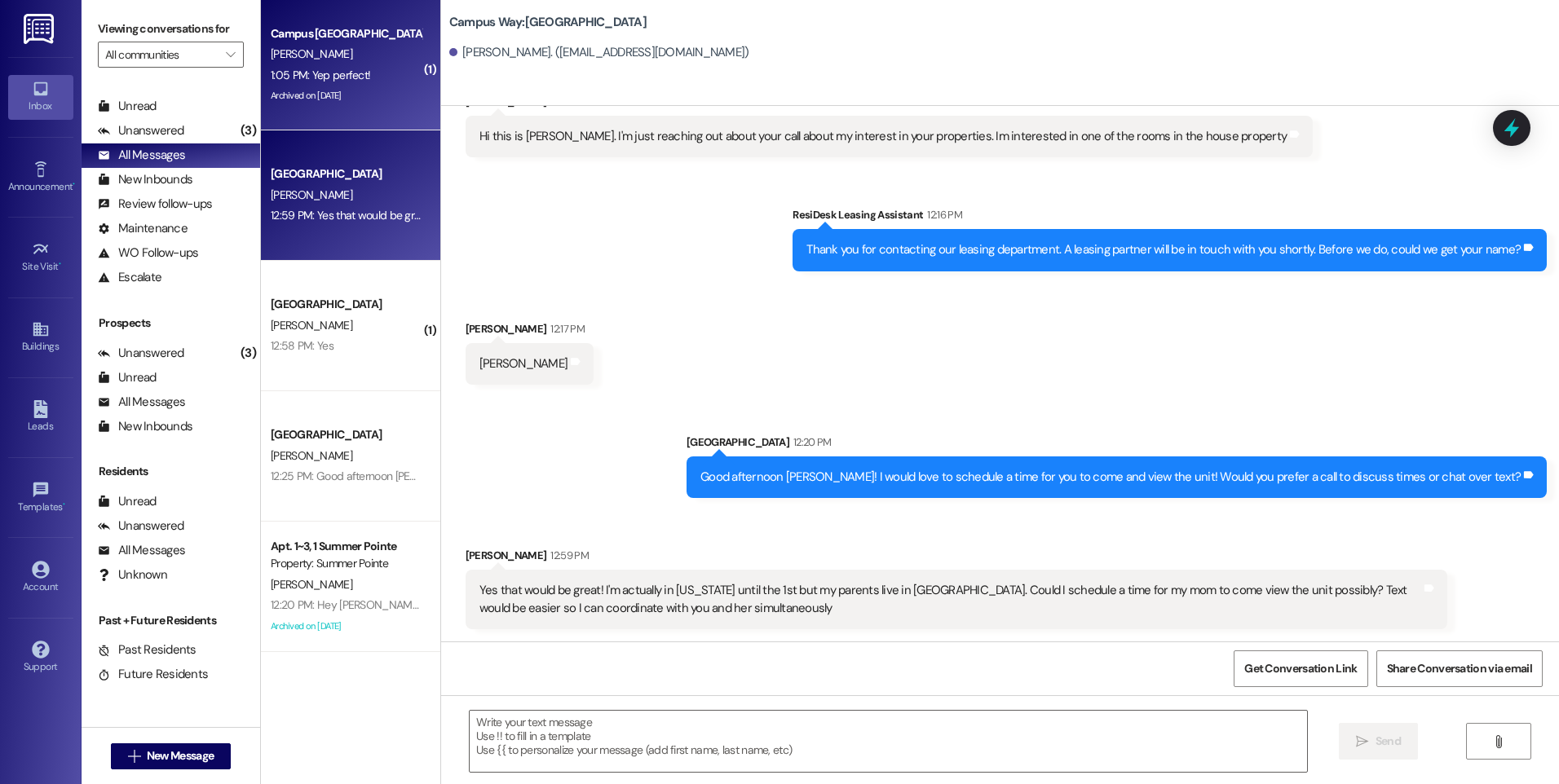
click at [319, 93] on div "Archived on [DATE]" at bounding box center [346, 95] width 154 height 20
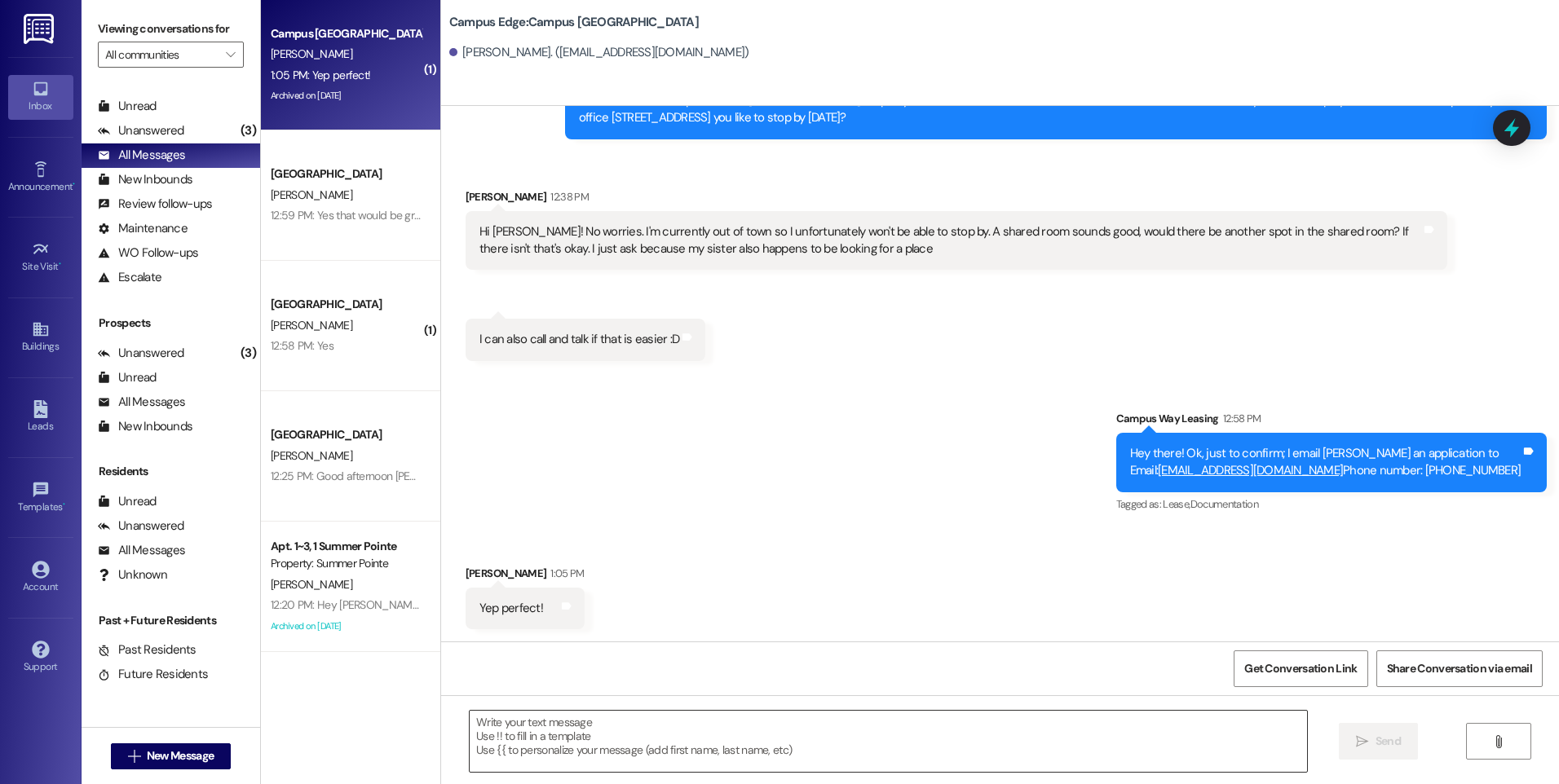
scroll to position [7, 0]
click at [799, 750] on textarea at bounding box center [887, 740] width 837 height 61
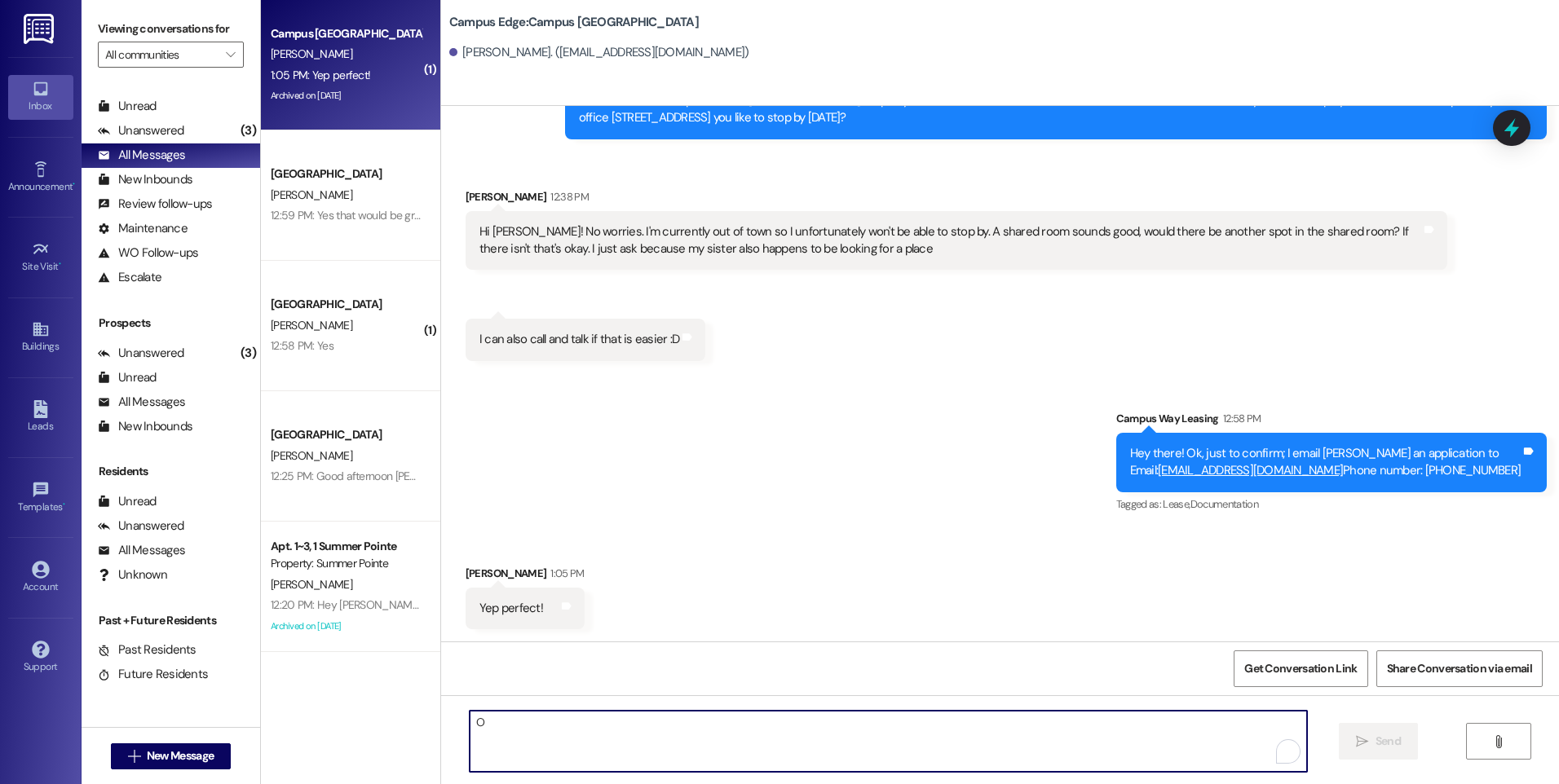
scroll to position [0, 0]
type textarea "O"
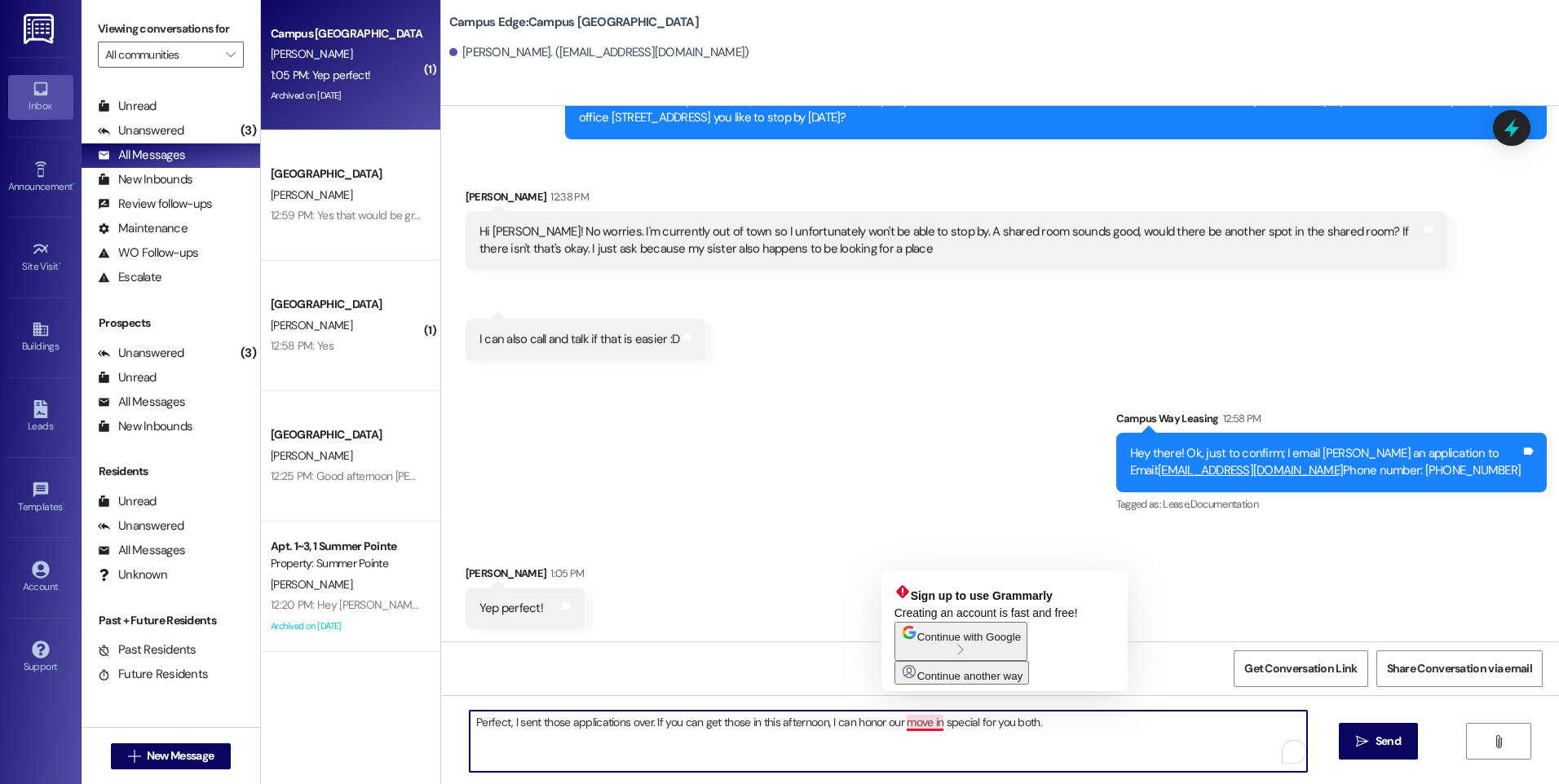
click at [920, 721] on textarea "Perfect, I sent those applications over. If you can get those in this afternoon…" at bounding box center [887, 740] width 837 height 61
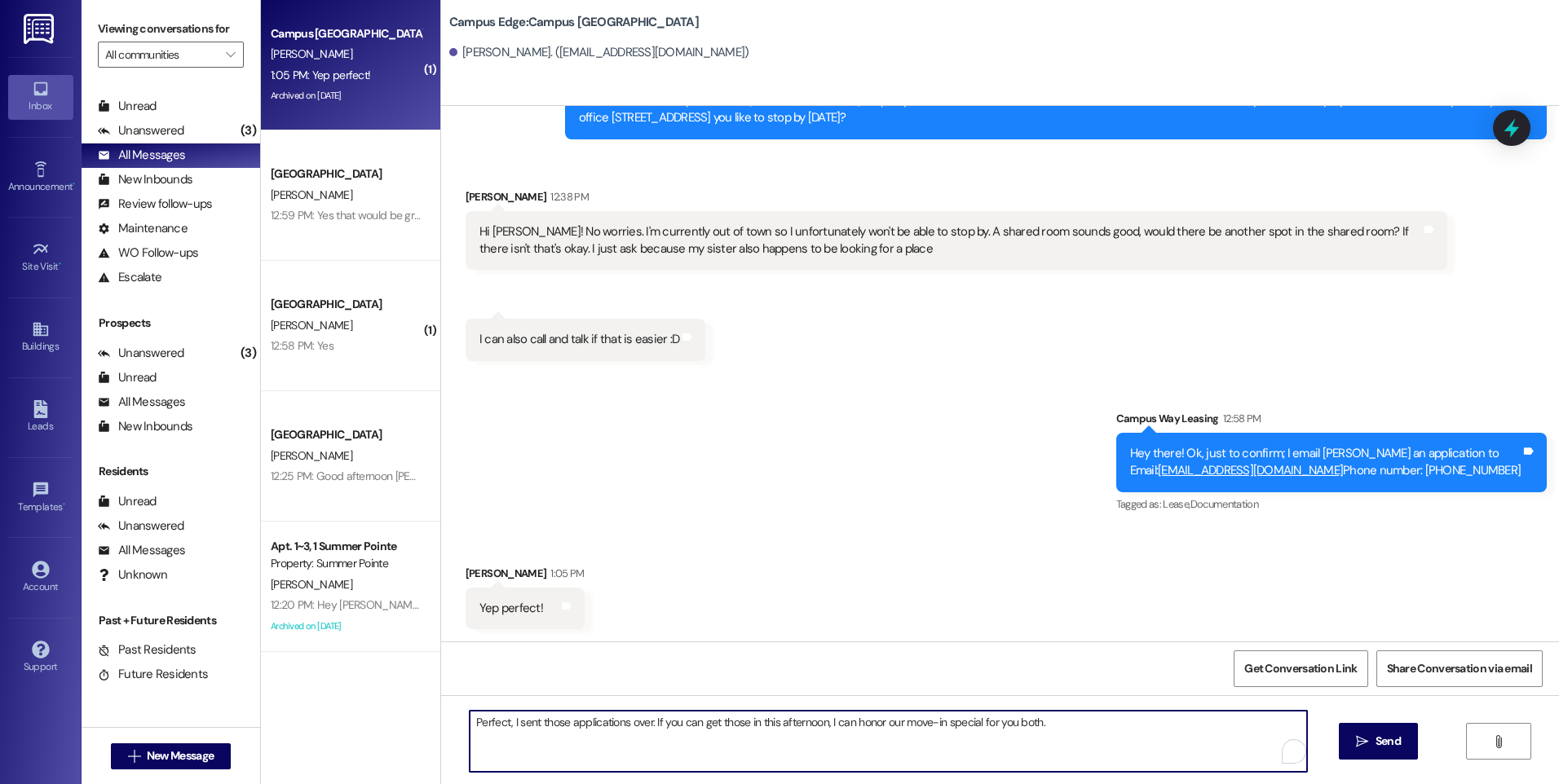
click at [1038, 719] on textarea "Perfect, I sent those applications over. If you can get those in this afternoon…" at bounding box center [887, 740] width 837 height 61
click at [847, 726] on textarea "Perfect, I sent those applications over. If you can get those in this afternoon…" at bounding box center [887, 740] width 837 height 61
click at [984, 721] on textarea "Perfect, I sent those applications over. If you can get those in this afternoon…" at bounding box center [887, 740] width 837 height 61
drag, startPoint x: 986, startPoint y: 723, endPoint x: 1035, endPoint y: 718, distance: 49.3
click at [1035, 718] on textarea "Perfect, I sent those applications over. If you can get those in this afternoon…" at bounding box center [887, 740] width 837 height 61
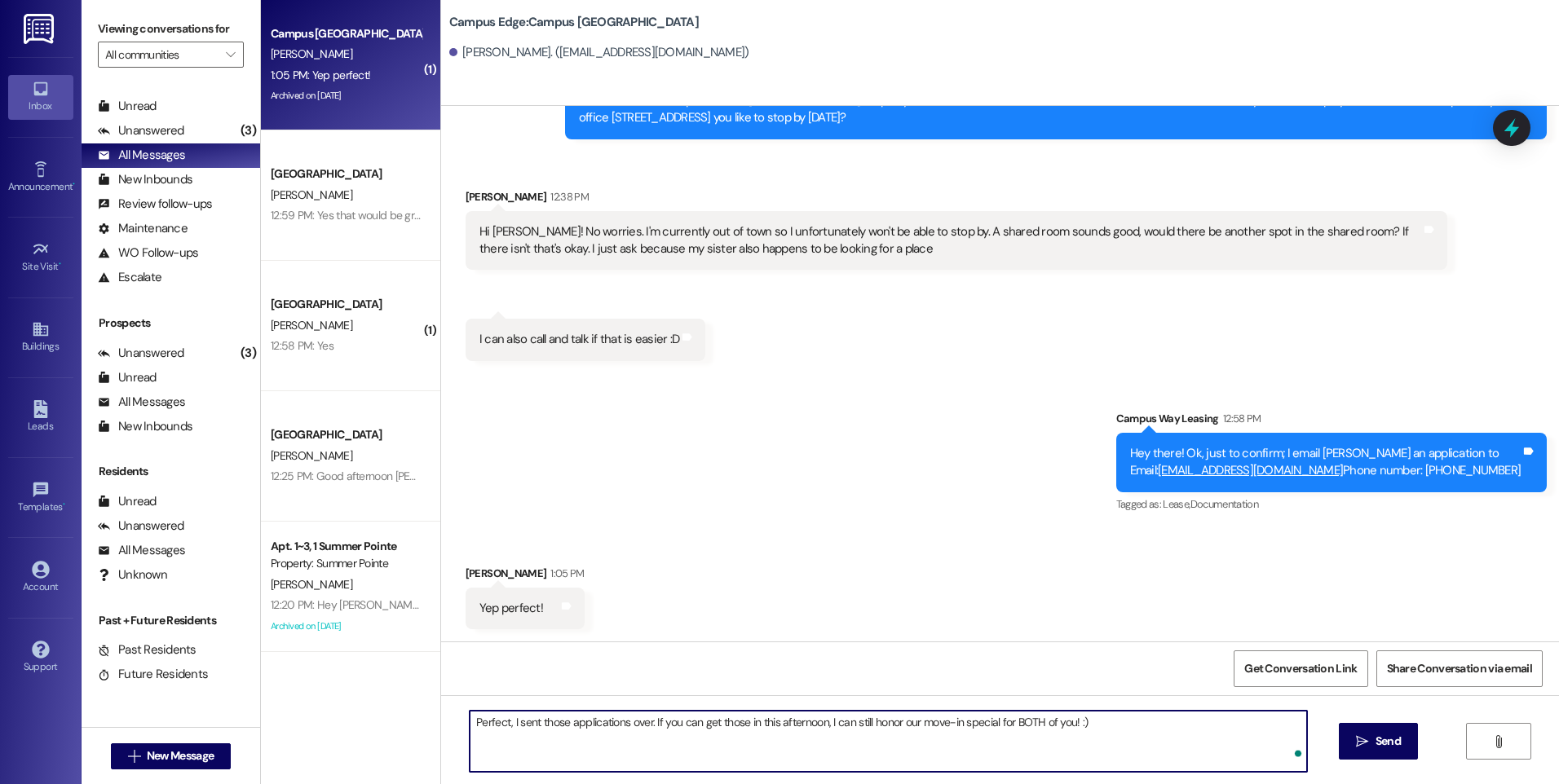
type textarea "Perfect, I sent those applications over. If you can get those in this afternoon…"
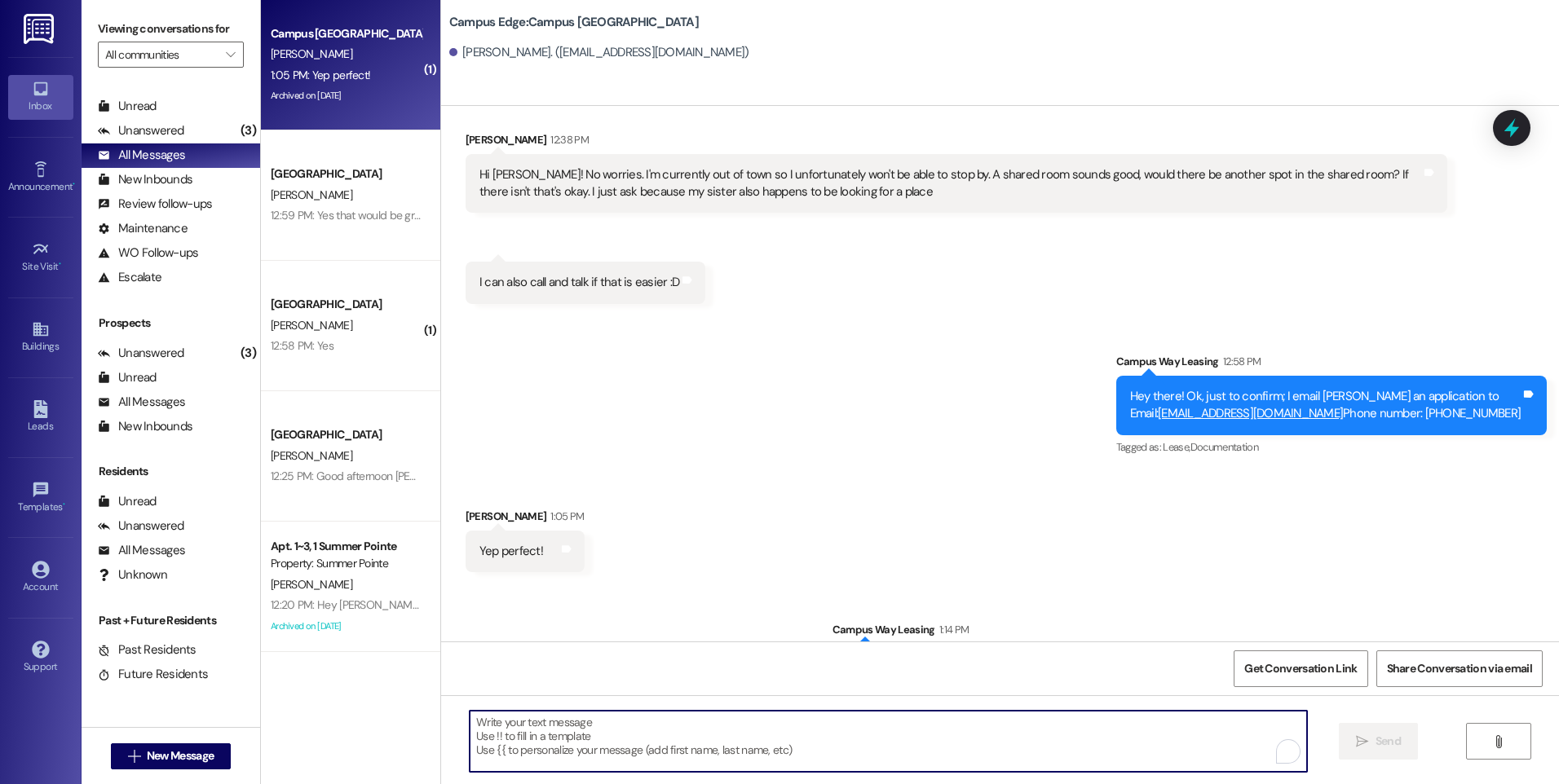
scroll to position [1144, 0]
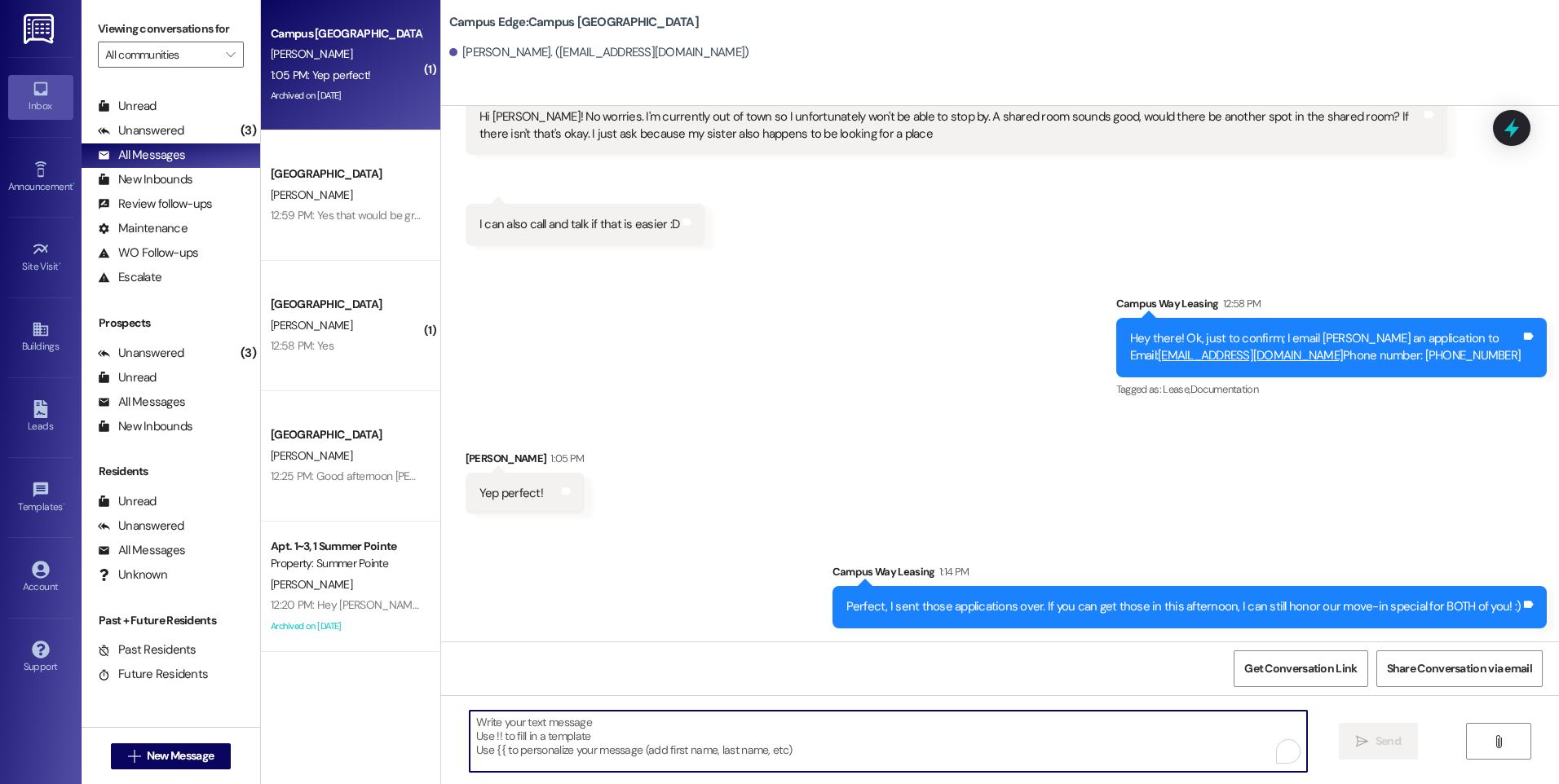
click at [289, 79] on div "1:05 PM: Yep perfect! 1:05 PM: Yep perfect!" at bounding box center [321, 75] width 100 height 15
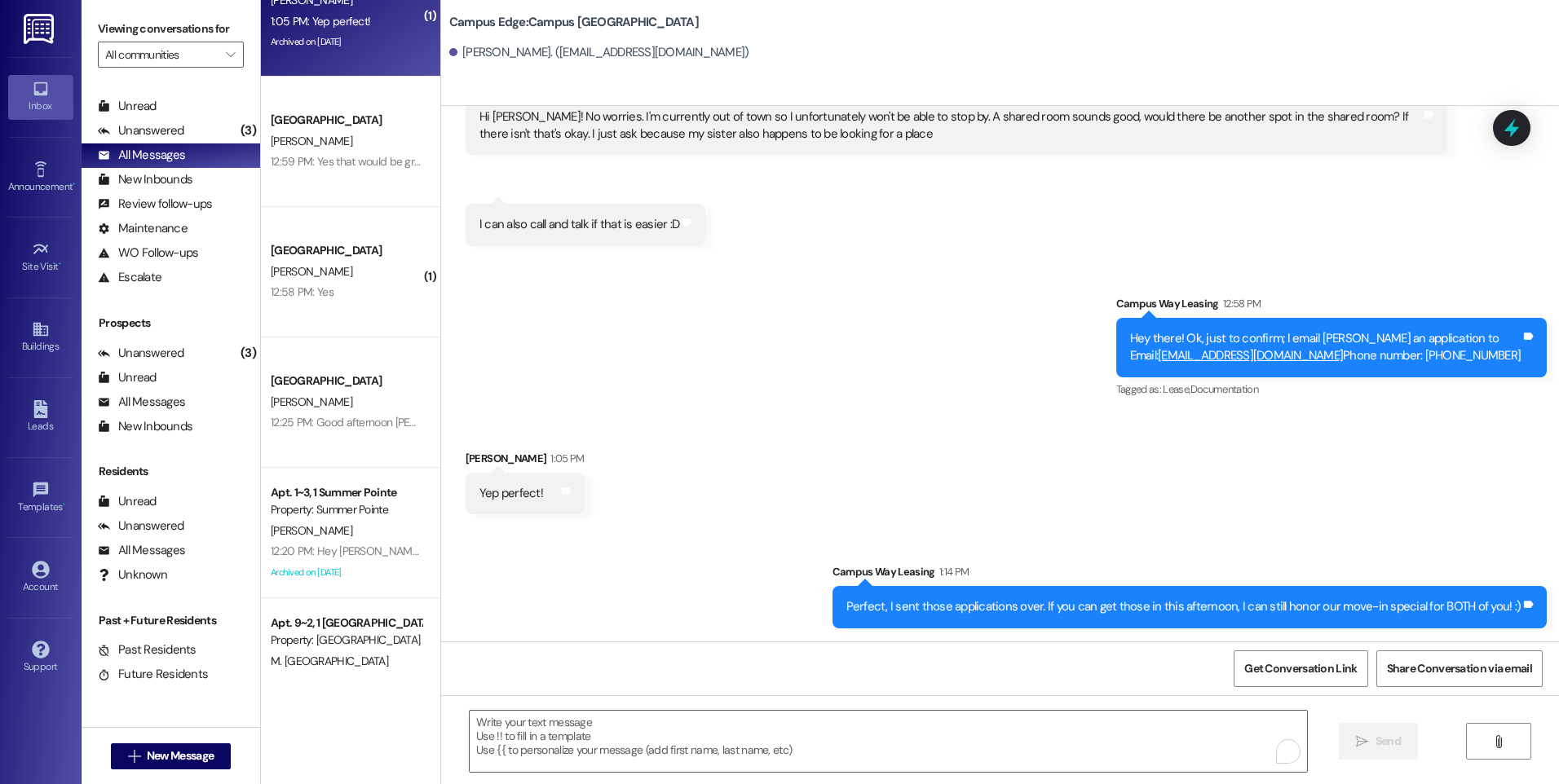
scroll to position [82, 0]
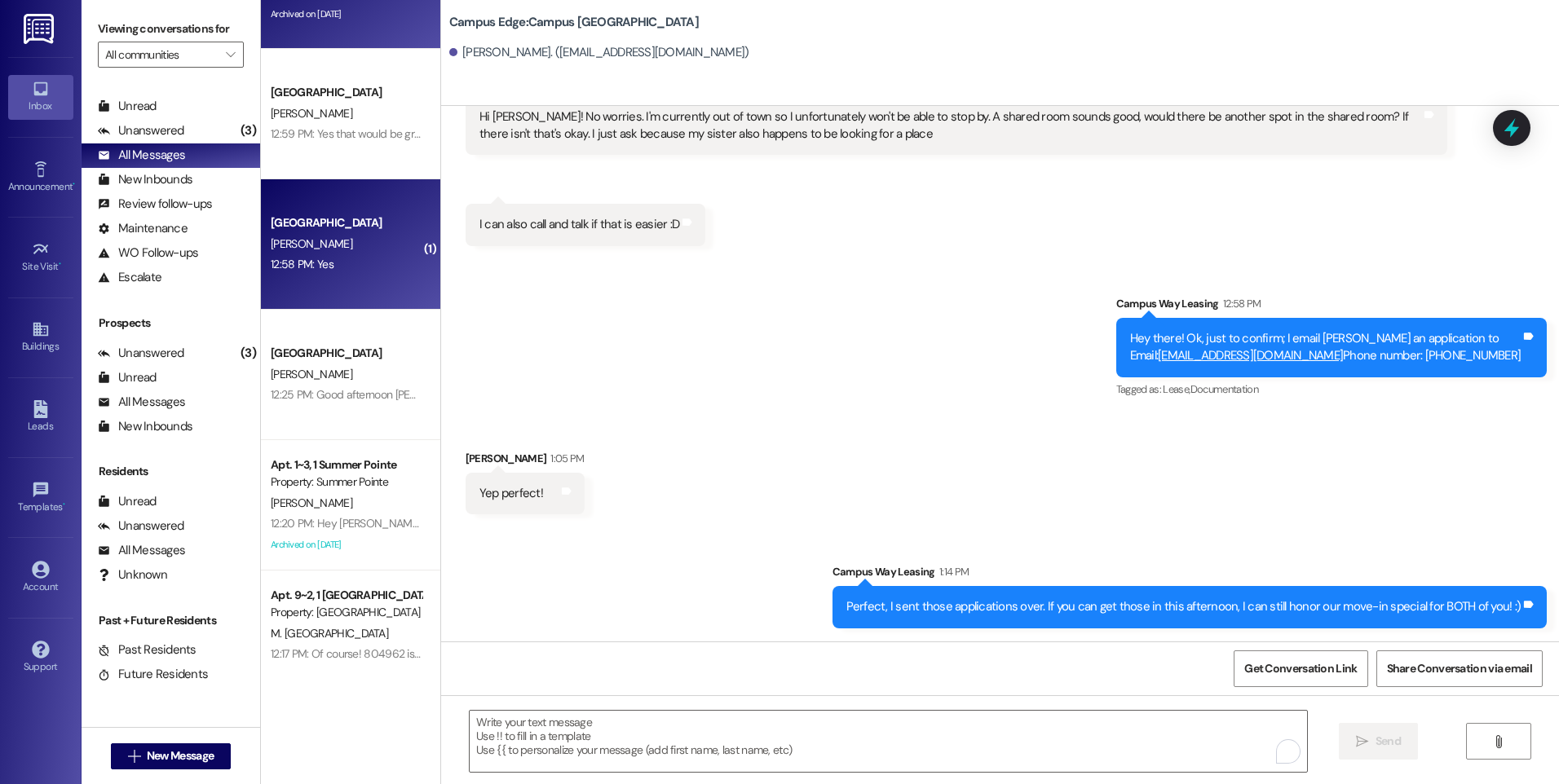
click at [352, 266] on div "12:58 PM: Yes 12:58 PM: Yes" at bounding box center [346, 265] width 154 height 20
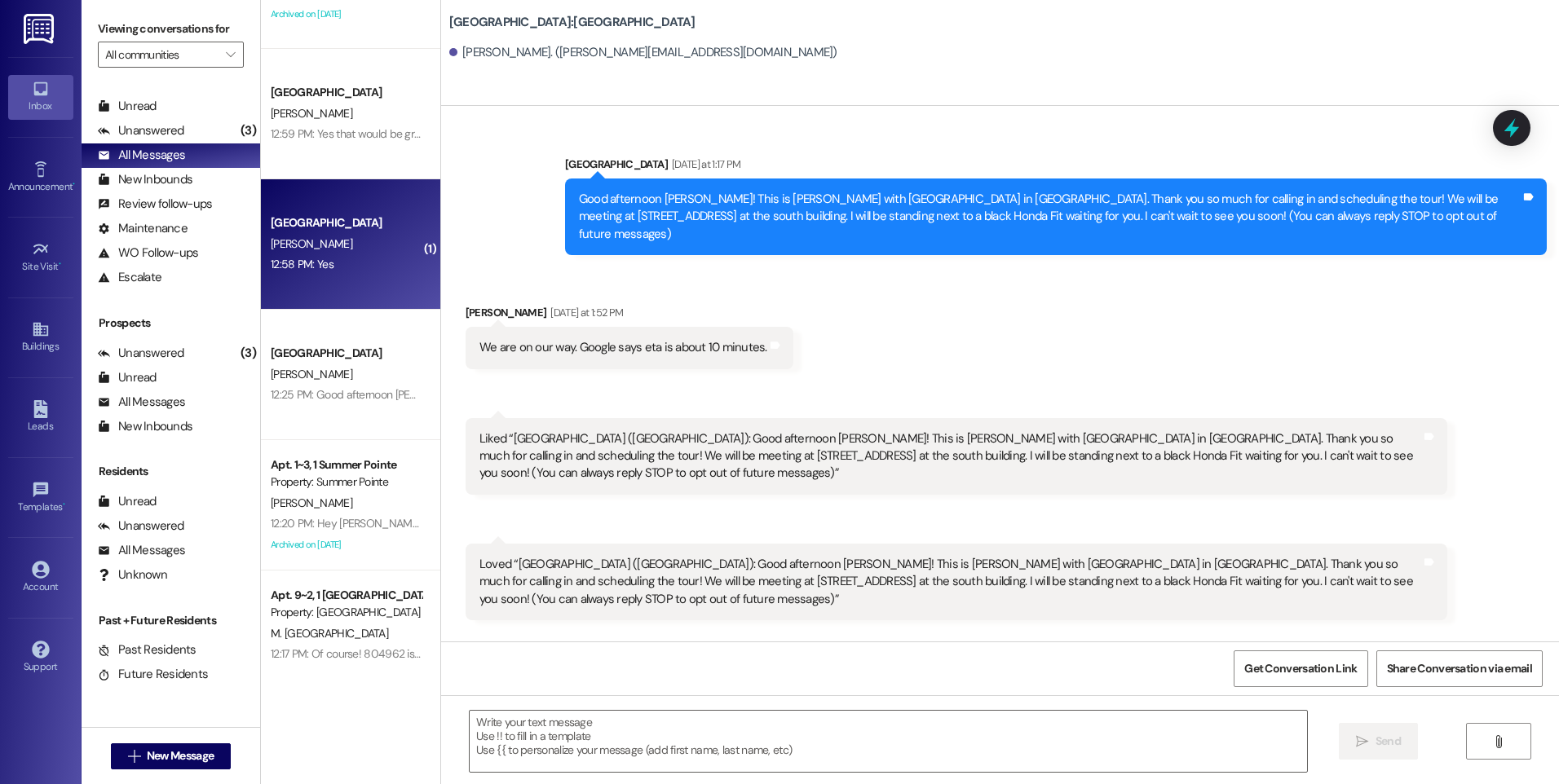
scroll to position [2698, 0]
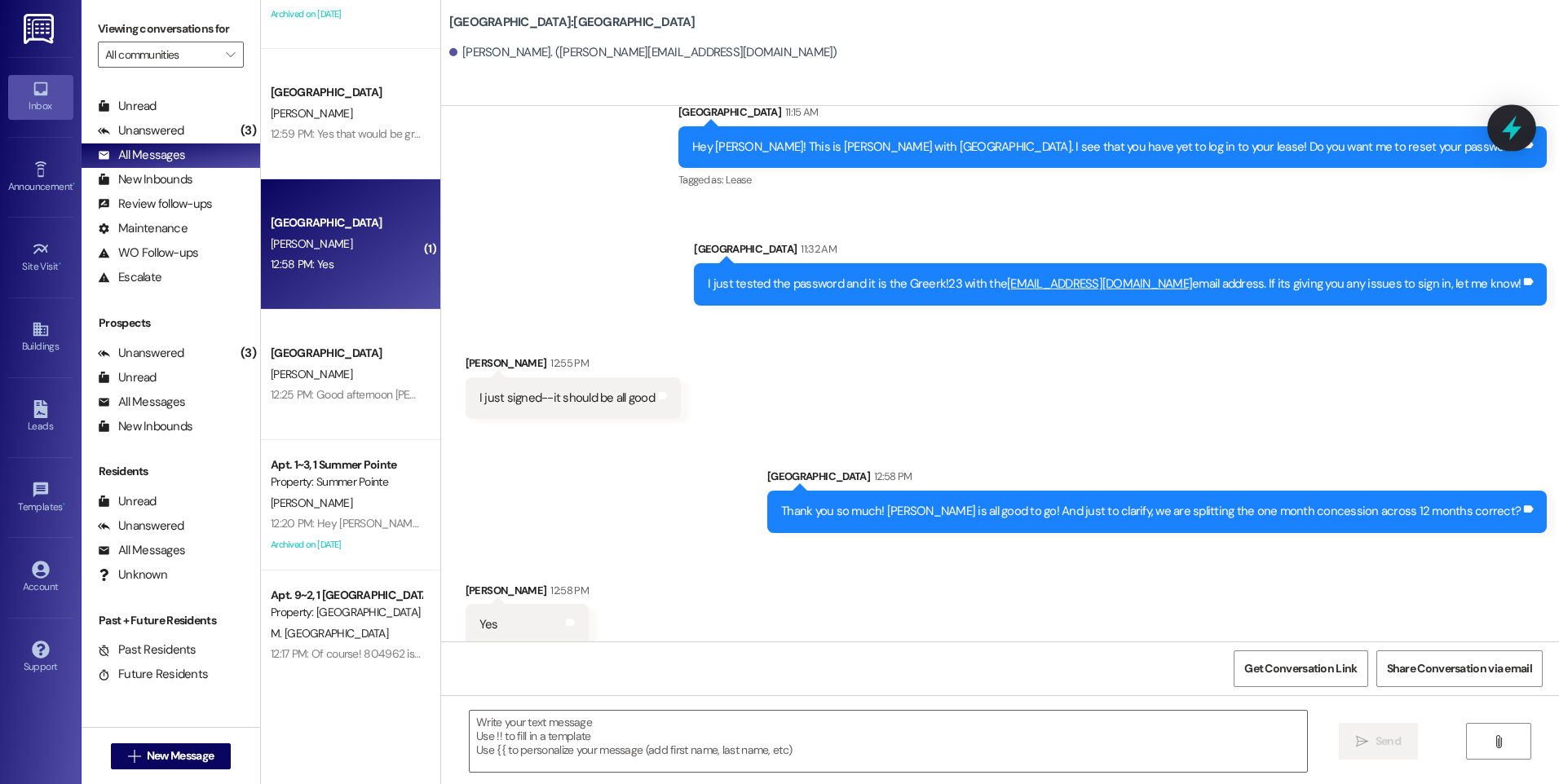
click at [1528, 125] on div at bounding box center [1512, 127] width 49 height 46
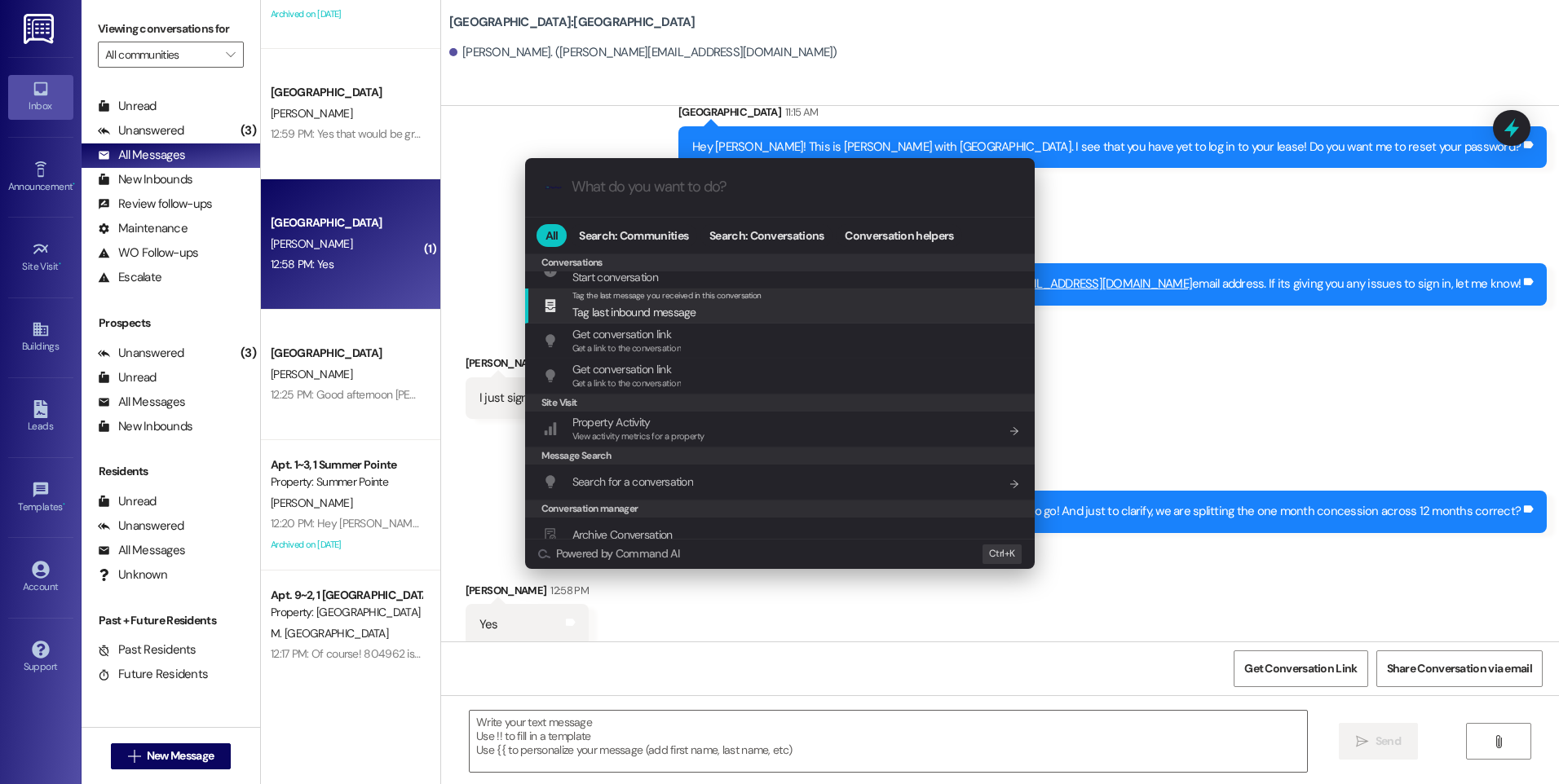
scroll to position [711, 0]
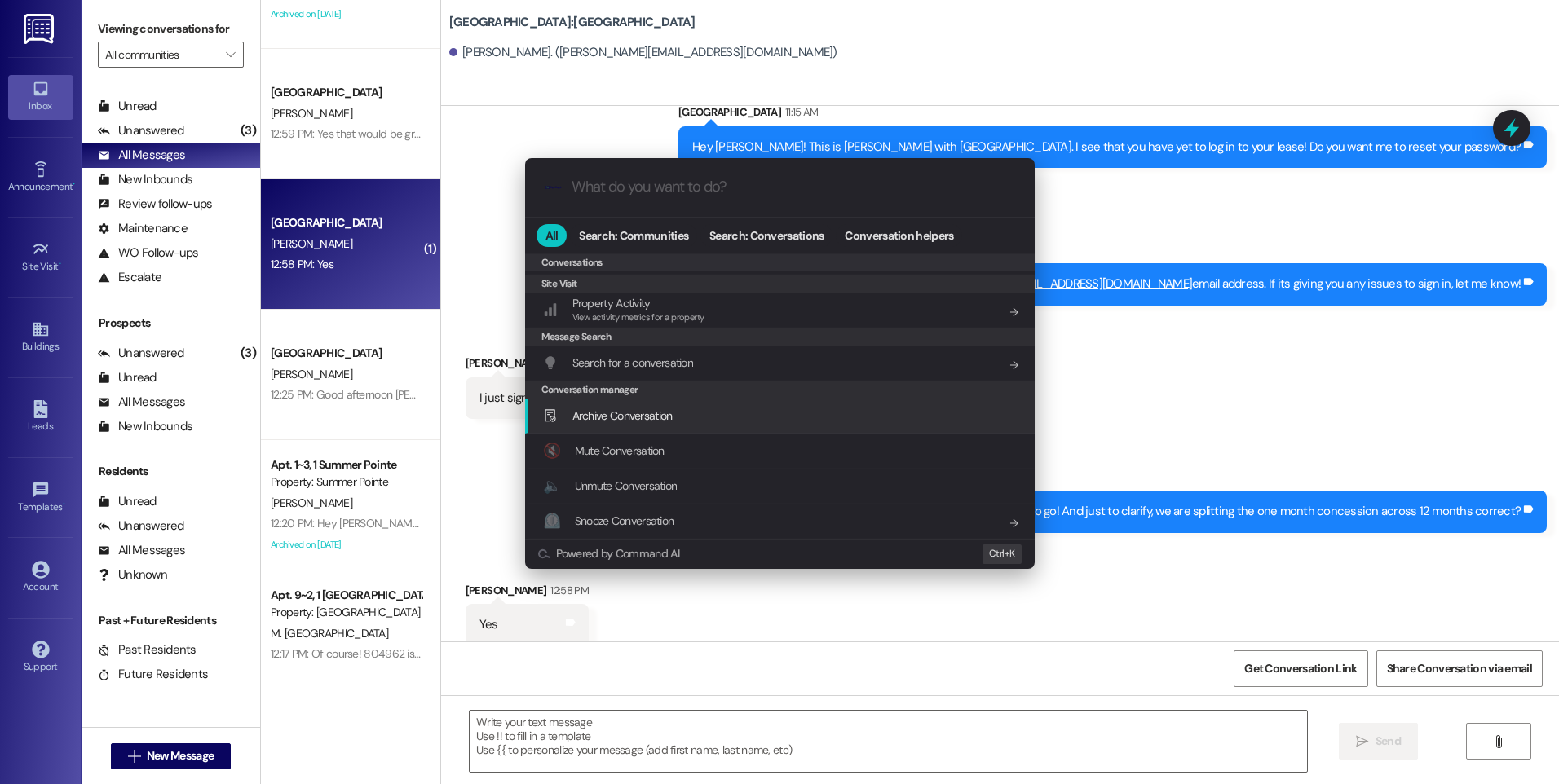
click at [654, 418] on span "Archive Conversation" at bounding box center [622, 416] width 101 height 15
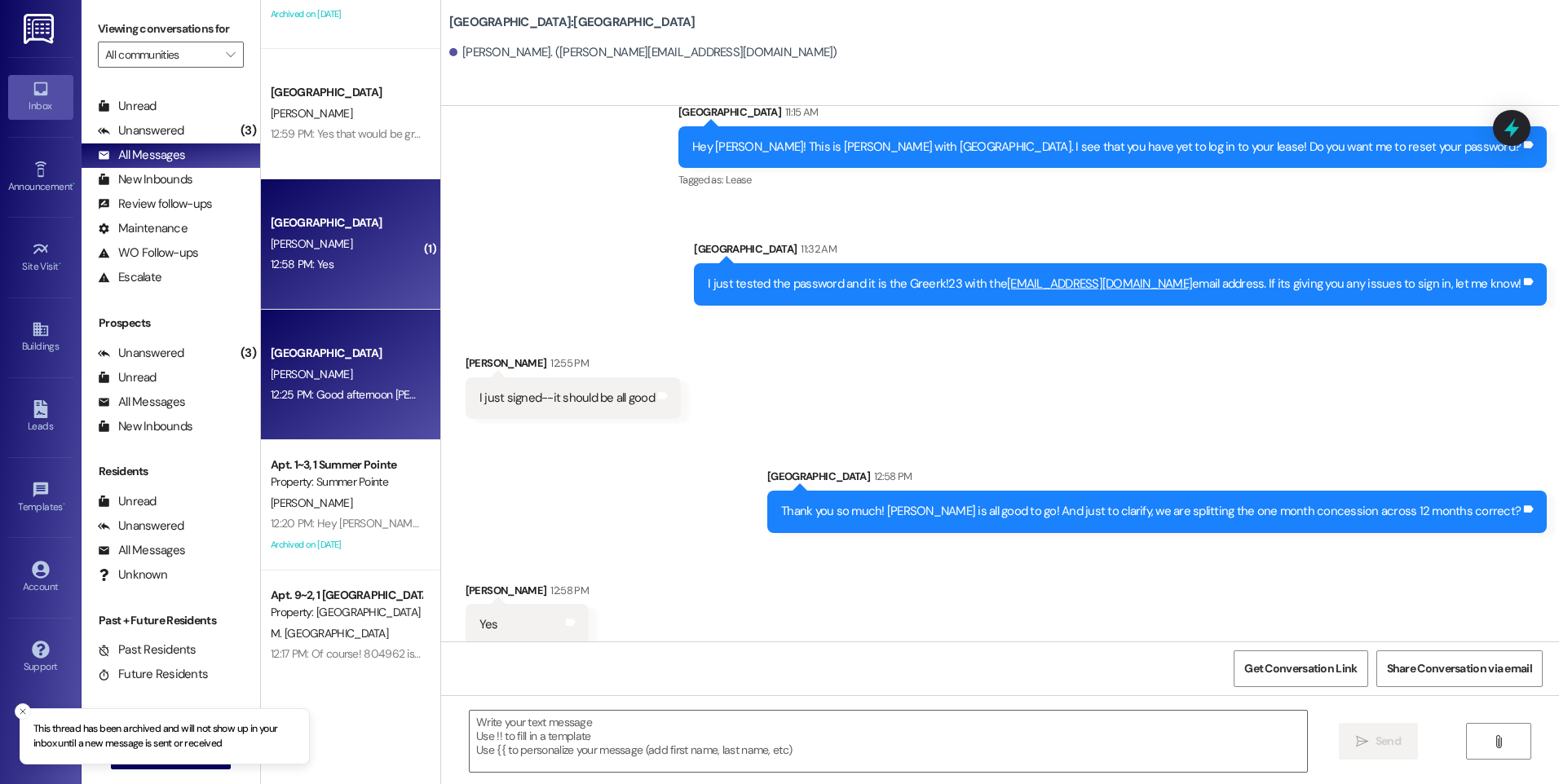
click at [328, 381] on div "[PERSON_NAME]" at bounding box center [346, 374] width 154 height 20
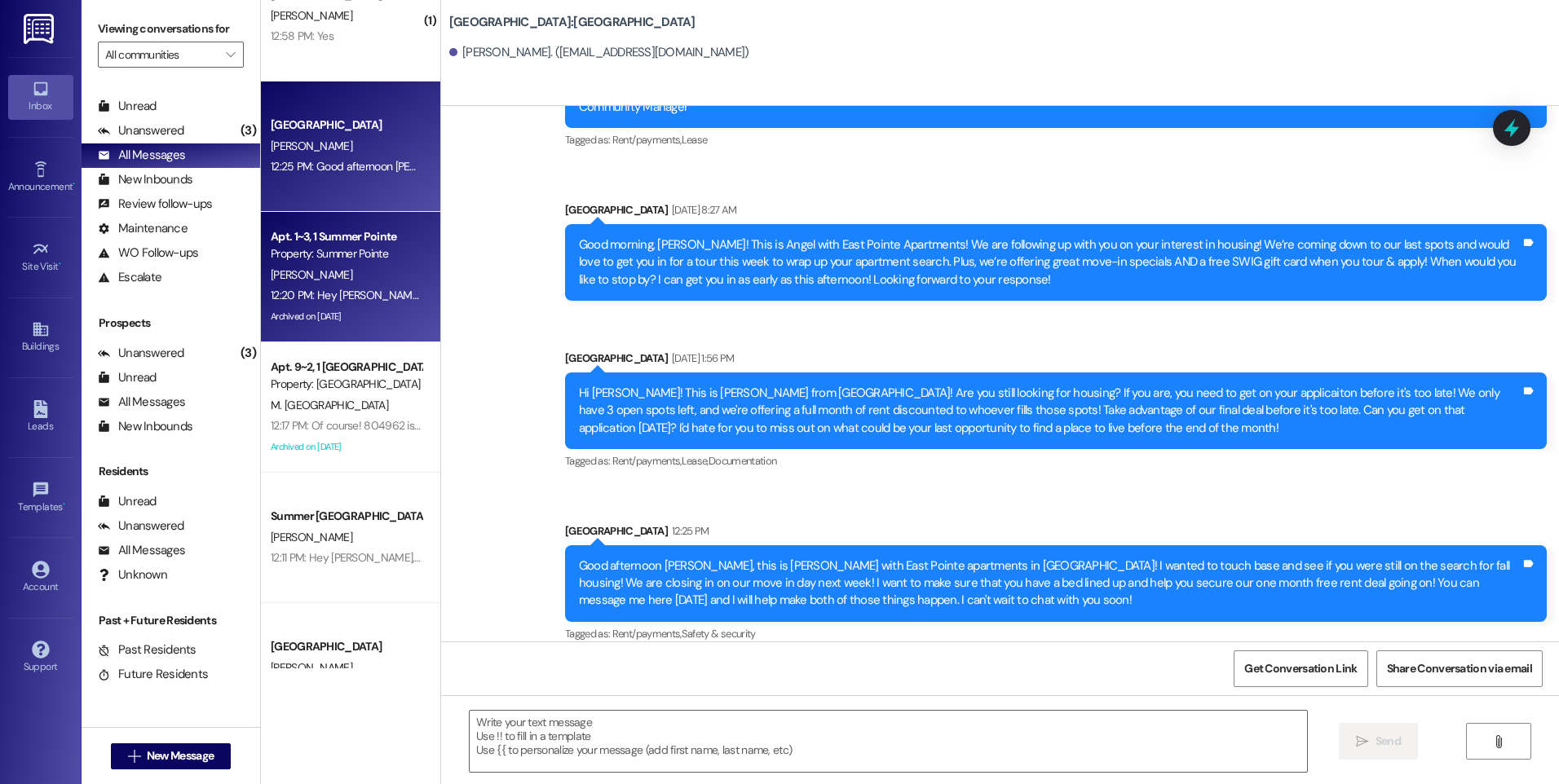
scroll to position [326, 0]
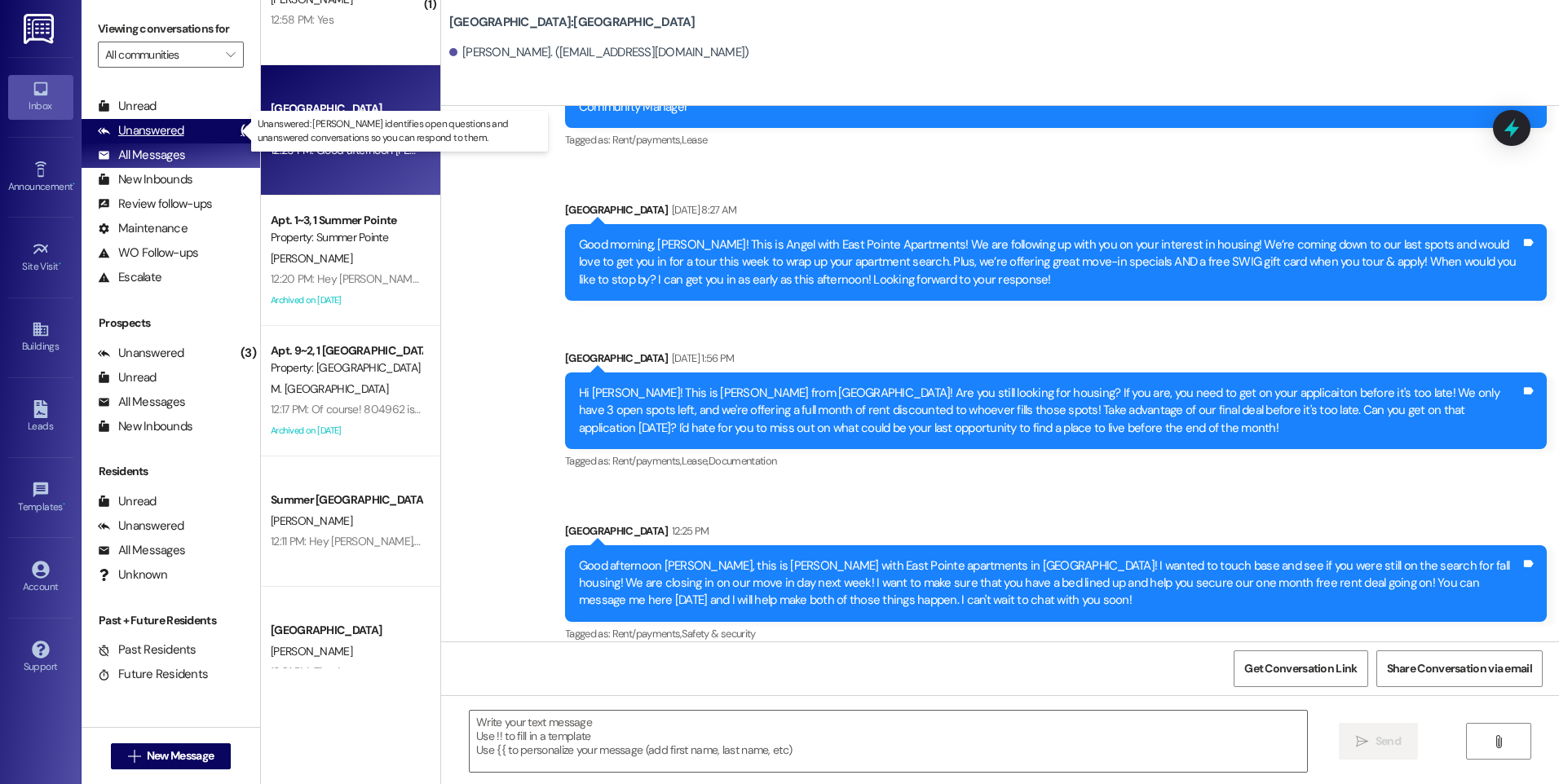
click at [184, 126] on div "Unanswered (3)" at bounding box center [170, 131] width 179 height 24
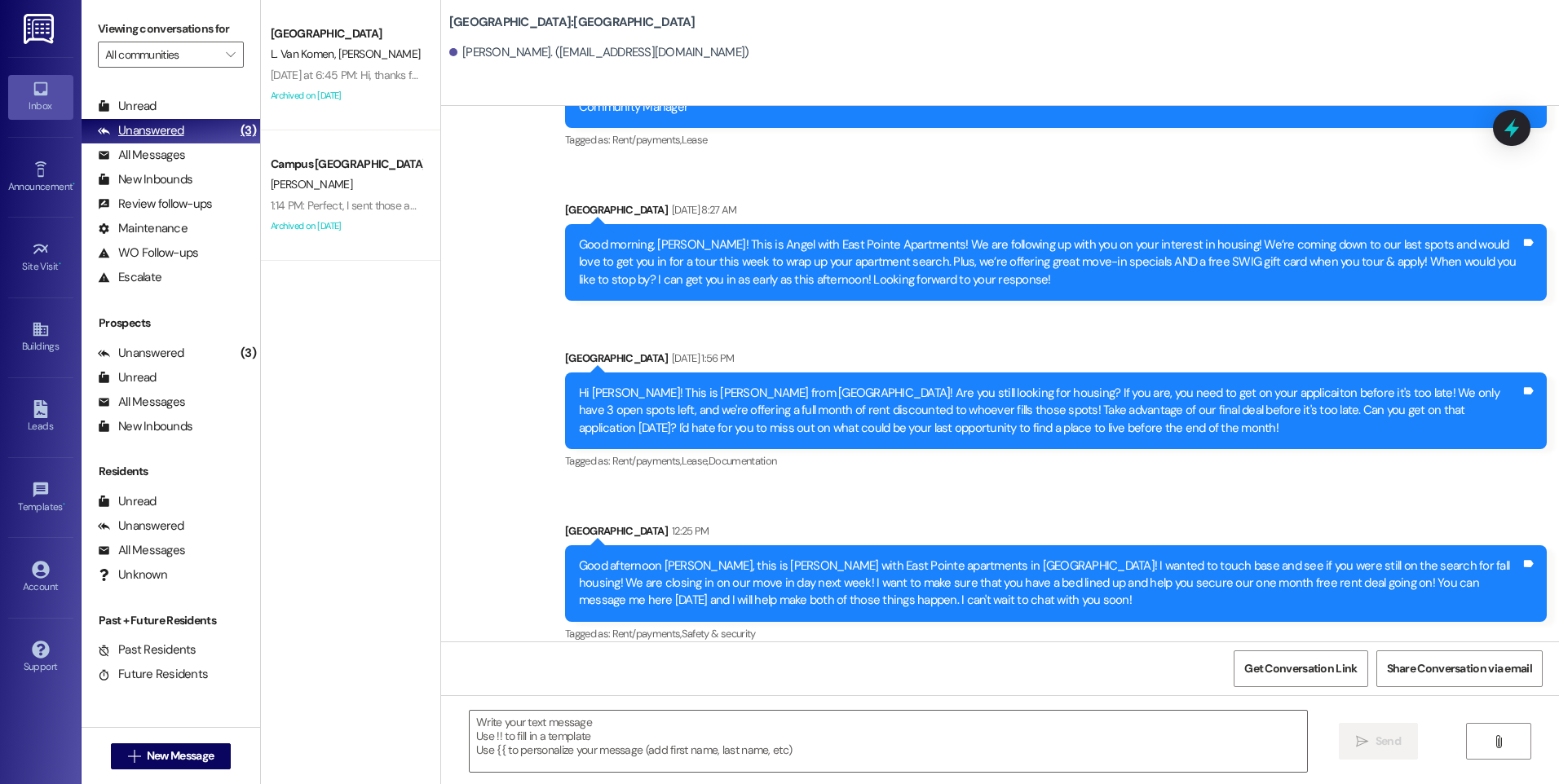
scroll to position [0, 0]
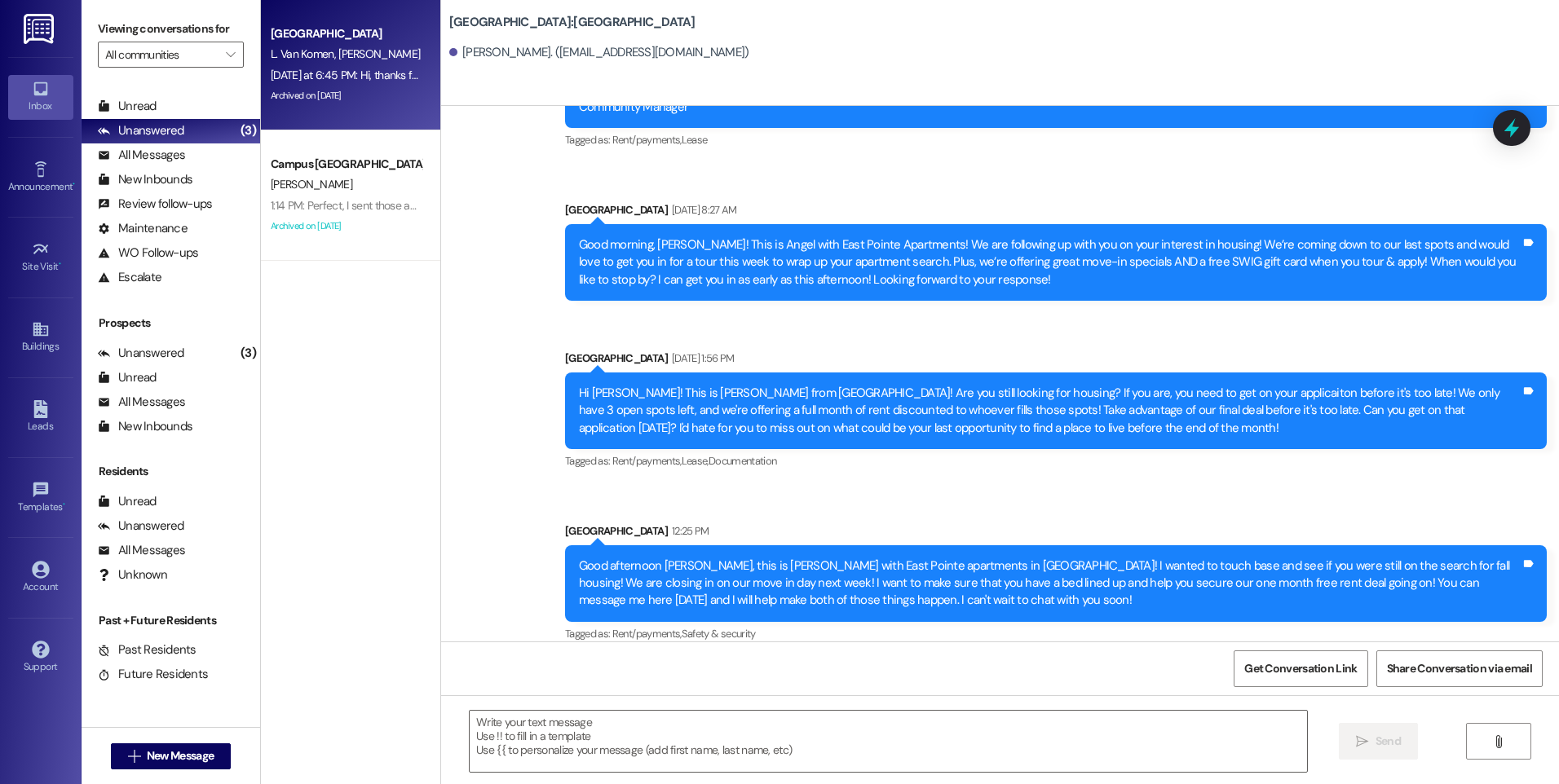
click at [321, 53] on span "L. Van Komen" at bounding box center [305, 53] width 68 height 15
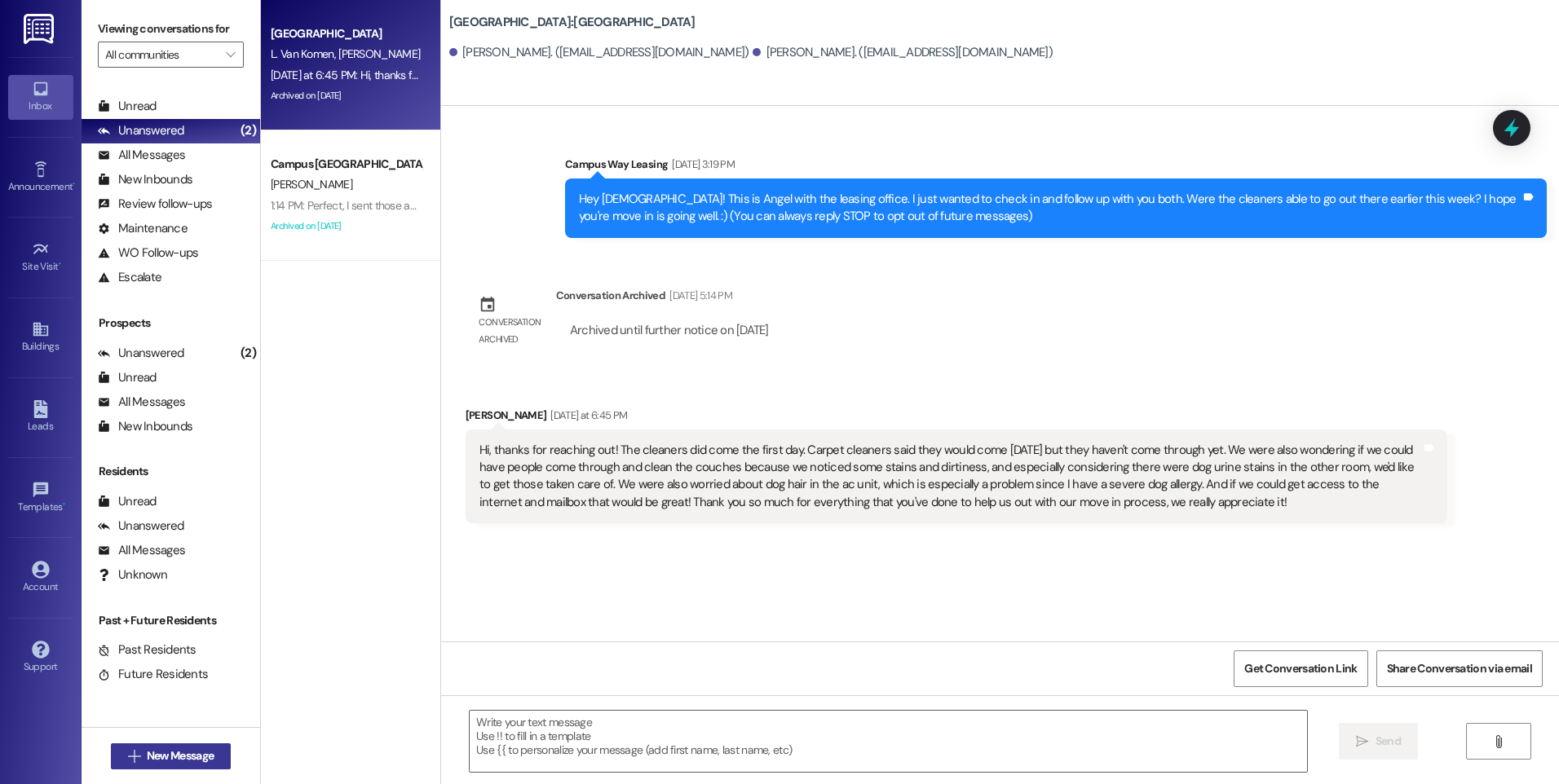
click at [156, 757] on span "New Message" at bounding box center [180, 756] width 67 height 17
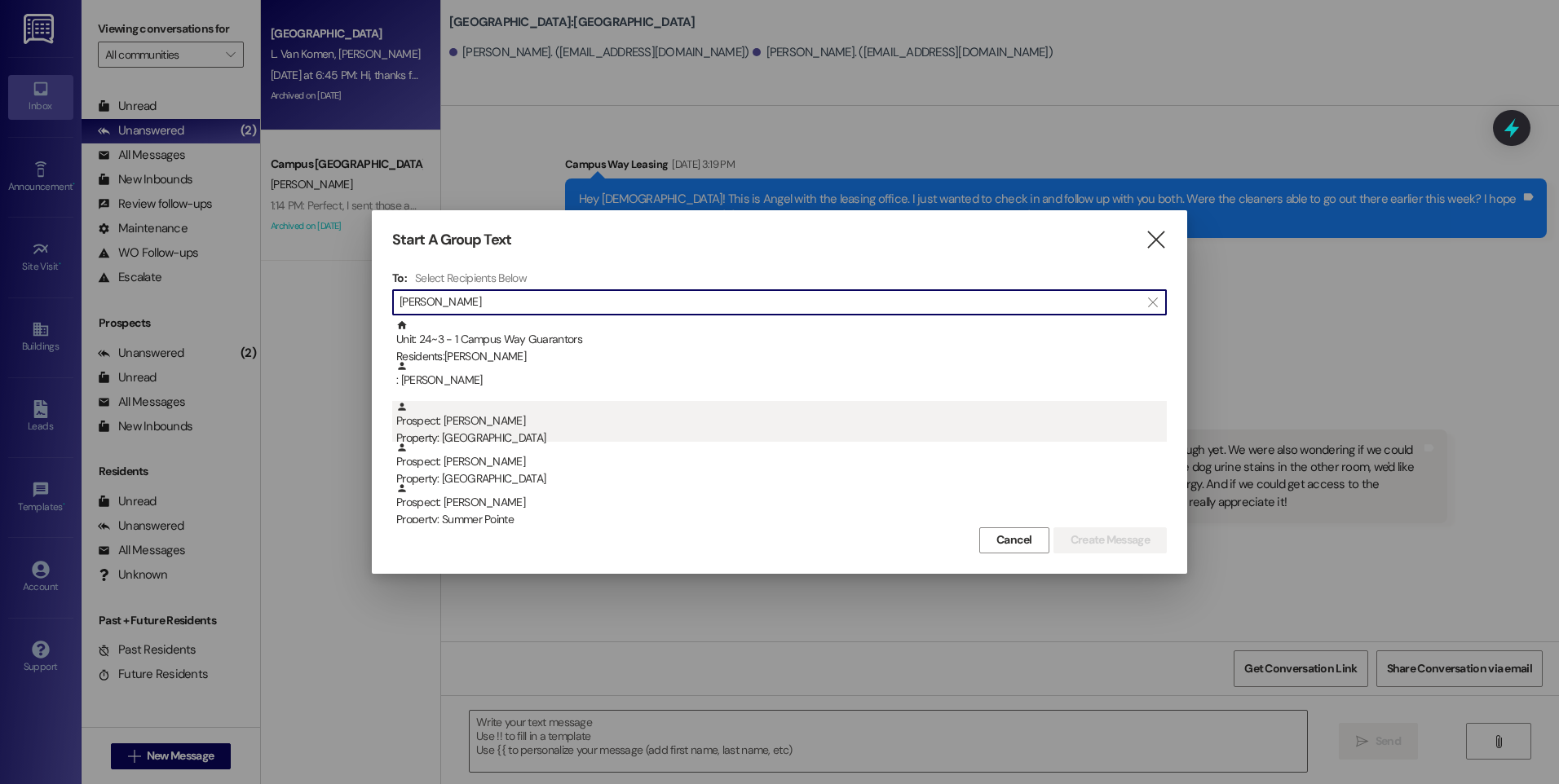
type input "[PERSON_NAME]"
click at [505, 427] on div "Prospect: [PERSON_NAME] Property: [GEOGRAPHIC_DATA]" at bounding box center [781, 424] width 770 height 46
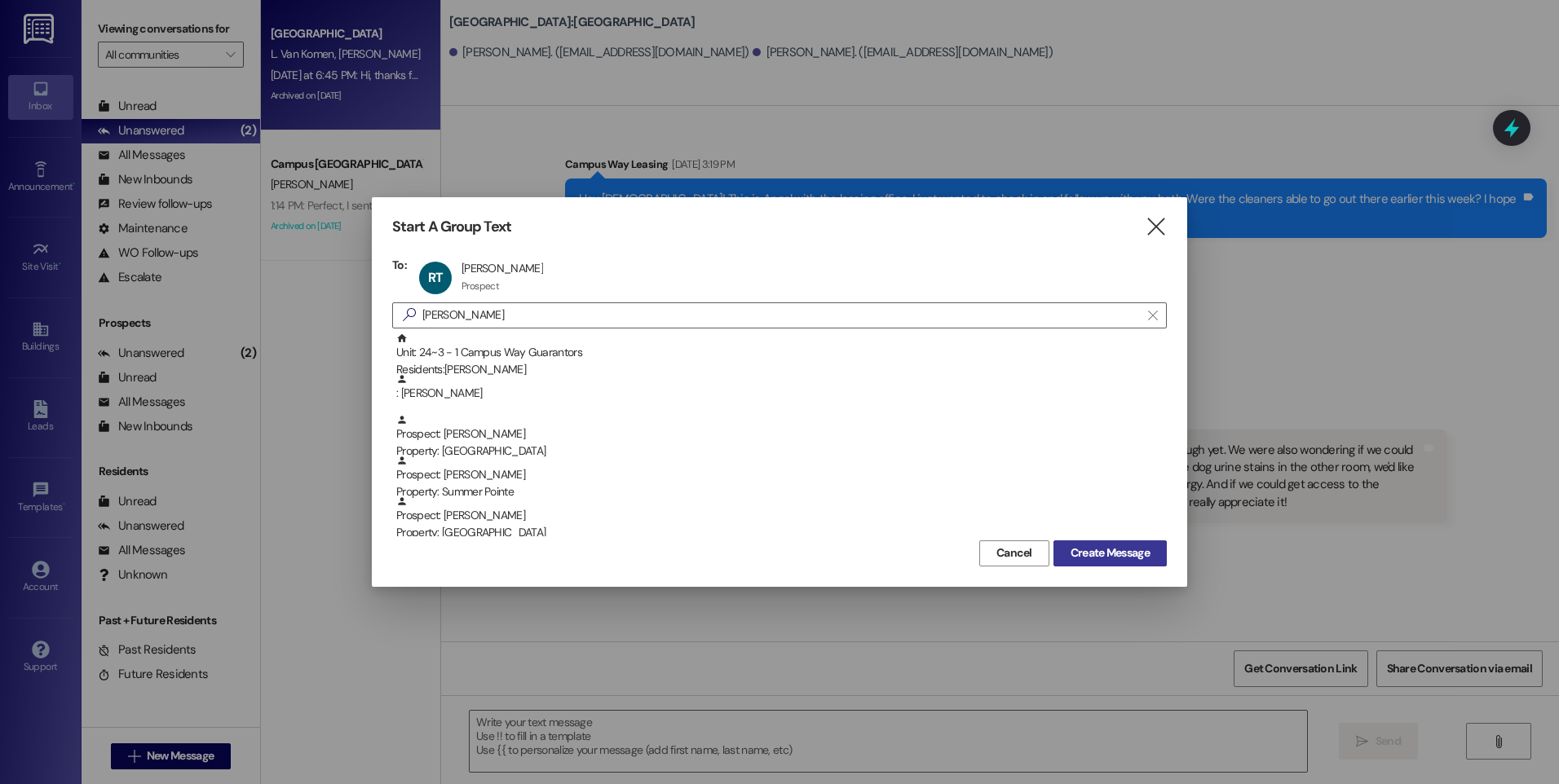
click at [1112, 561] on span "Create Message" at bounding box center [1109, 553] width 79 height 17
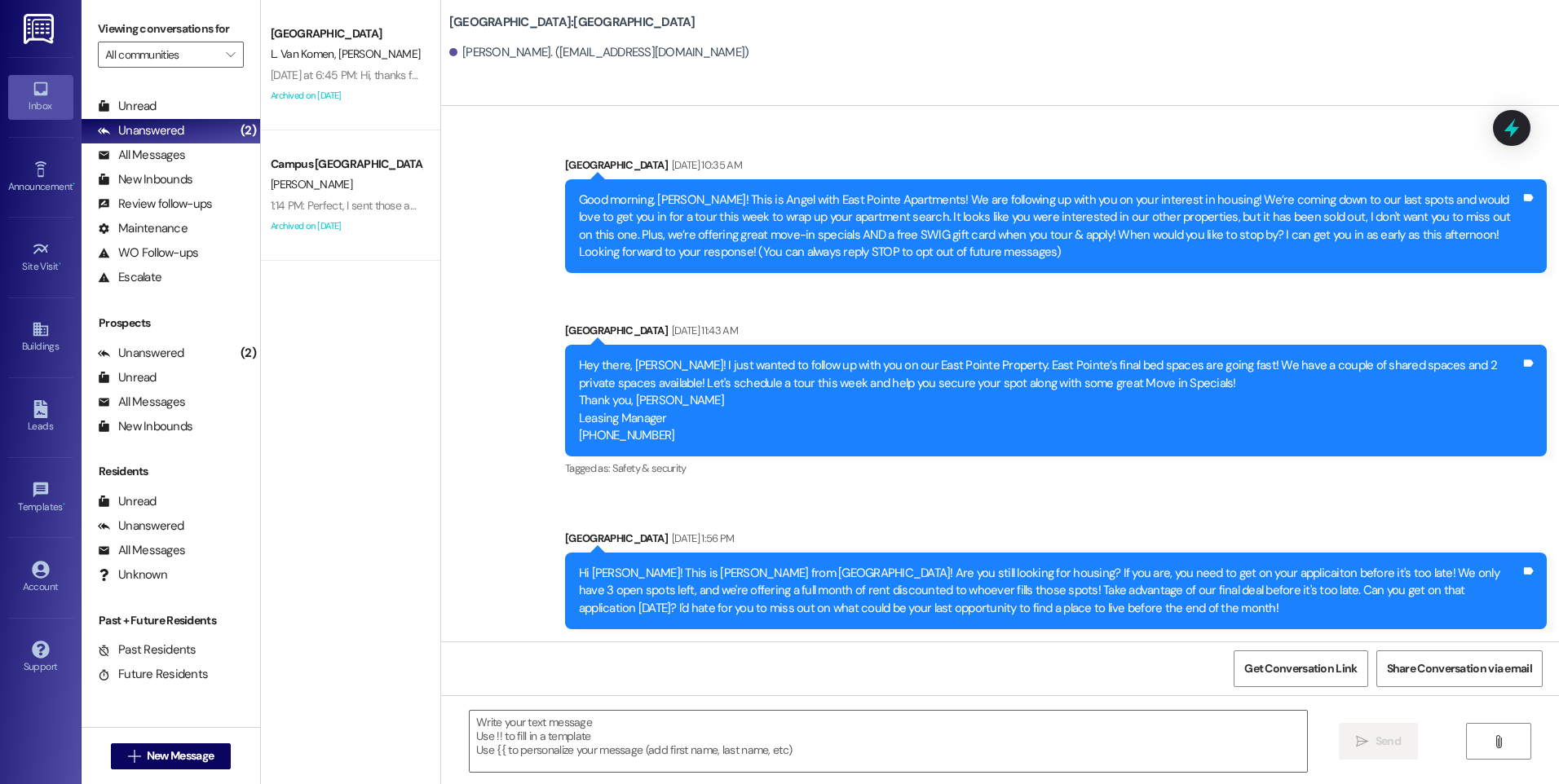
scroll to position [154, 0]
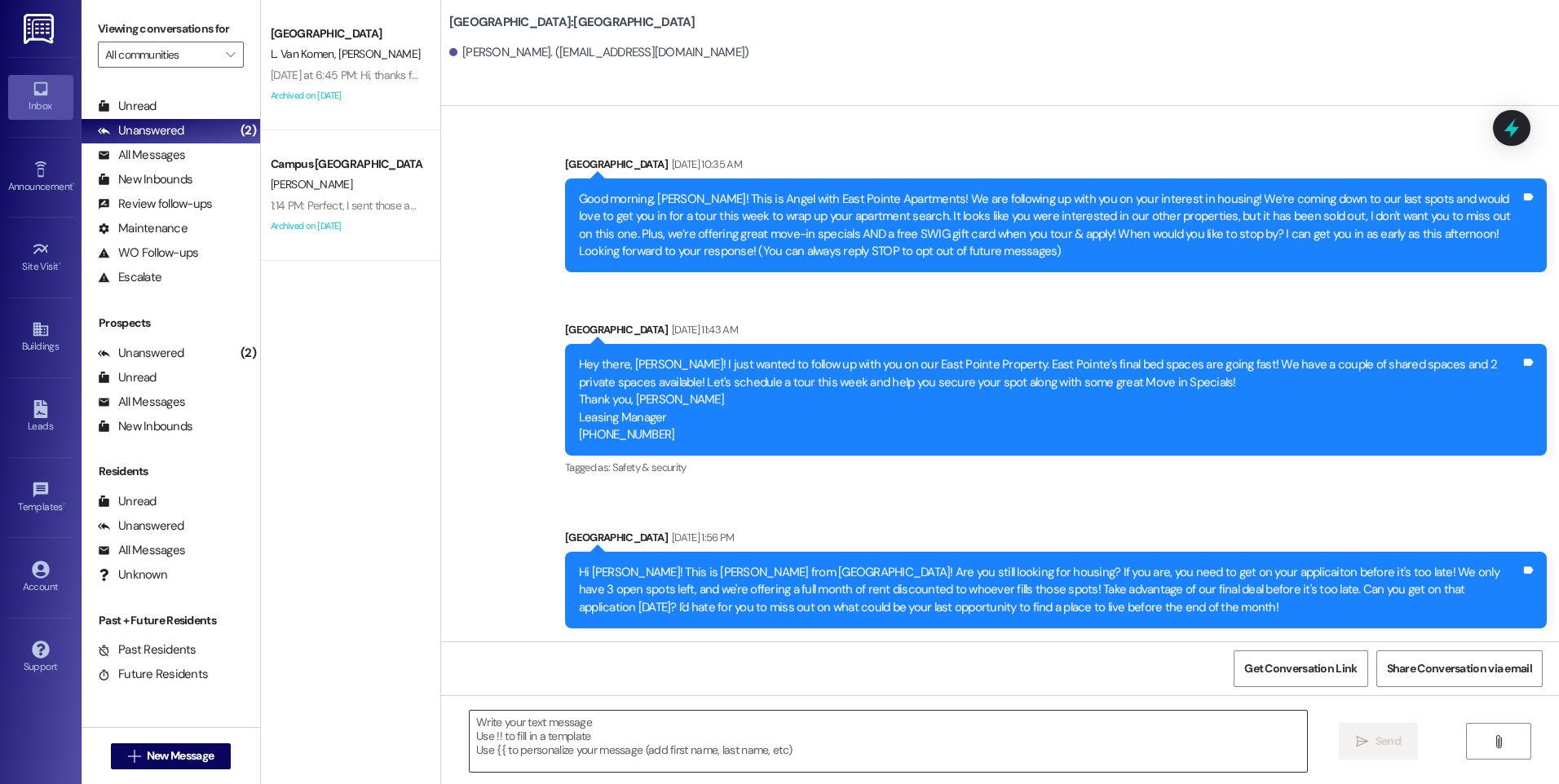
click at [796, 731] on textarea at bounding box center [887, 740] width 837 height 61
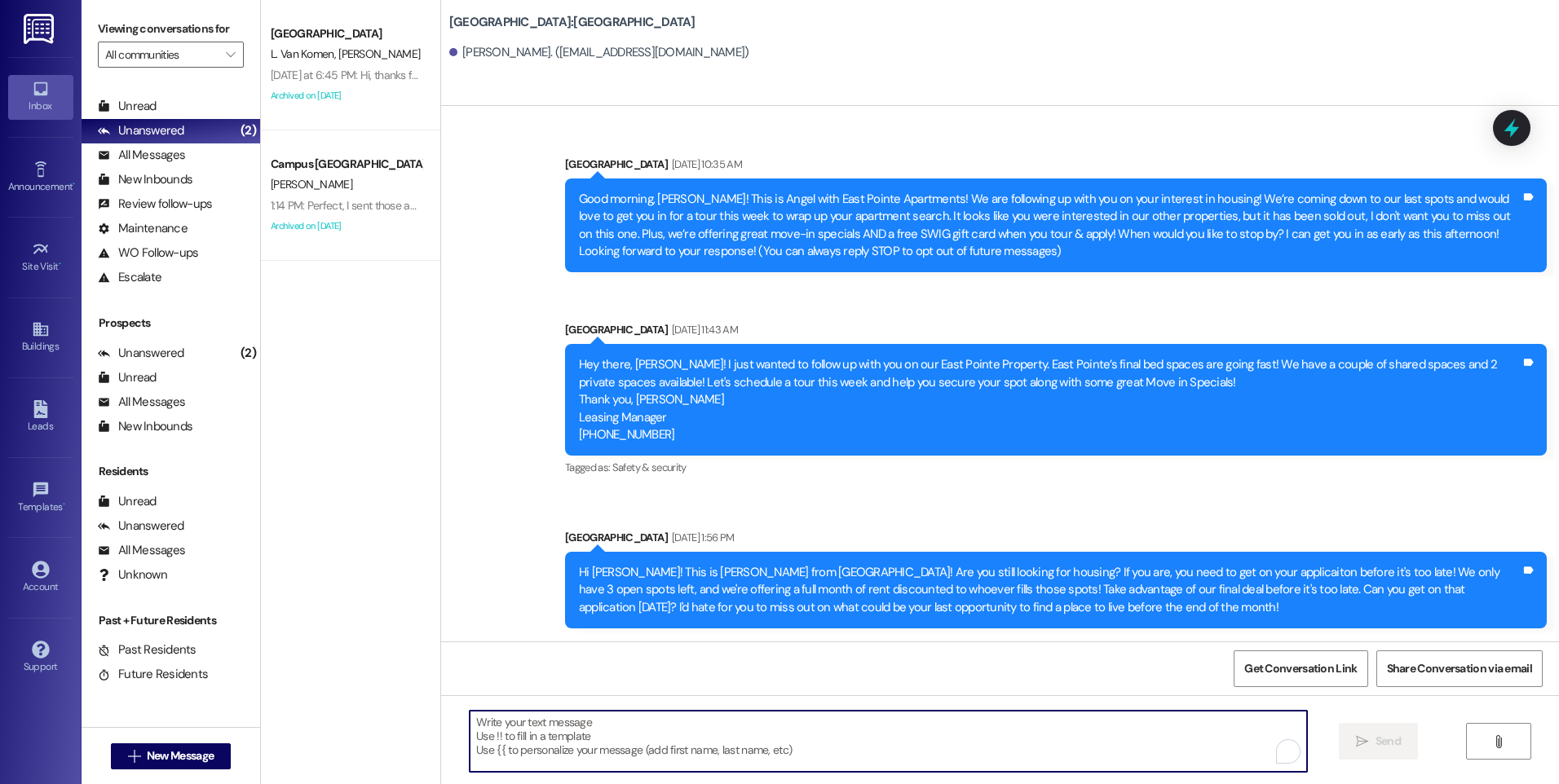
paste textarea "702) 768-3033"
type textarea "702) 768-3033"
drag, startPoint x: 641, startPoint y: 734, endPoint x: 372, endPoint y: 727, distance: 269.1
click at [372, 727] on div "[GEOGRAPHIC_DATA] [PERSON_NAME] [PERSON_NAME] [DATE] at 6:45 PM: Hi, thanks for…" at bounding box center [910, 392] width 1298 height 784
click at [666, 721] on textarea "To enrich screen reader interactions, please activate Accessibility in Grammarl…" at bounding box center [887, 740] width 837 height 61
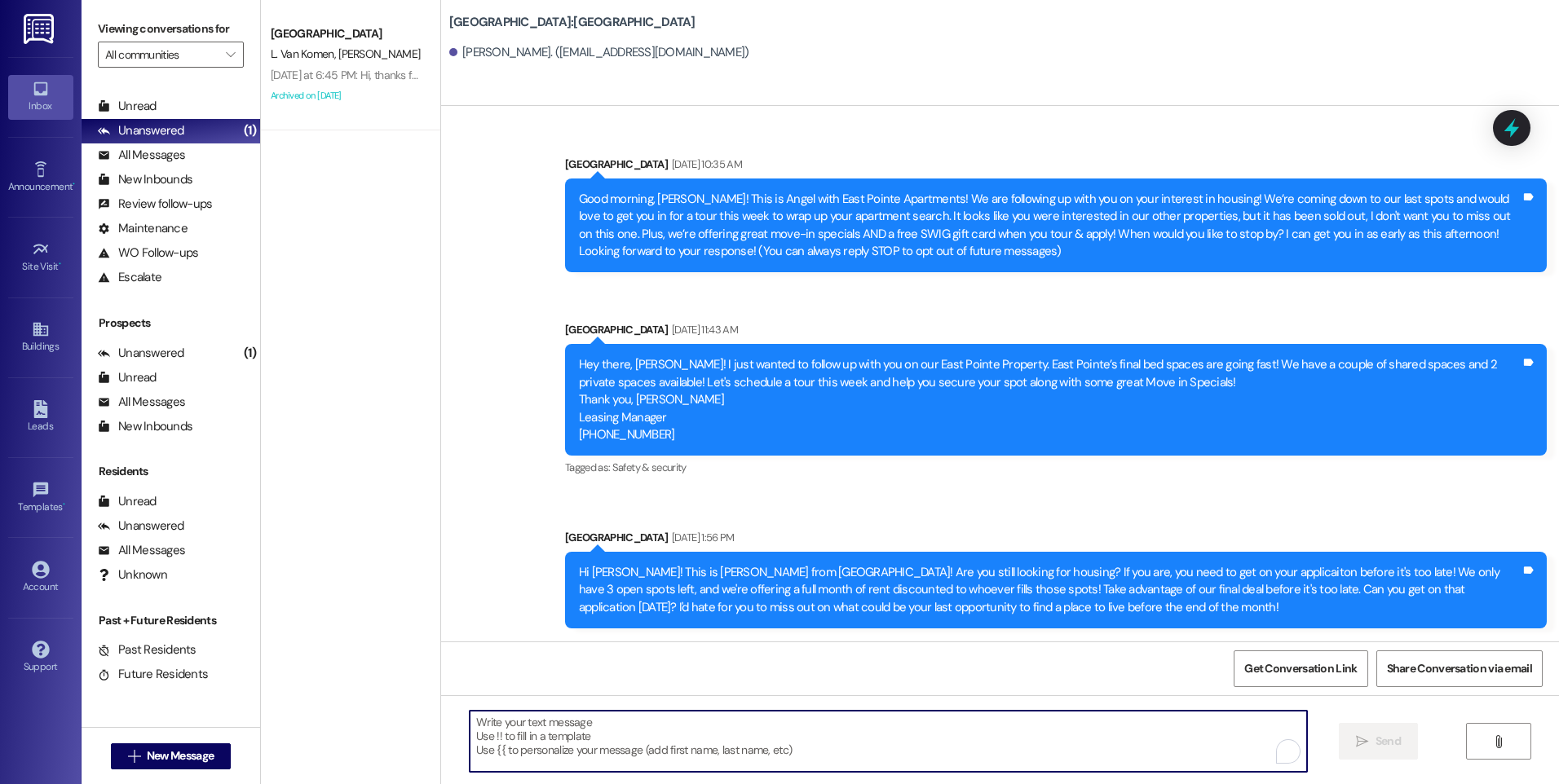
scroll to position [0, 0]
click at [610, 735] on textarea "To enrich screen reader interactions, please activate Accessibility in Grammarl…" at bounding box center [887, 740] width 837 height 61
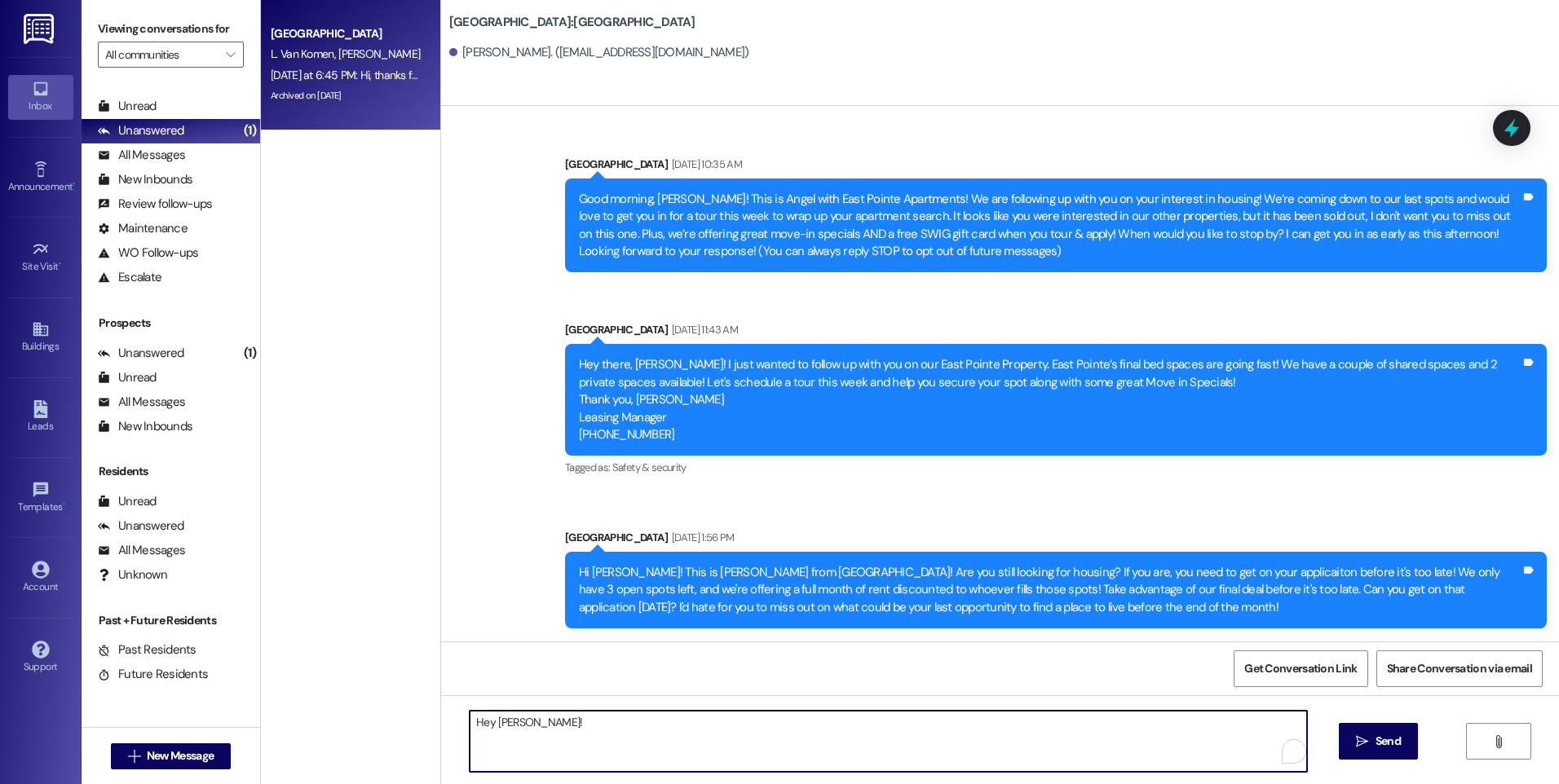
type textarea "Hey [PERSON_NAME]!"
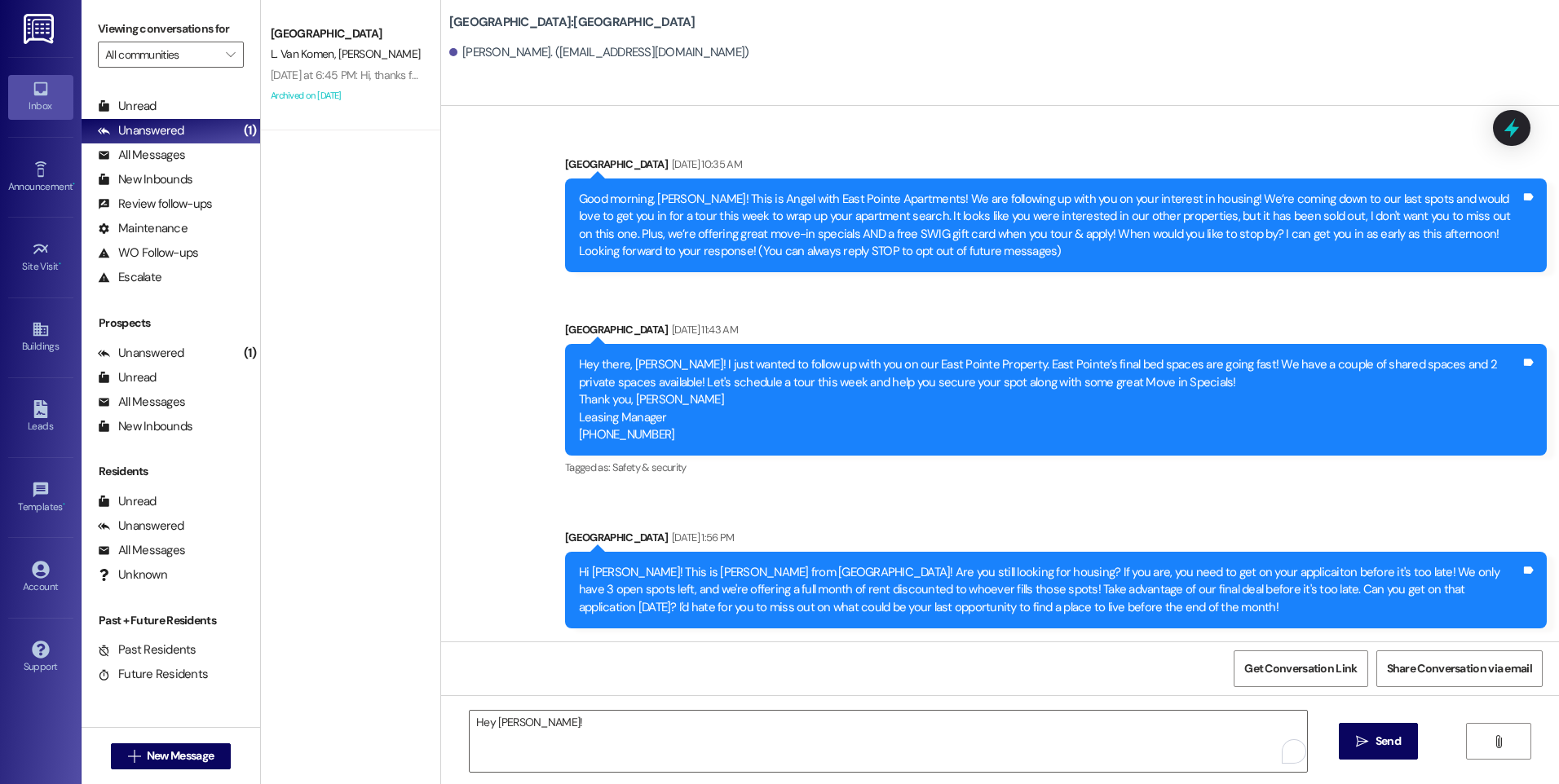
click at [168, 738] on div " New Message" at bounding box center [170, 756] width 121 height 41
click at [143, 778] on div " New Message" at bounding box center [170, 755] width 179 height 57
click at [158, 753] on span "New Message" at bounding box center [180, 756] width 67 height 17
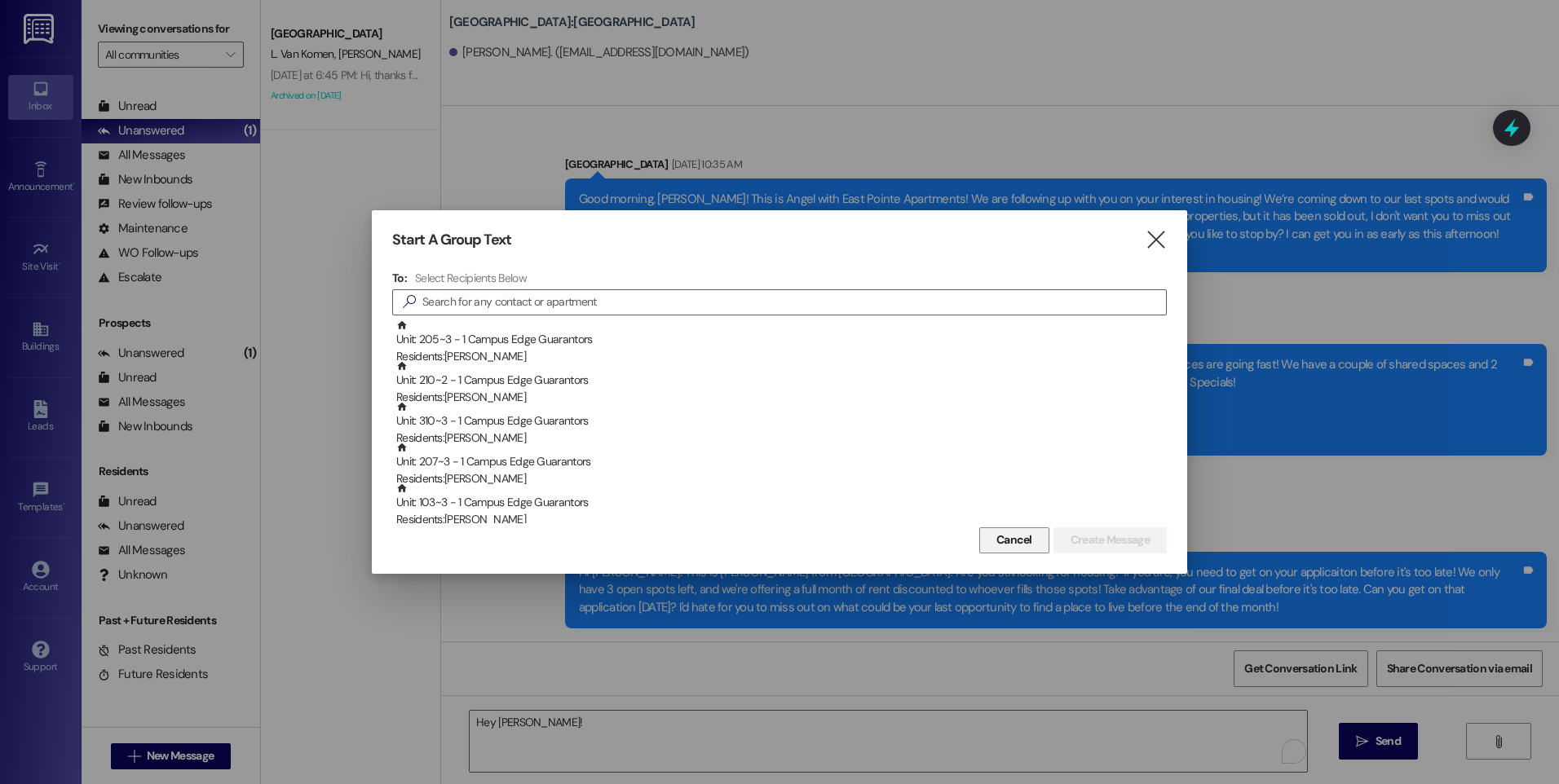
click at [1012, 546] on span "Cancel" at bounding box center [1014, 539] width 36 height 17
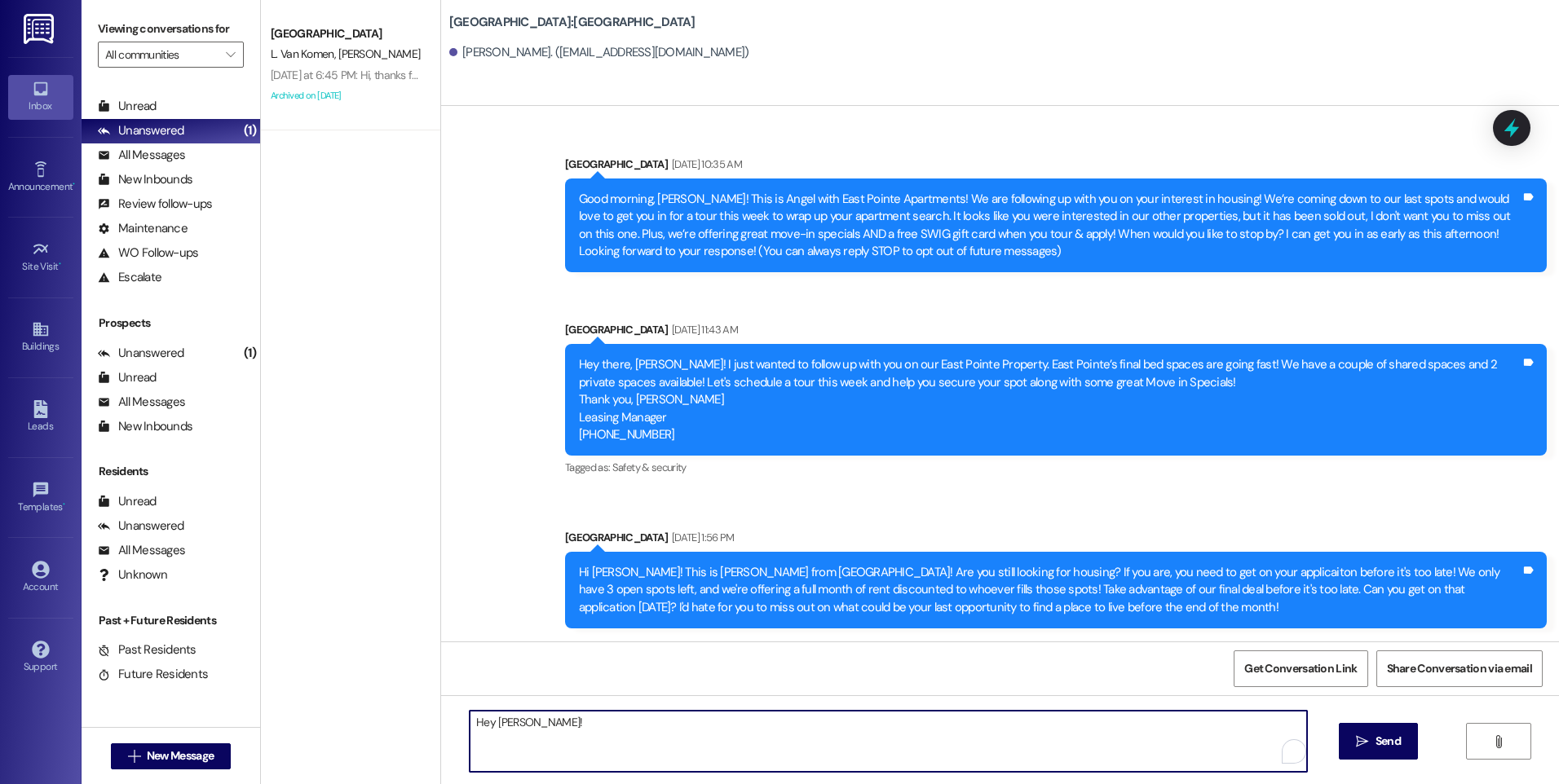
drag, startPoint x: 549, startPoint y: 714, endPoint x: 512, endPoint y: 716, distance: 37.1
click at [512, 716] on textarea "Hey [PERSON_NAME]!" at bounding box center [887, 740] width 837 height 61
drag, startPoint x: 478, startPoint y: 726, endPoint x: 452, endPoint y: 726, distance: 26.0
click at [460, 727] on div "Hey [PERSON_NAME]!" at bounding box center [879, 740] width 838 height 63
